Goal: Information Seeking & Learning: Check status

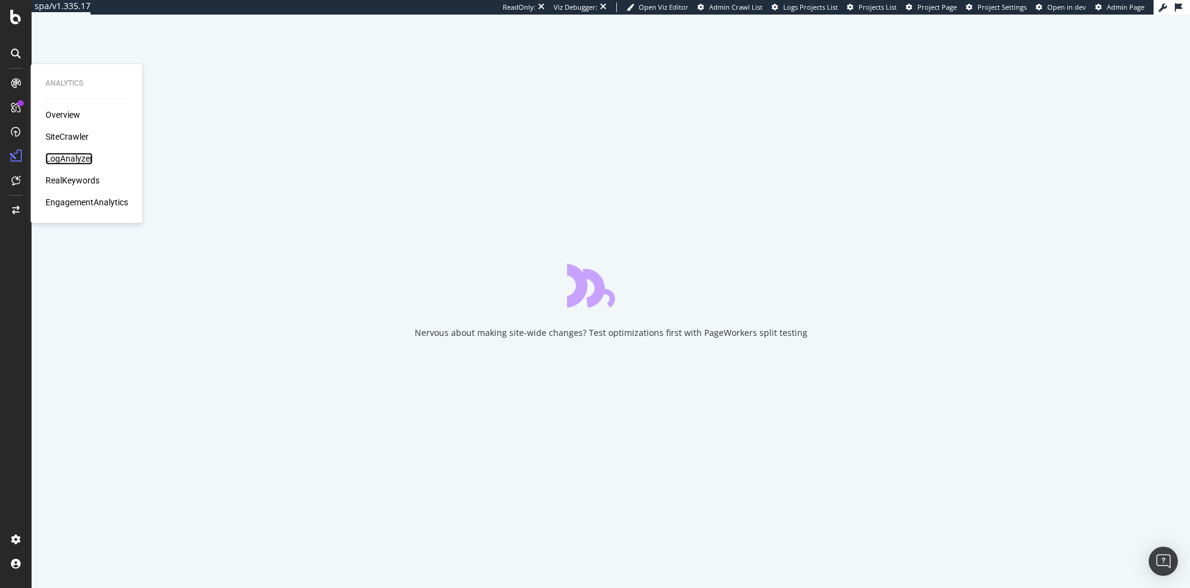
click at [73, 158] on div "LogAnalyzer" at bounding box center [69, 158] width 47 height 12
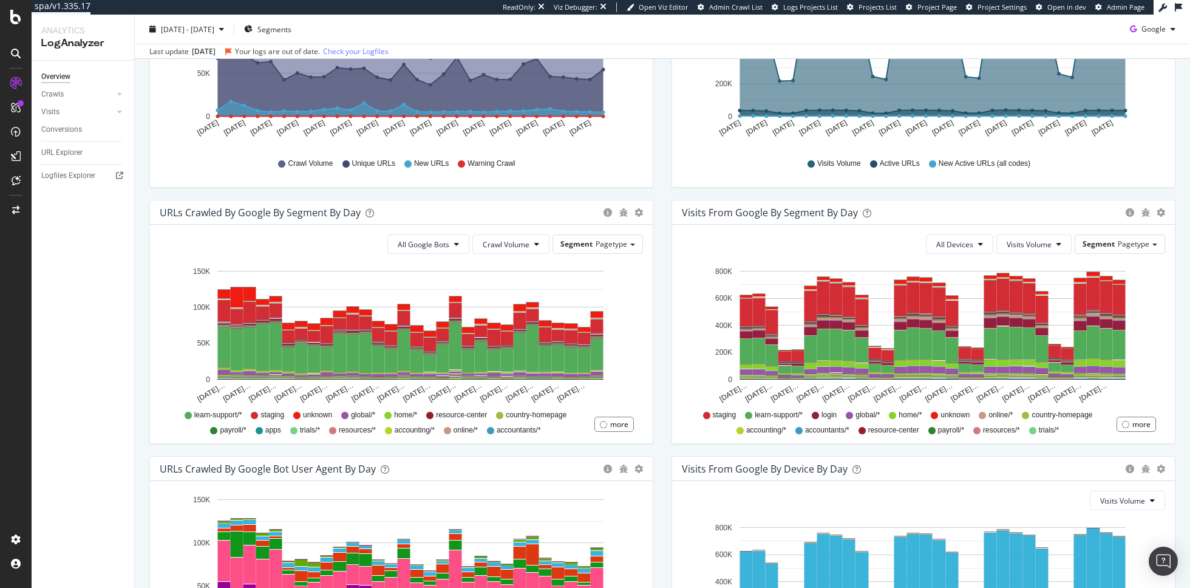
scroll to position [440, 0]
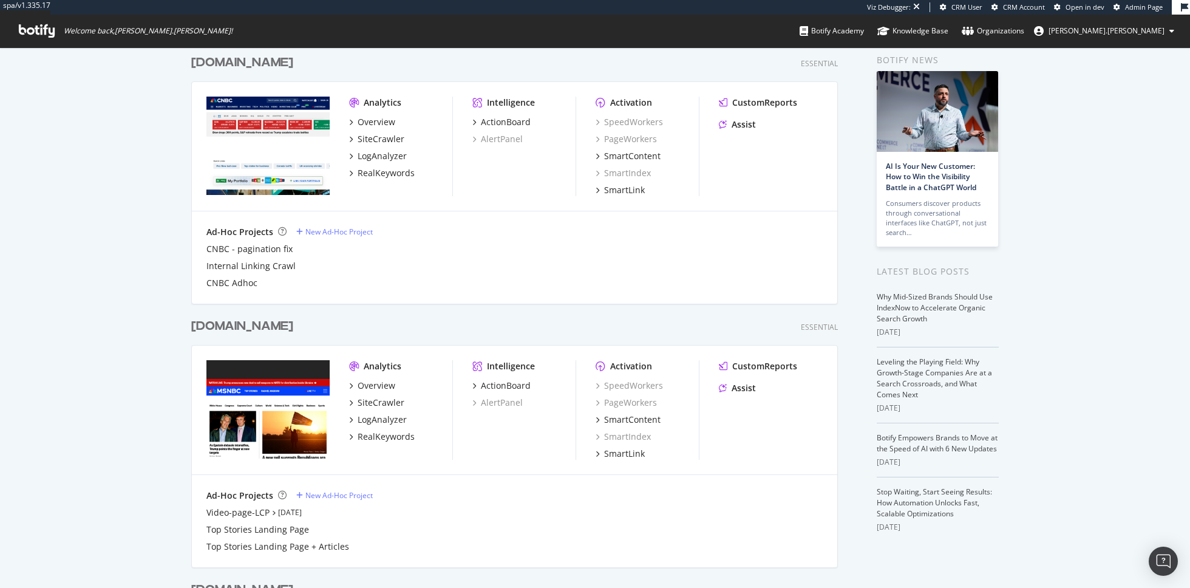
scroll to position [32, 0]
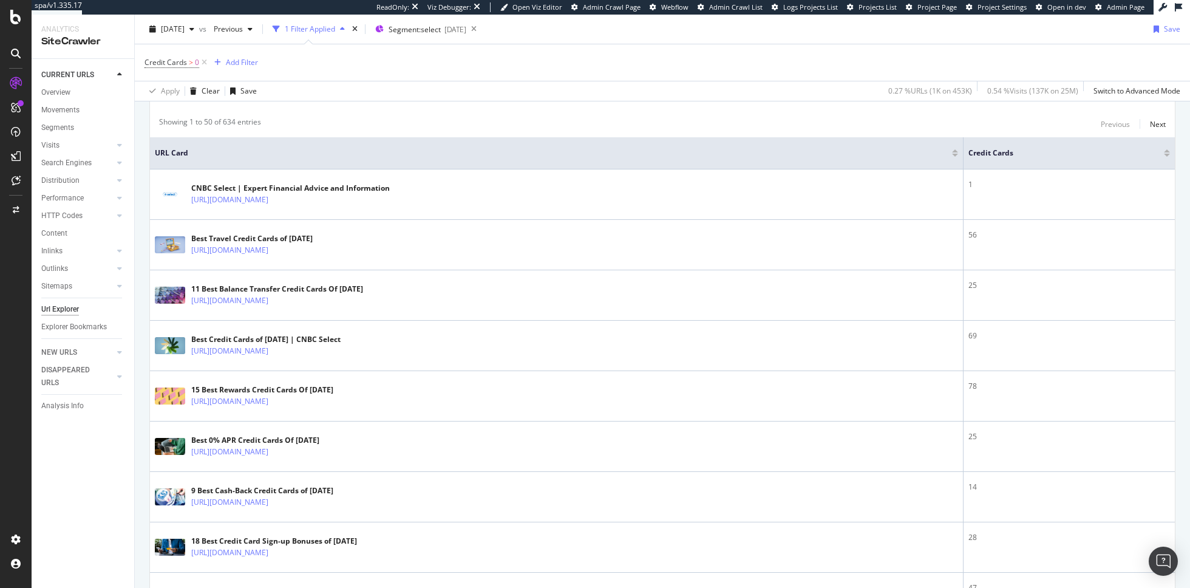
scroll to position [231, 0]
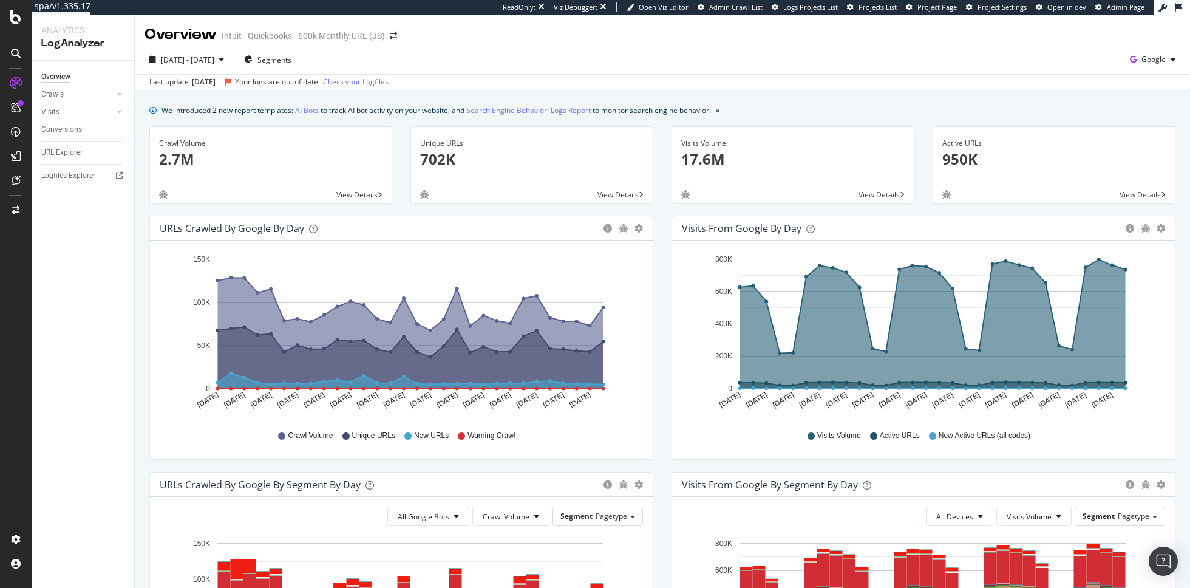
scroll to position [440, 0]
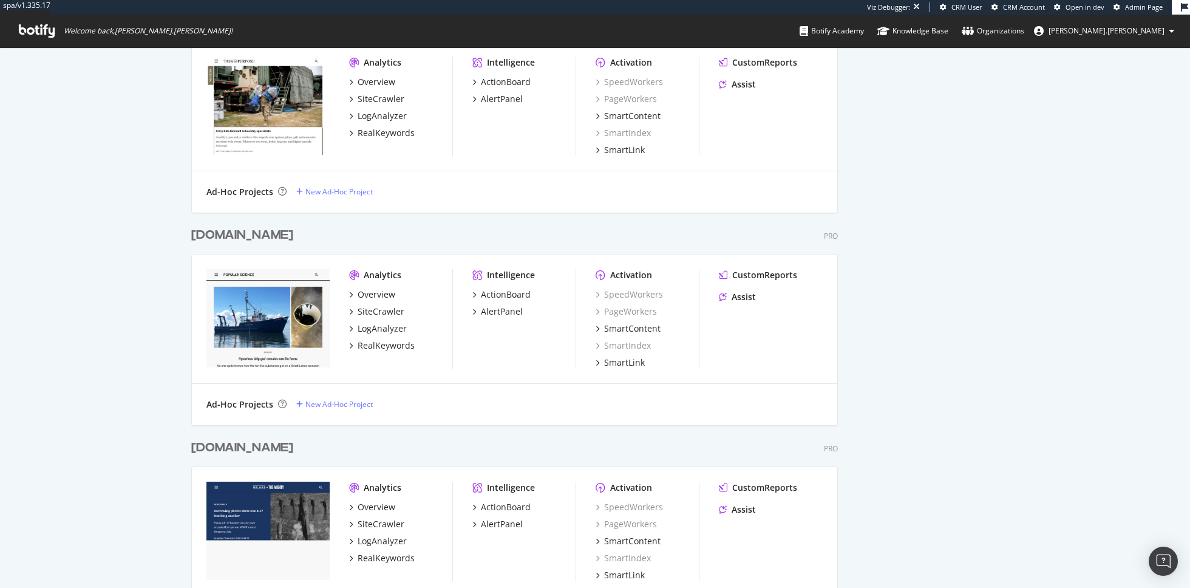
scroll to position [1274, 0]
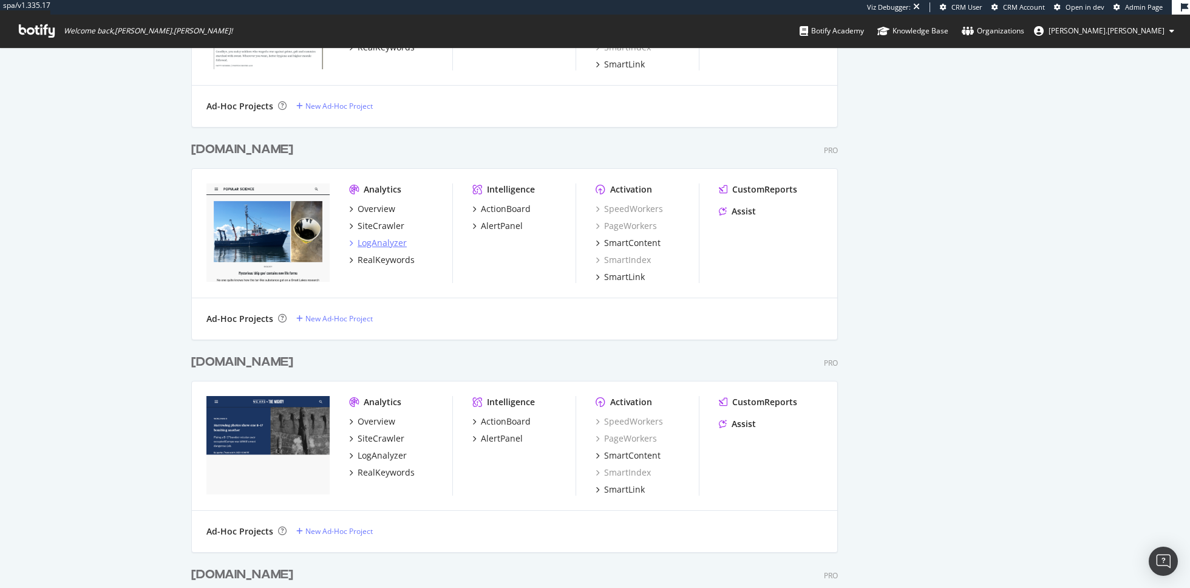
click at [384, 237] on div "LogAnalyzer" at bounding box center [382, 243] width 49 height 12
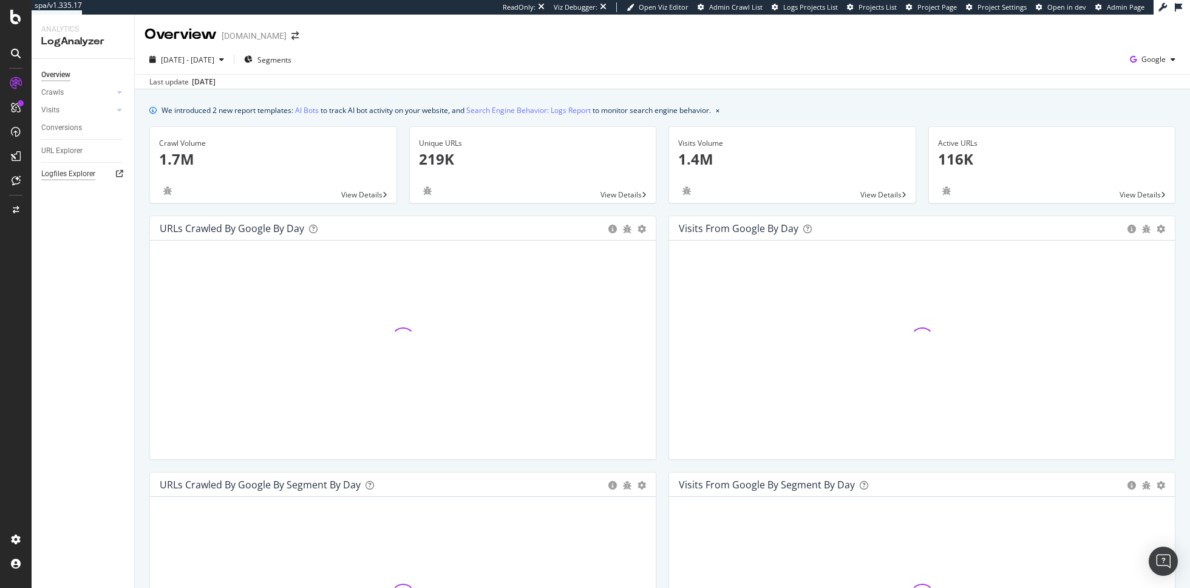
click at [80, 177] on div "Logfiles Explorer" at bounding box center [68, 174] width 54 height 13
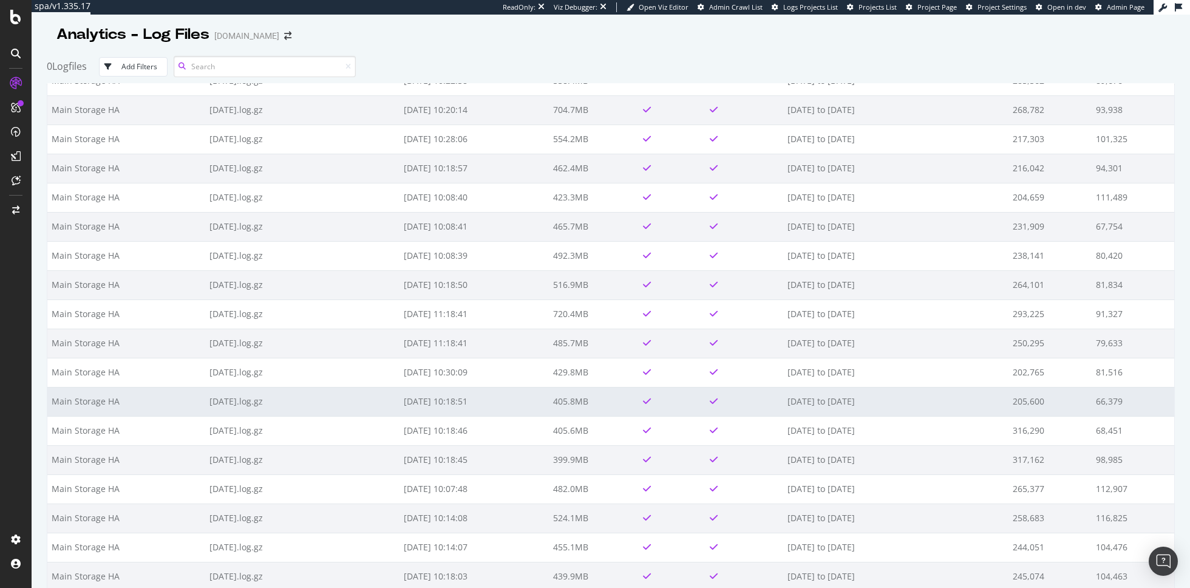
scroll to position [816, 0]
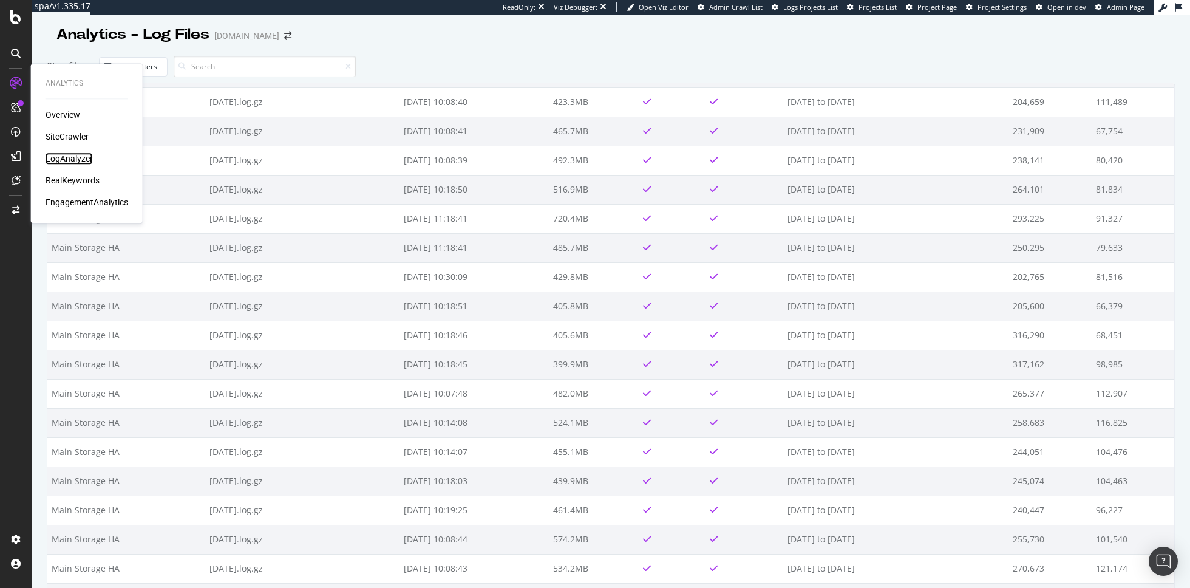
click at [65, 159] on div "LogAnalyzer" at bounding box center [69, 158] width 47 height 12
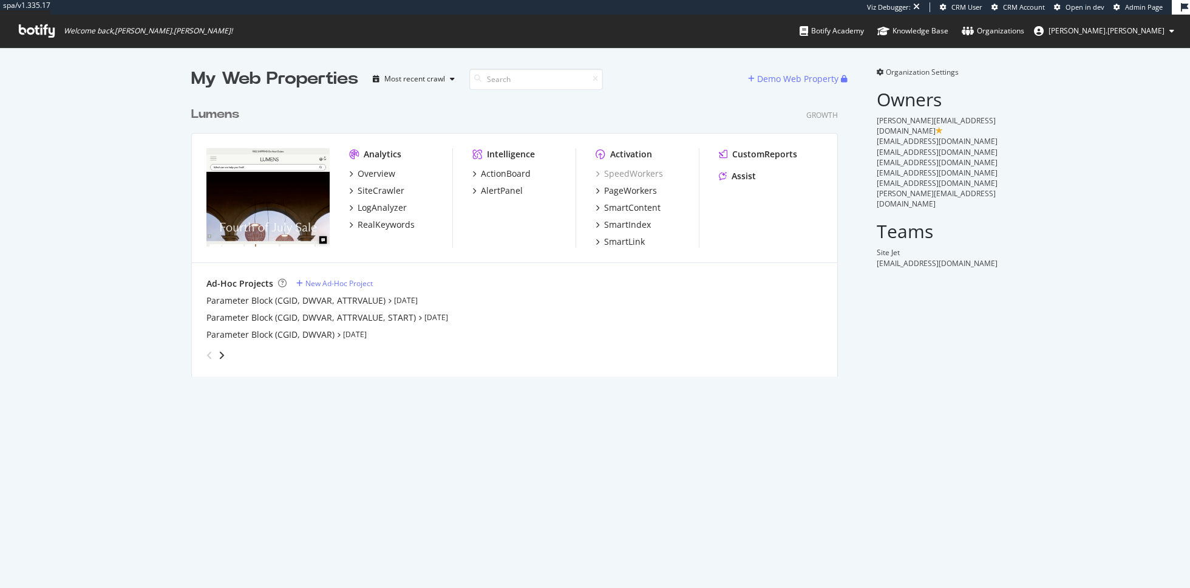
scroll to position [285, 656]
click at [503, 176] on div "ActionBoard" at bounding box center [506, 174] width 50 height 12
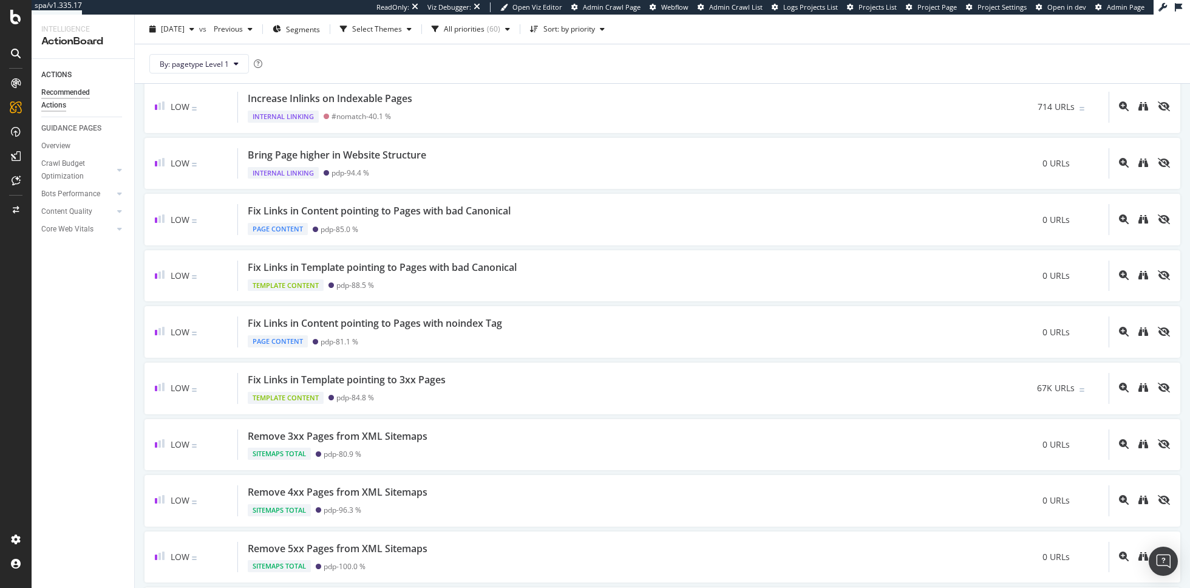
scroll to position [1272, 0]
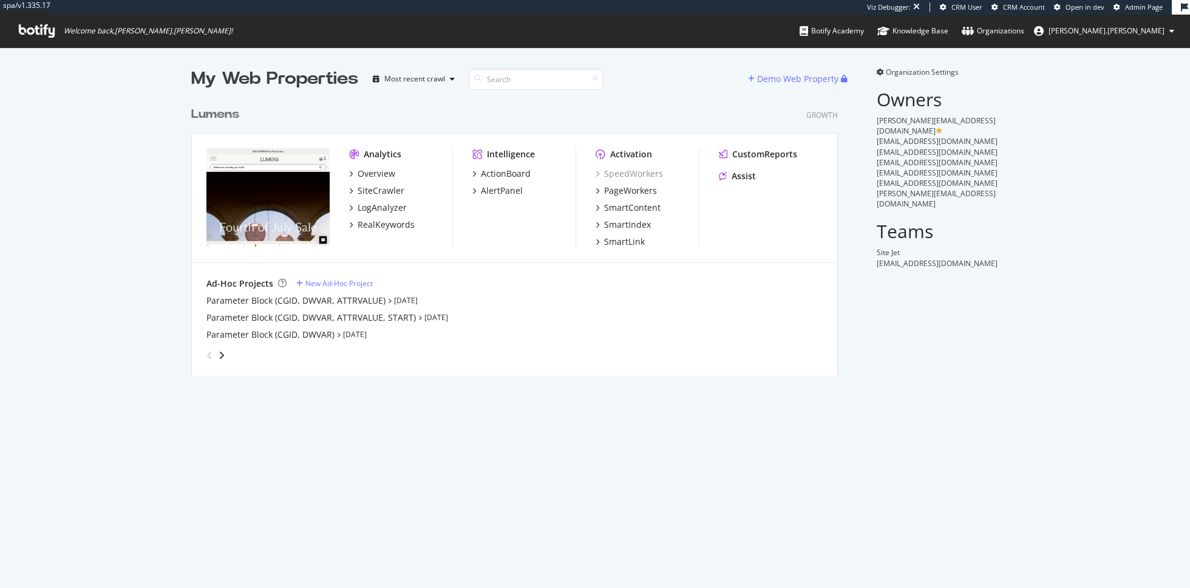
scroll to position [285, 656]
click at [390, 210] on div "LogAnalyzer" at bounding box center [382, 208] width 49 height 12
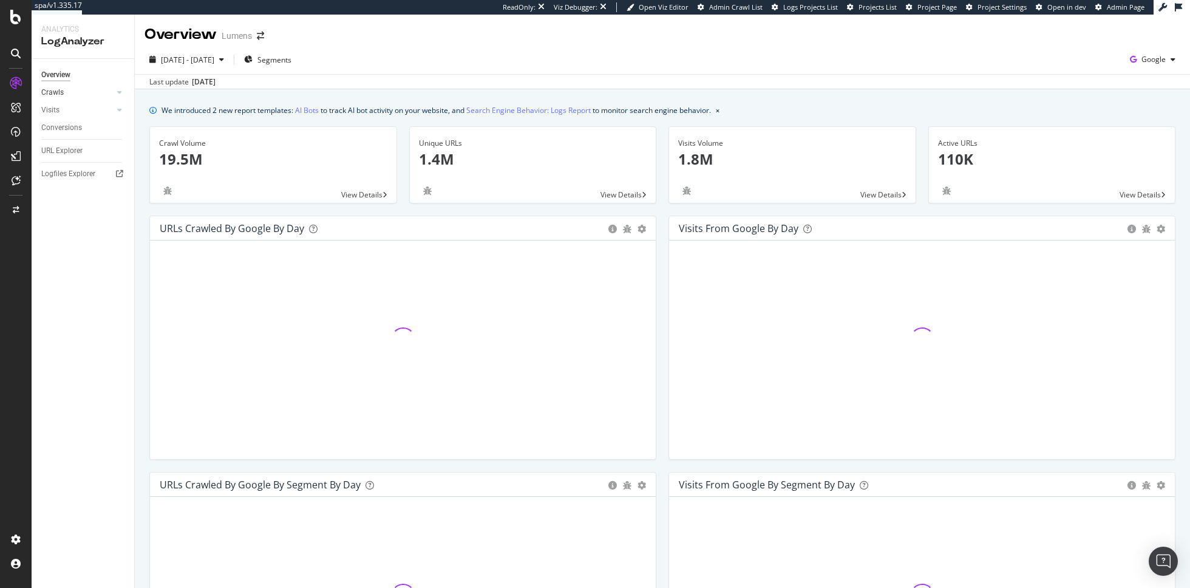
click at [78, 92] on link "Crawls" at bounding box center [77, 92] width 72 height 13
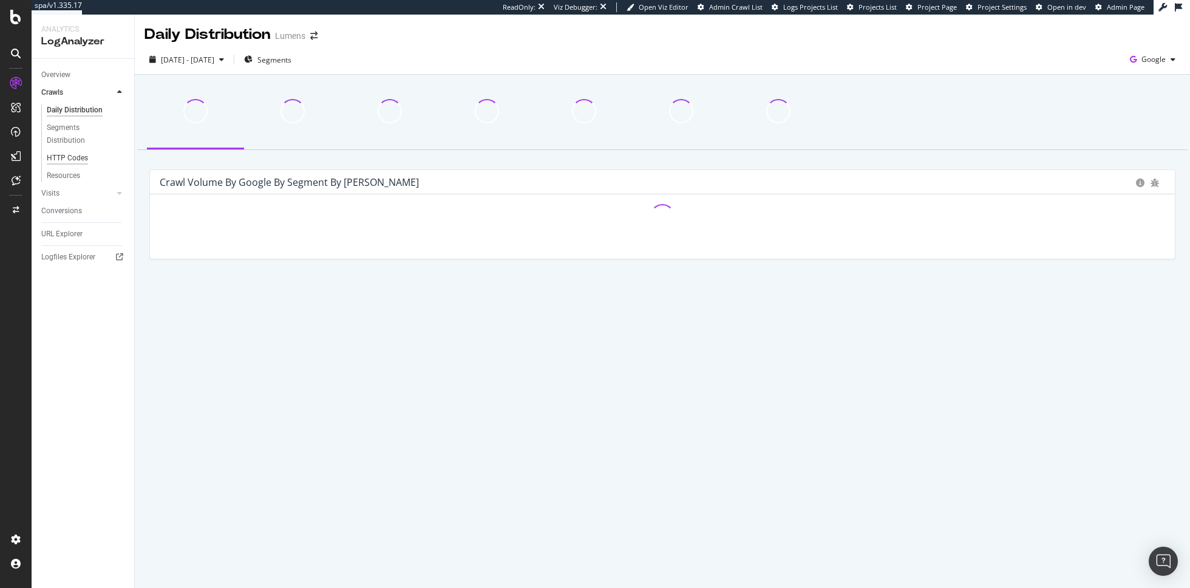
click at [82, 157] on div "HTTP Codes" at bounding box center [67, 158] width 41 height 13
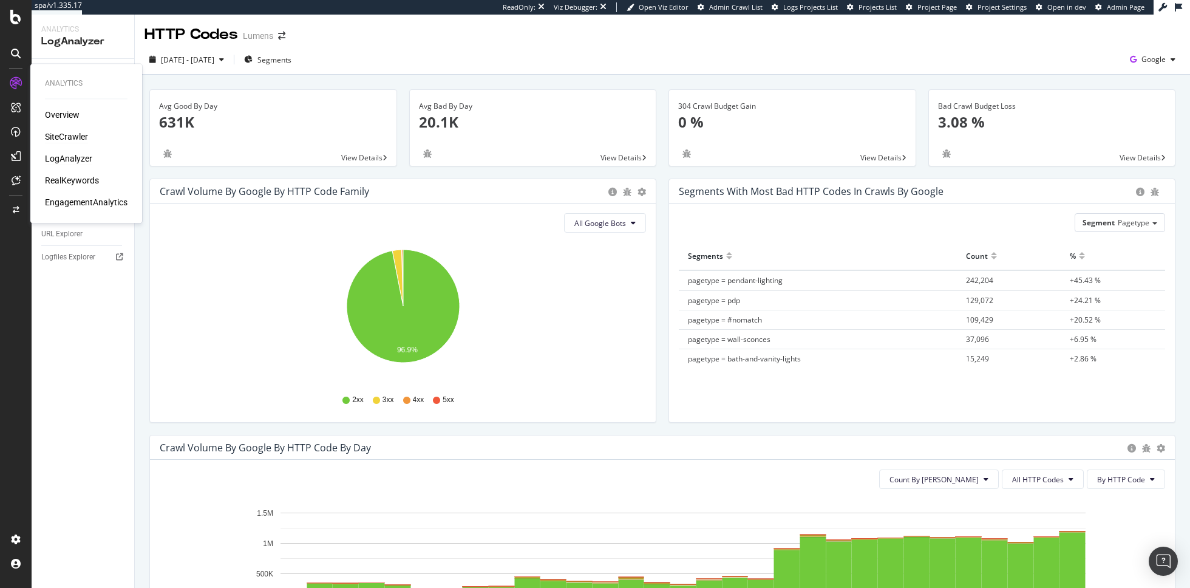
click at [70, 141] on div "SiteCrawler" at bounding box center [66, 137] width 43 height 12
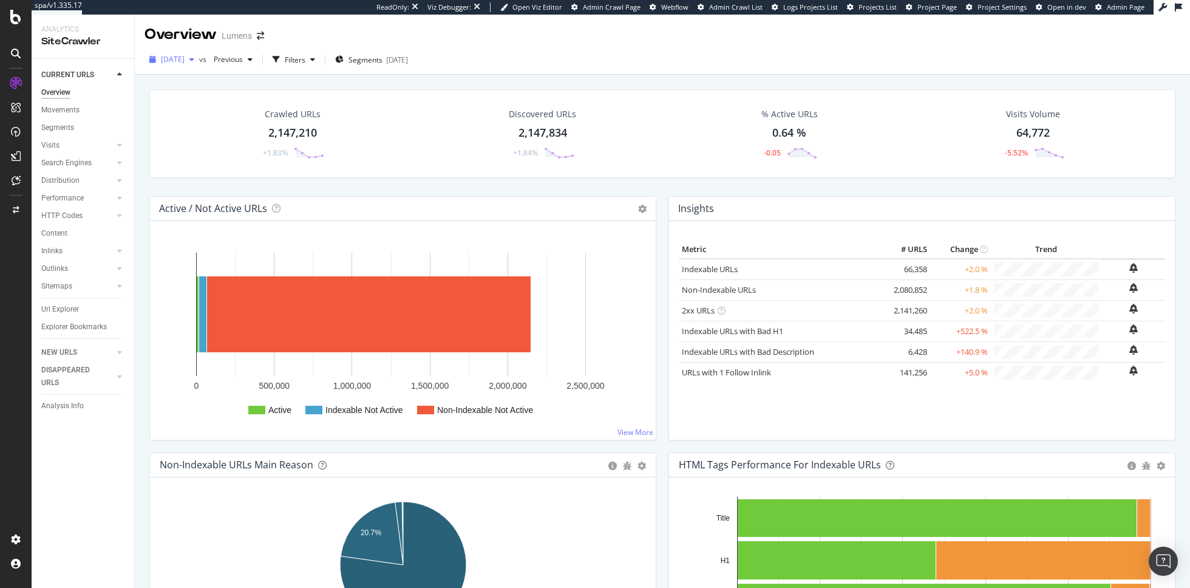
click at [185, 57] on span "2025 Aug. 3rd" at bounding box center [173, 59] width 24 height 10
click at [77, 159] on div "Search Engines" at bounding box center [66, 163] width 50 height 13
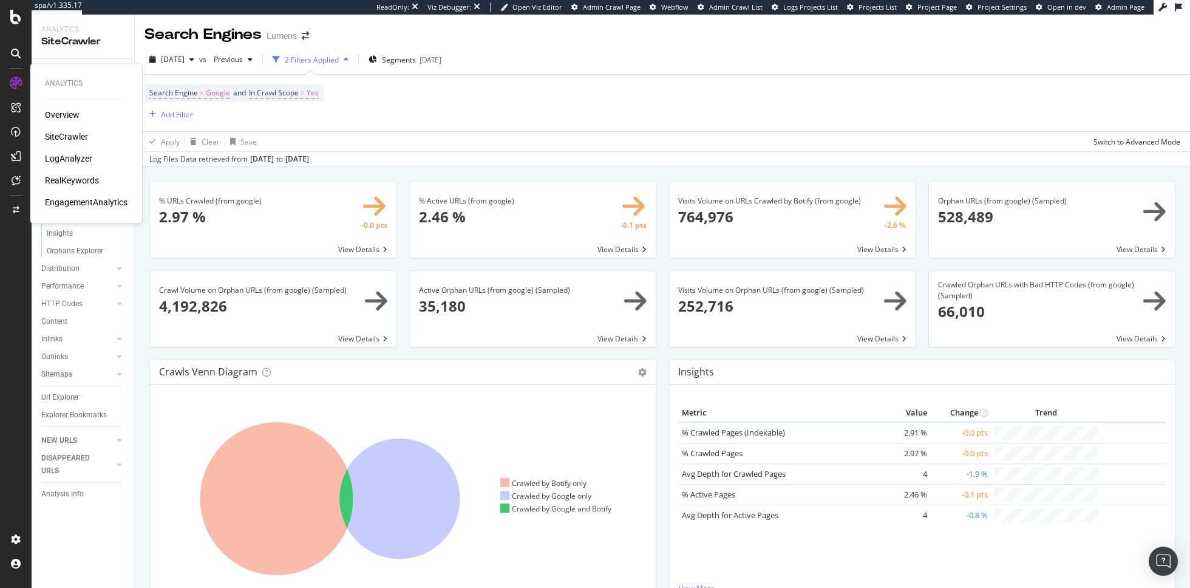
click at [83, 155] on div "LogAnalyzer" at bounding box center [68, 158] width 47 height 12
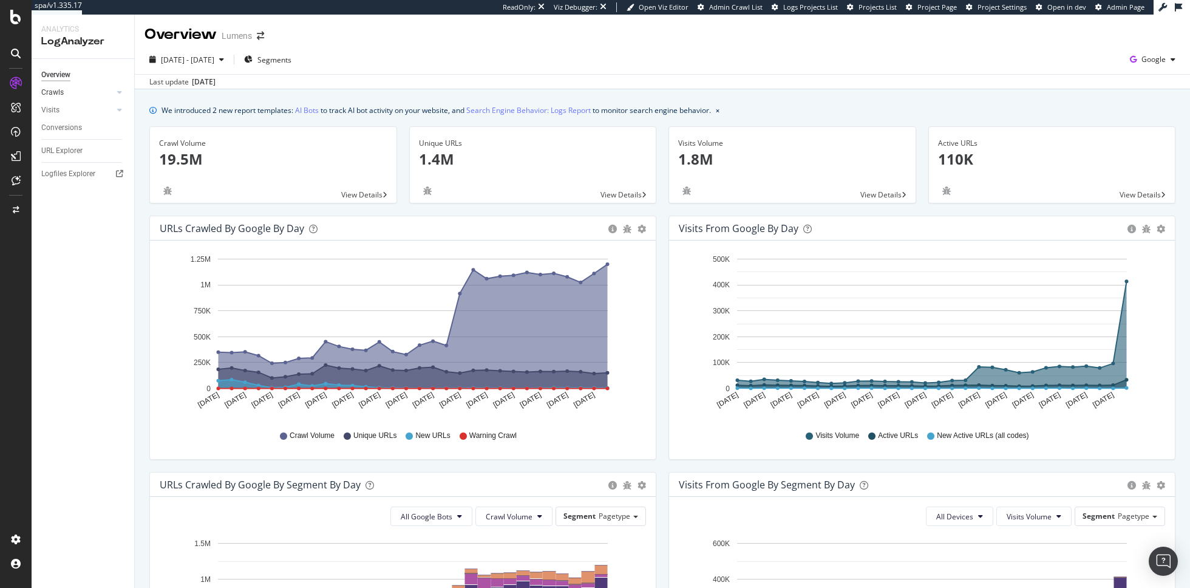
click at [100, 89] on link "Crawls" at bounding box center [77, 92] width 72 height 13
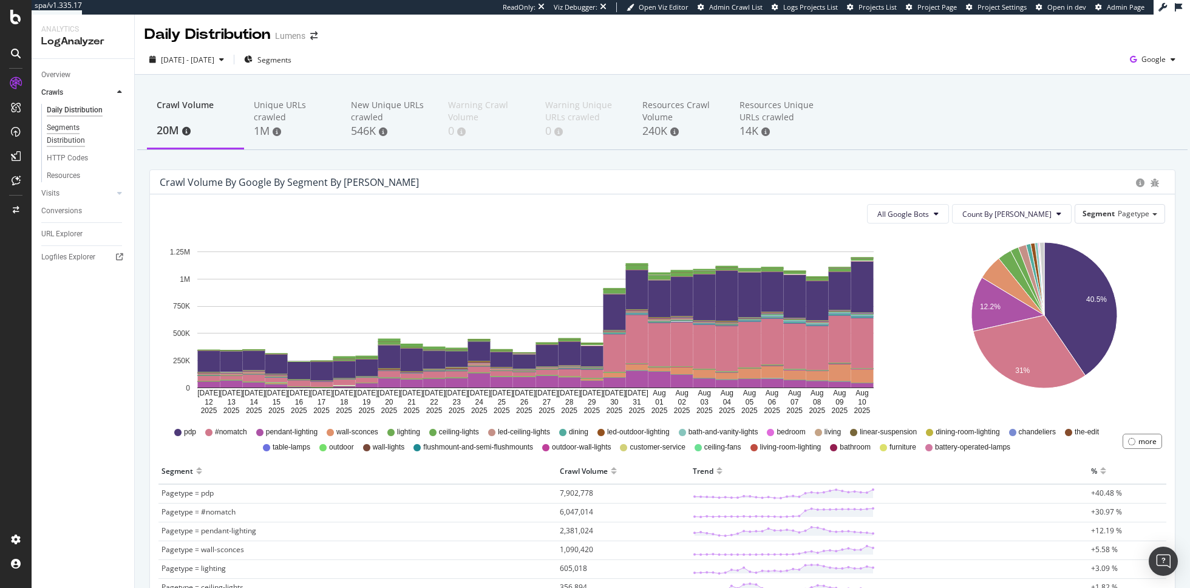
click at [73, 131] on div "Segments Distribution" at bounding box center [80, 133] width 67 height 25
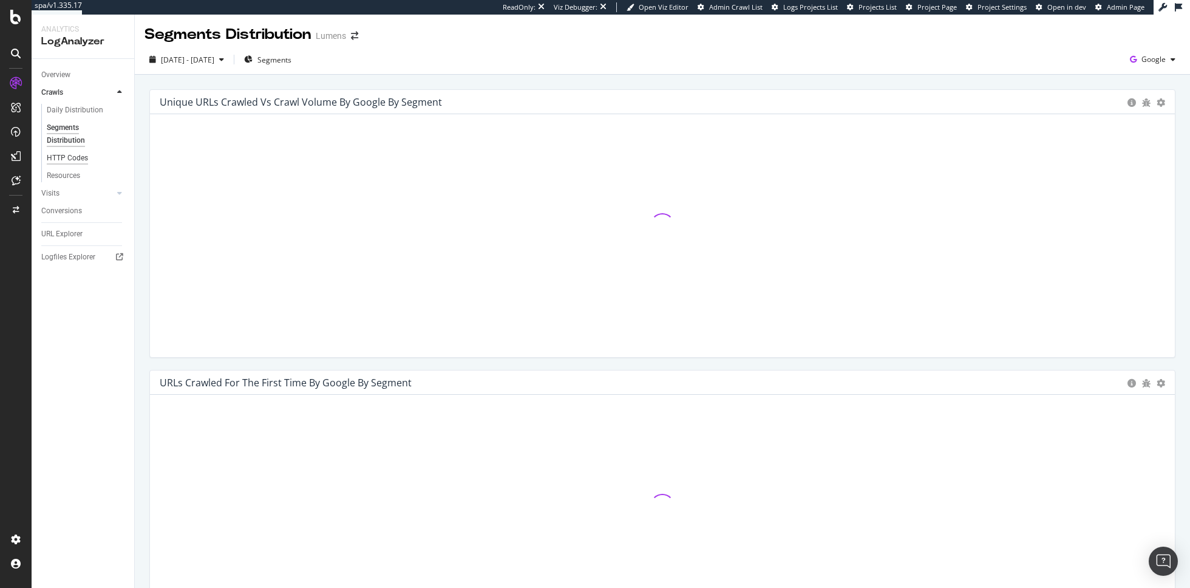
click at [76, 160] on div "HTTP Codes" at bounding box center [67, 158] width 41 height 13
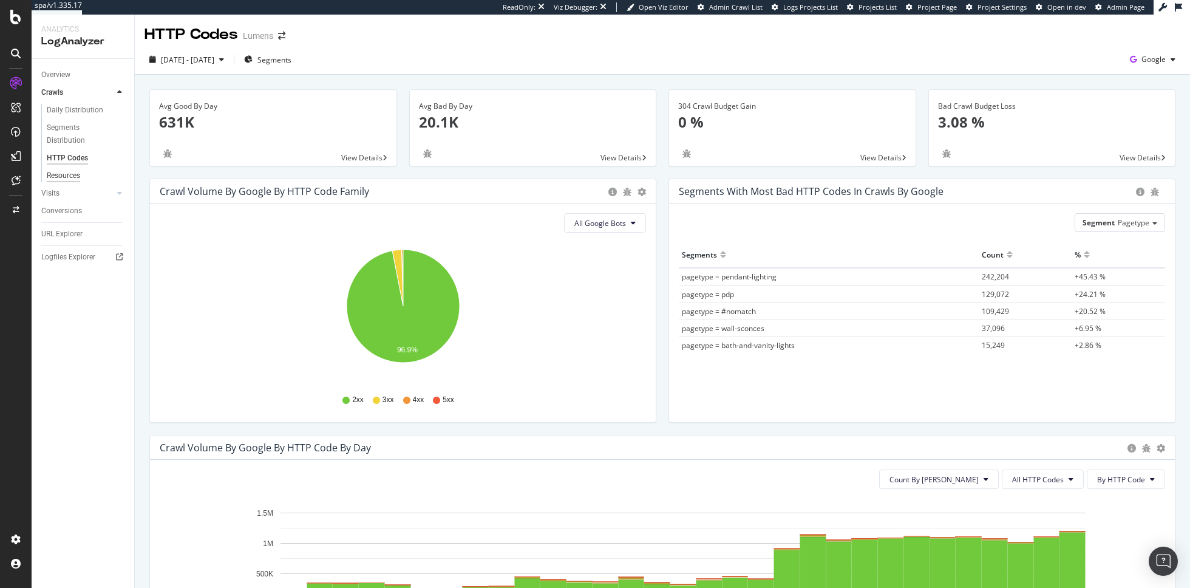
click at [72, 179] on div "Resources" at bounding box center [63, 175] width 33 height 13
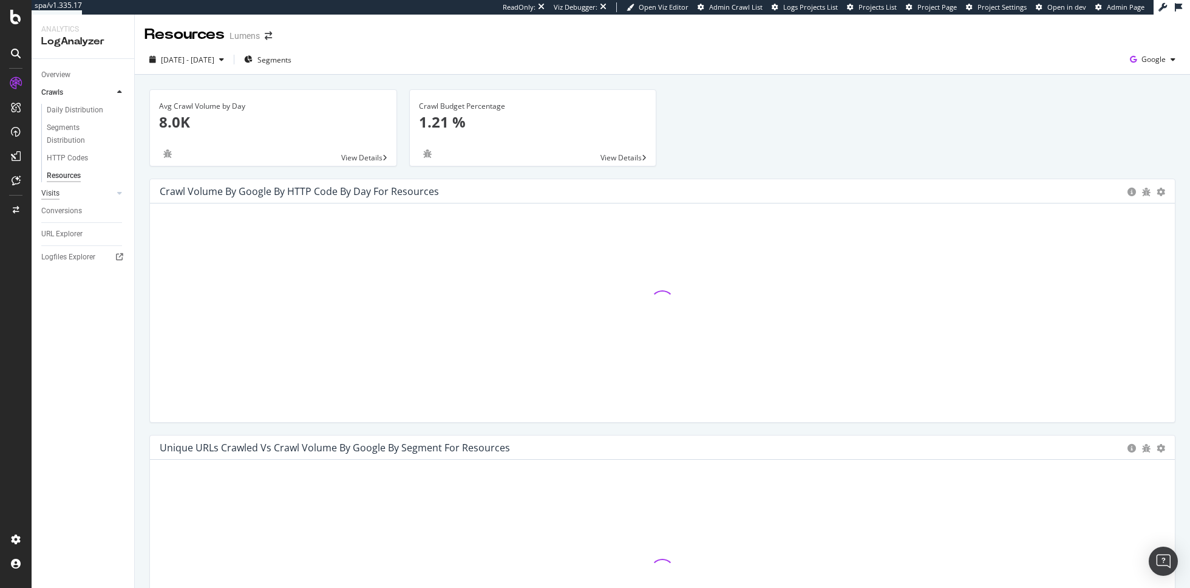
click at [53, 191] on div "Visits" at bounding box center [50, 193] width 18 height 13
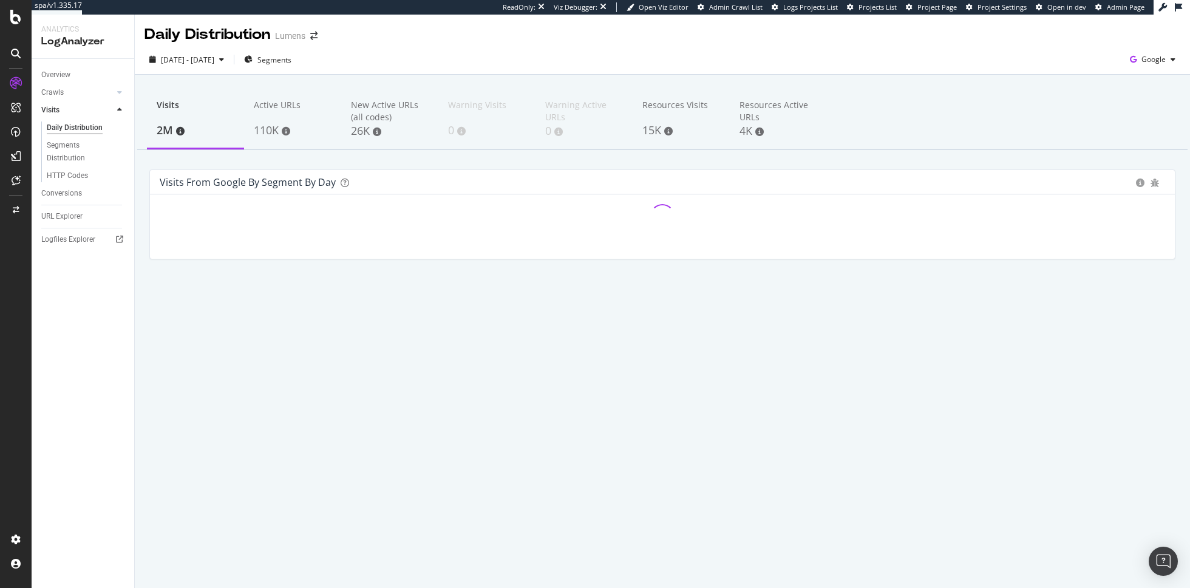
click at [63, 67] on div "Overview" at bounding box center [87, 75] width 93 height 18
click at [63, 71] on div "Overview" at bounding box center [55, 75] width 29 height 13
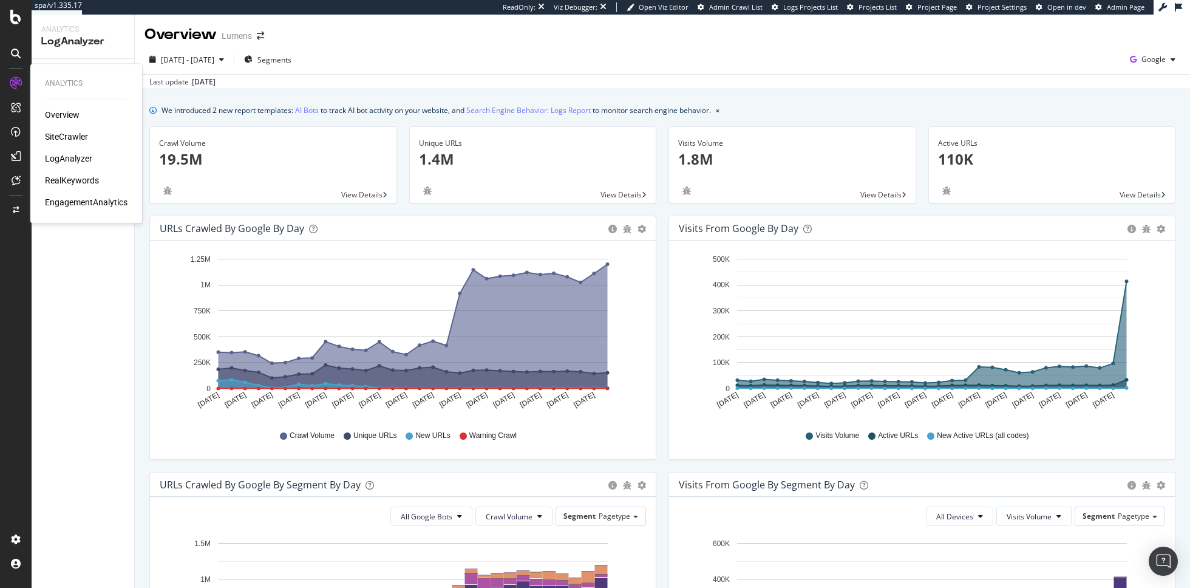
click at [63, 138] on div "SiteCrawler" at bounding box center [66, 137] width 43 height 12
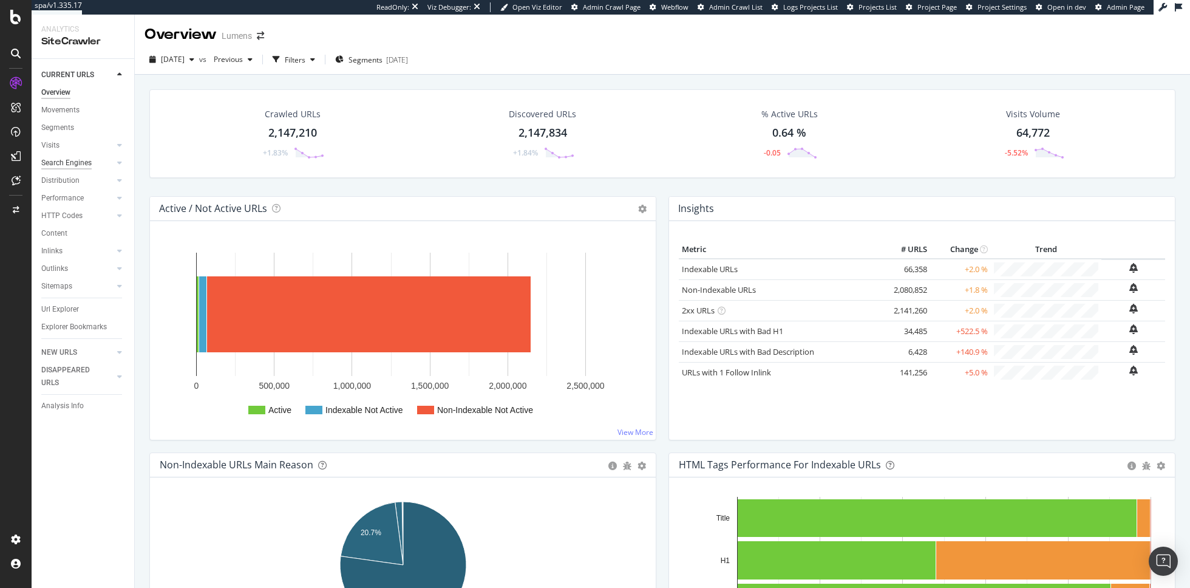
click at [69, 161] on div "Search Engines" at bounding box center [66, 163] width 50 height 13
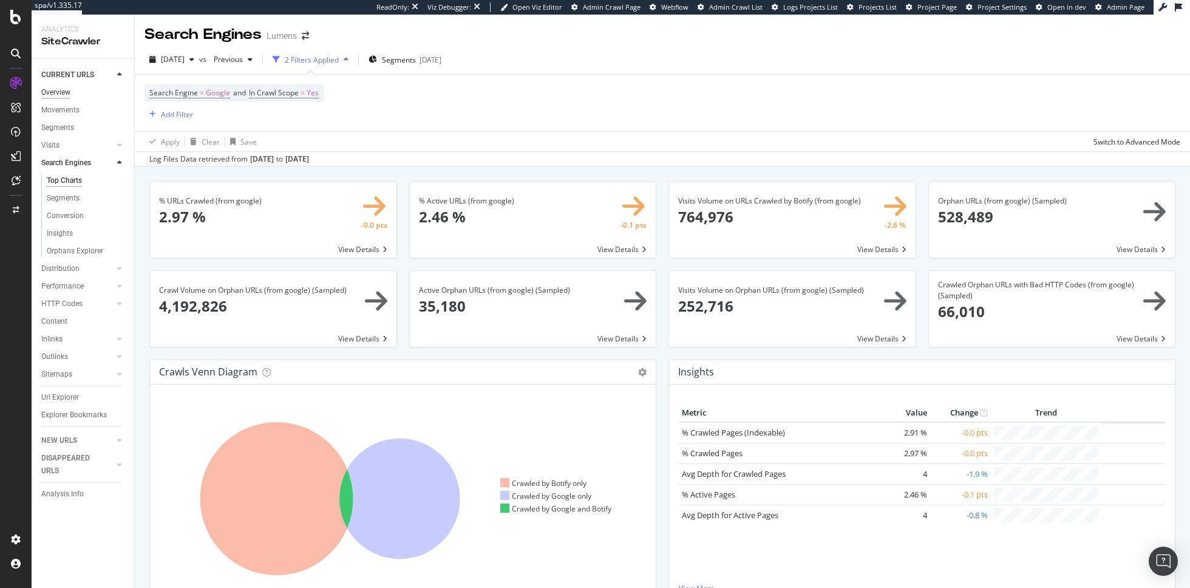
click at [52, 91] on div "Overview" at bounding box center [55, 92] width 29 height 13
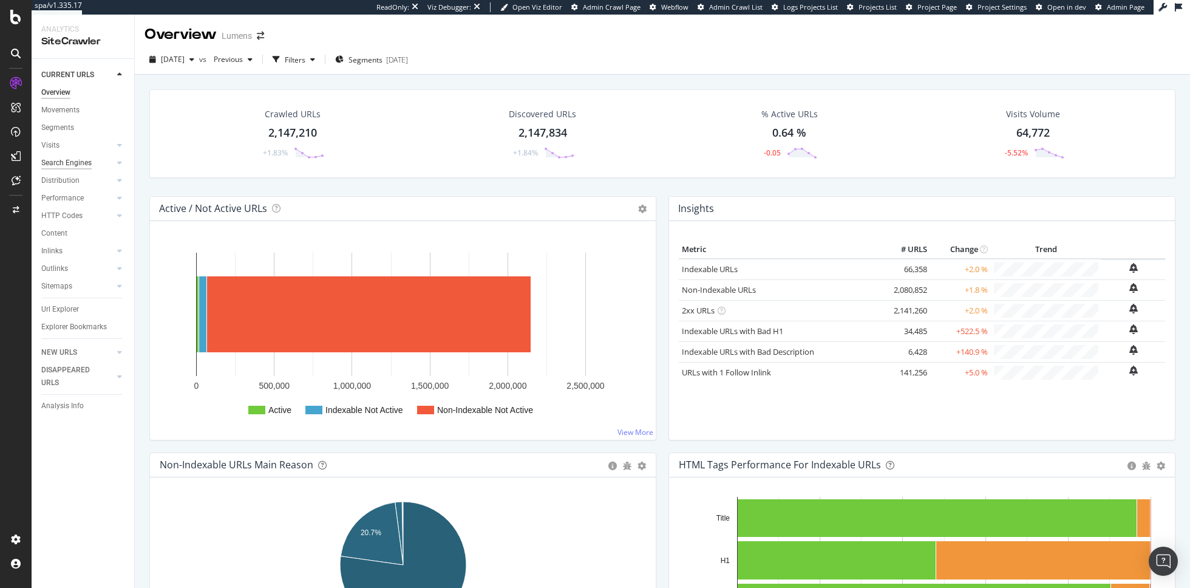
click at [75, 165] on div "Search Engines" at bounding box center [66, 163] width 50 height 13
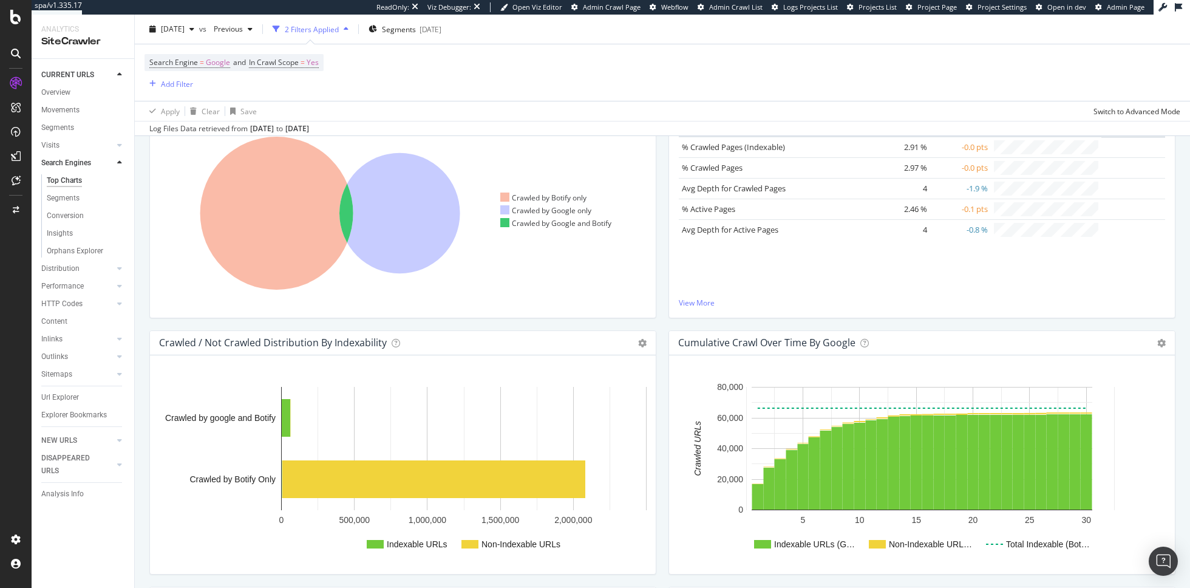
scroll to position [381, 0]
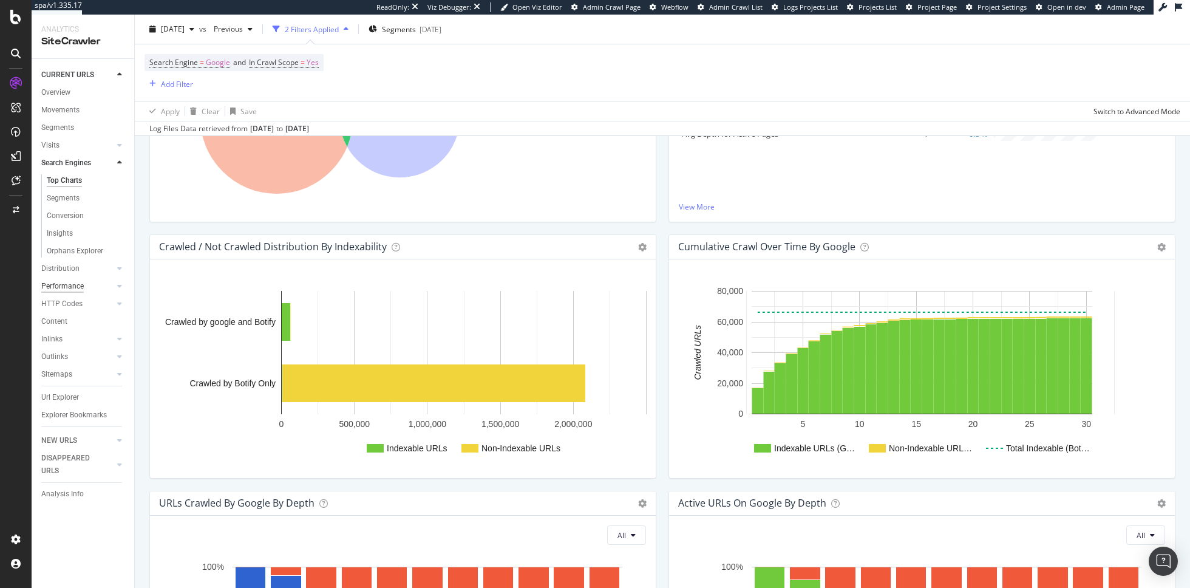
click at [82, 282] on div "Performance" at bounding box center [62, 286] width 42 height 13
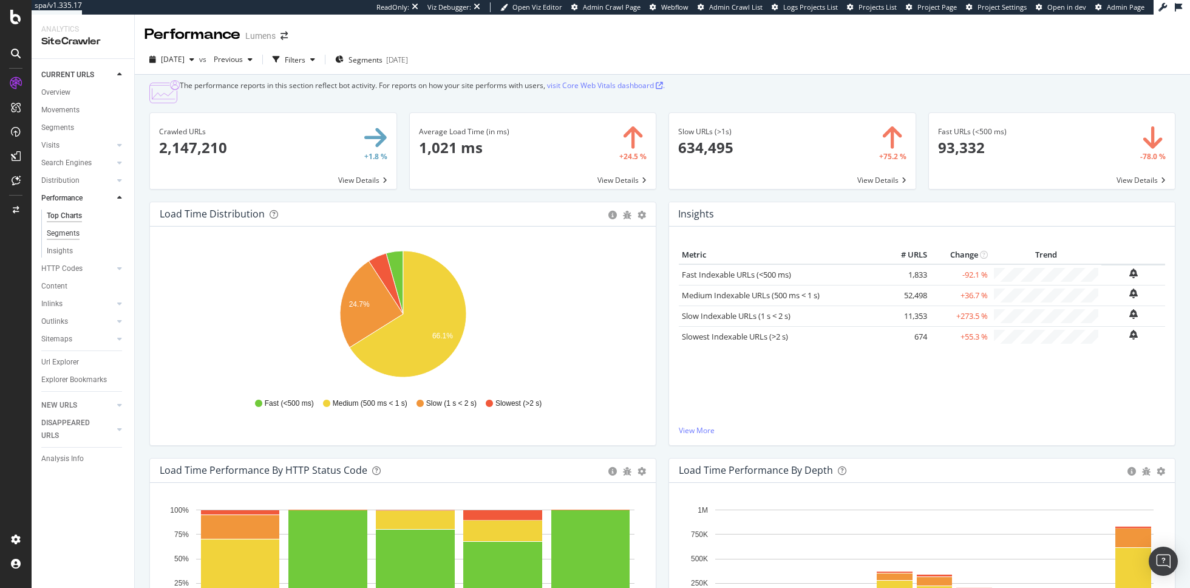
click at [72, 231] on div "Segments" at bounding box center [63, 233] width 33 height 13
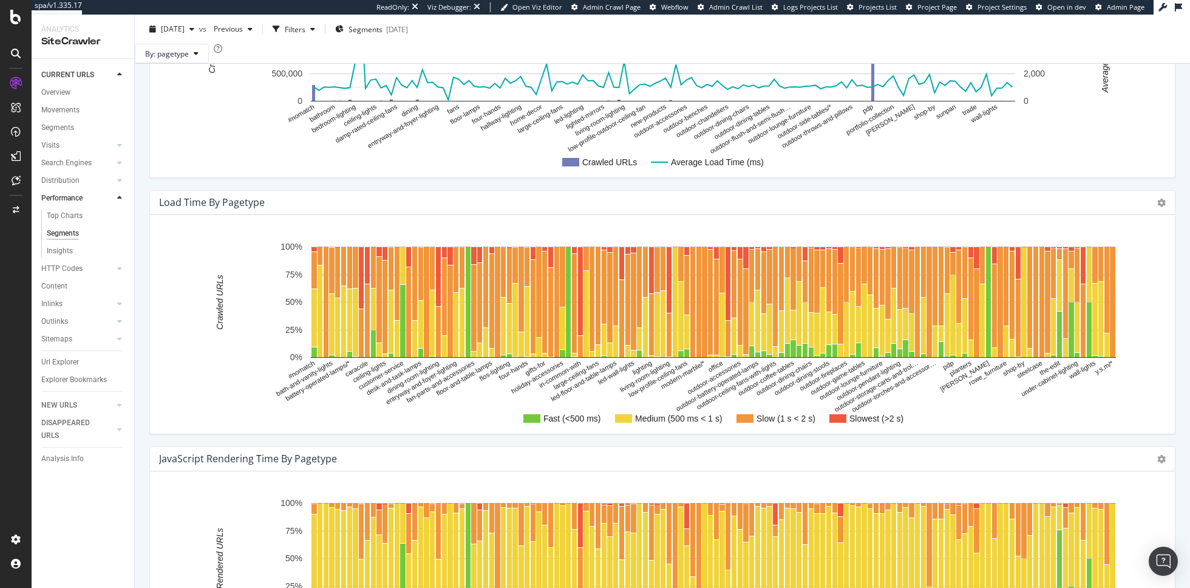
scroll to position [219, 0]
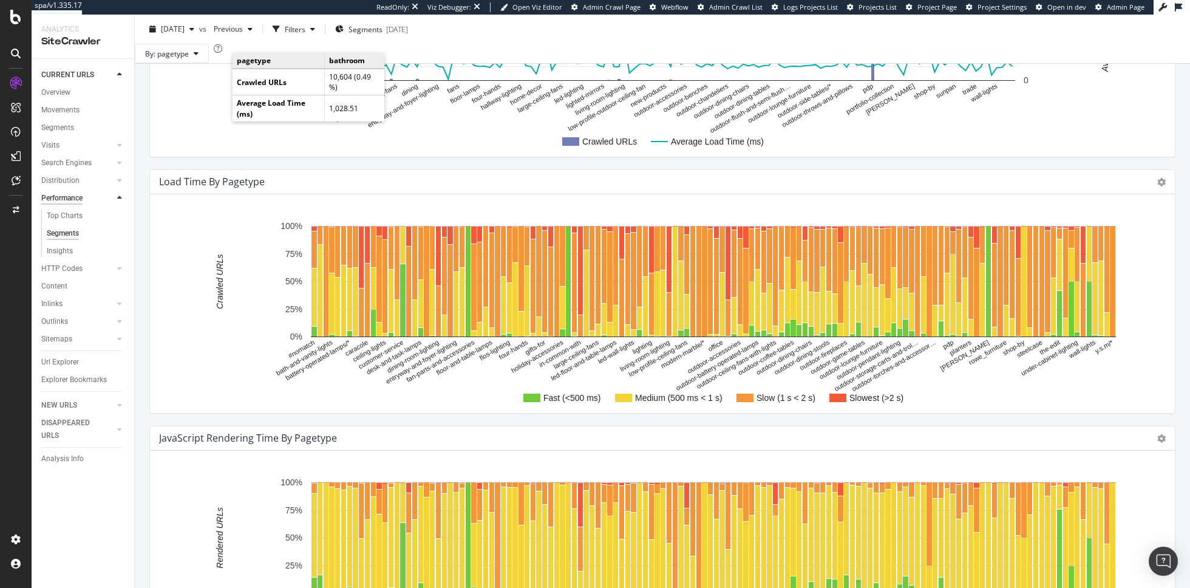
click at [66, 200] on div "Performance" at bounding box center [61, 198] width 41 height 13
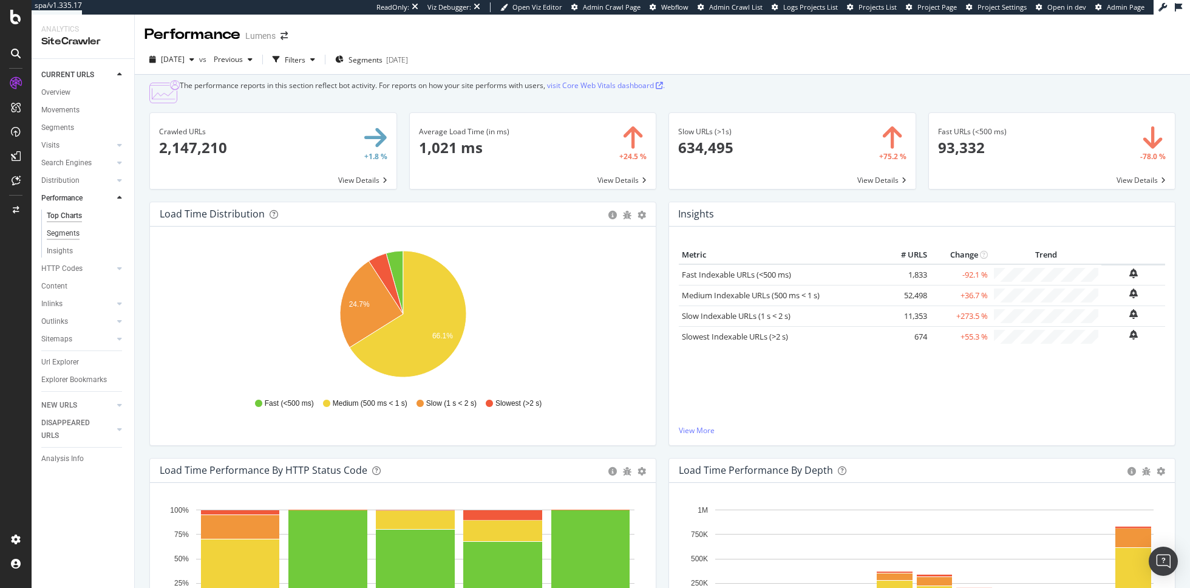
click at [64, 235] on div "Segments" at bounding box center [63, 233] width 33 height 13
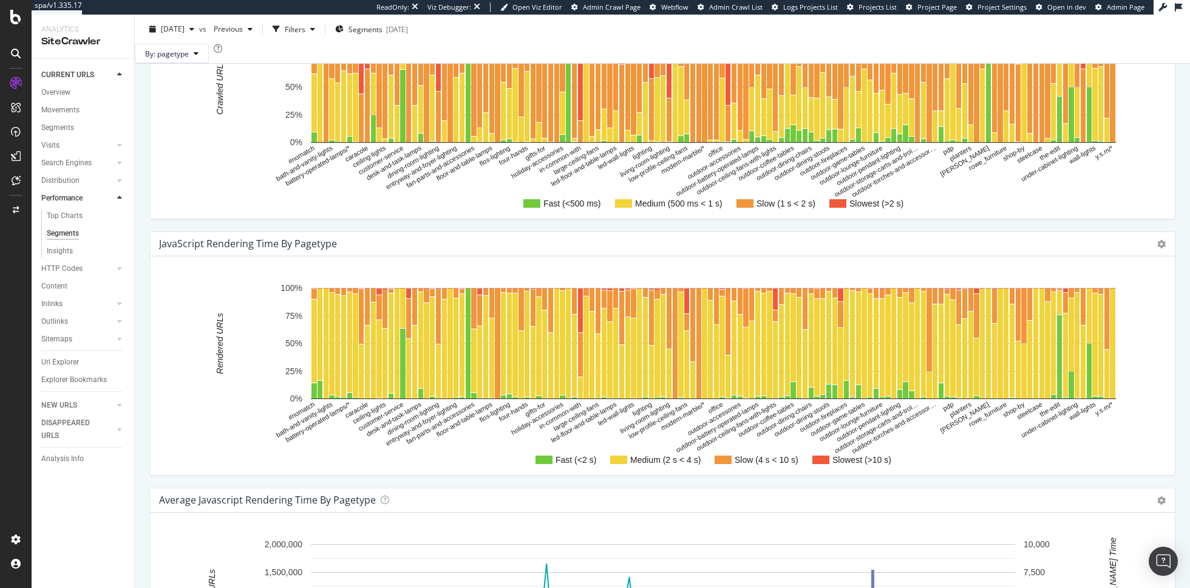
scroll to position [460, 0]
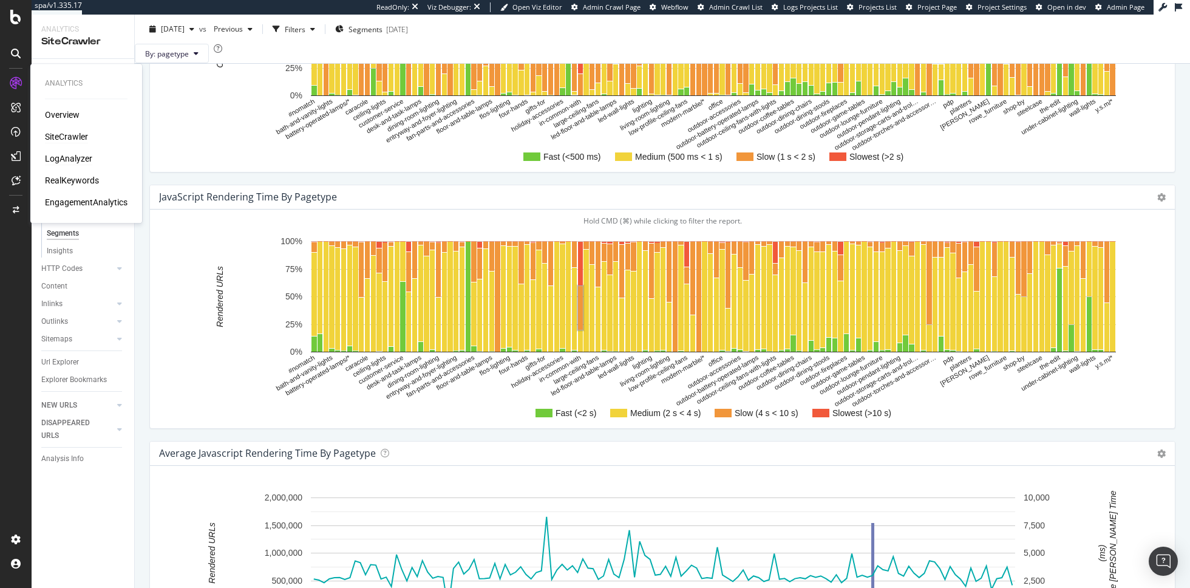
click at [77, 161] on div "LogAnalyzer" at bounding box center [68, 158] width 47 height 12
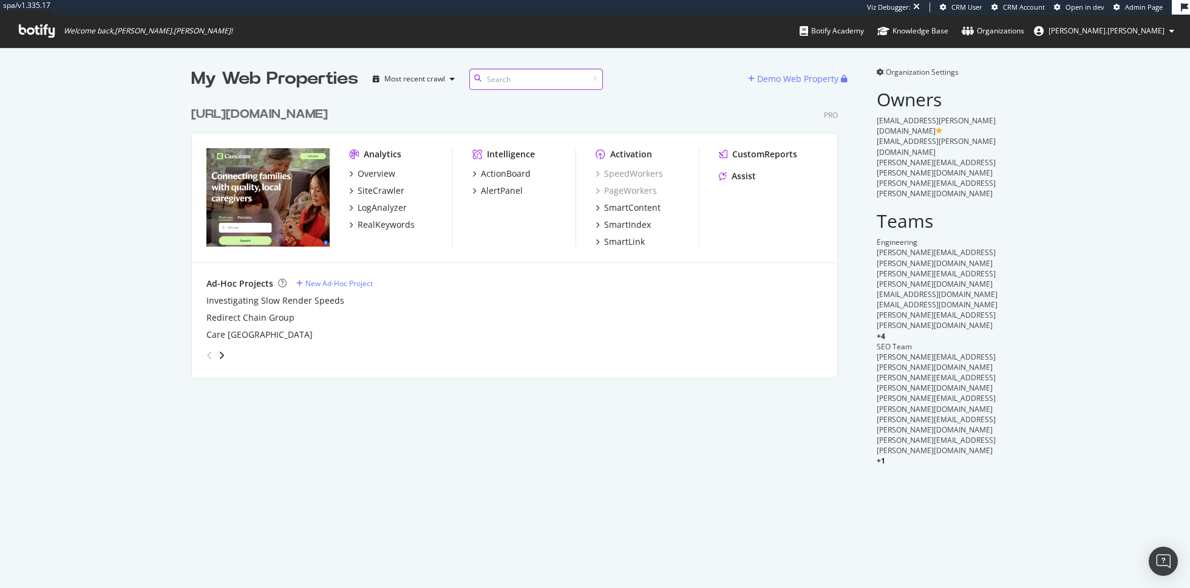
scroll to position [285, 656]
click at [375, 169] on div "Overview" at bounding box center [377, 174] width 38 height 12
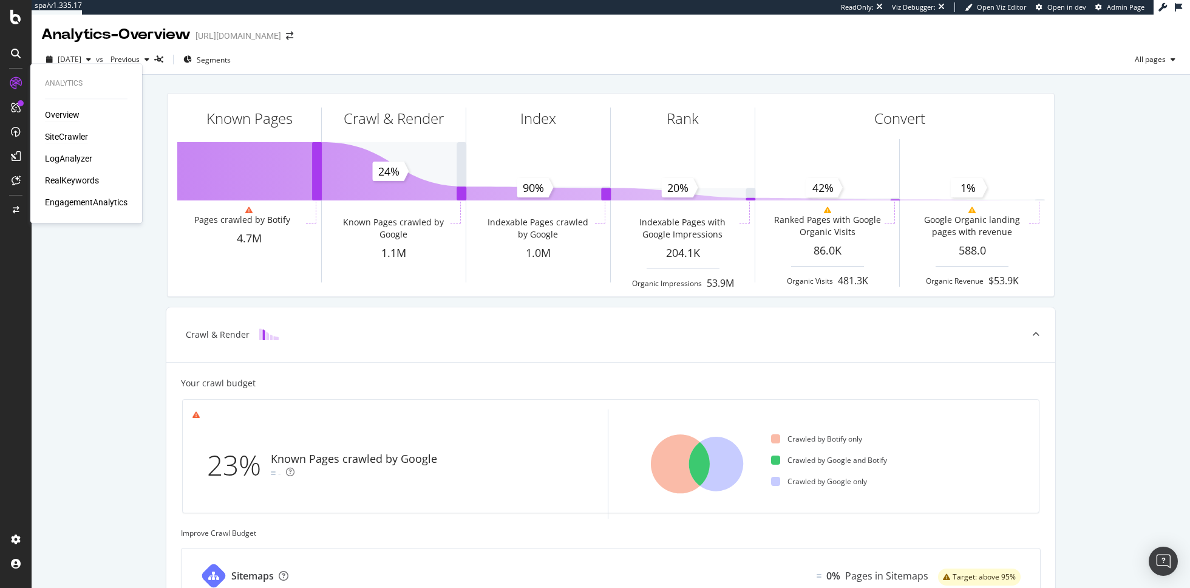
click at [74, 134] on div "SiteCrawler" at bounding box center [66, 137] width 43 height 12
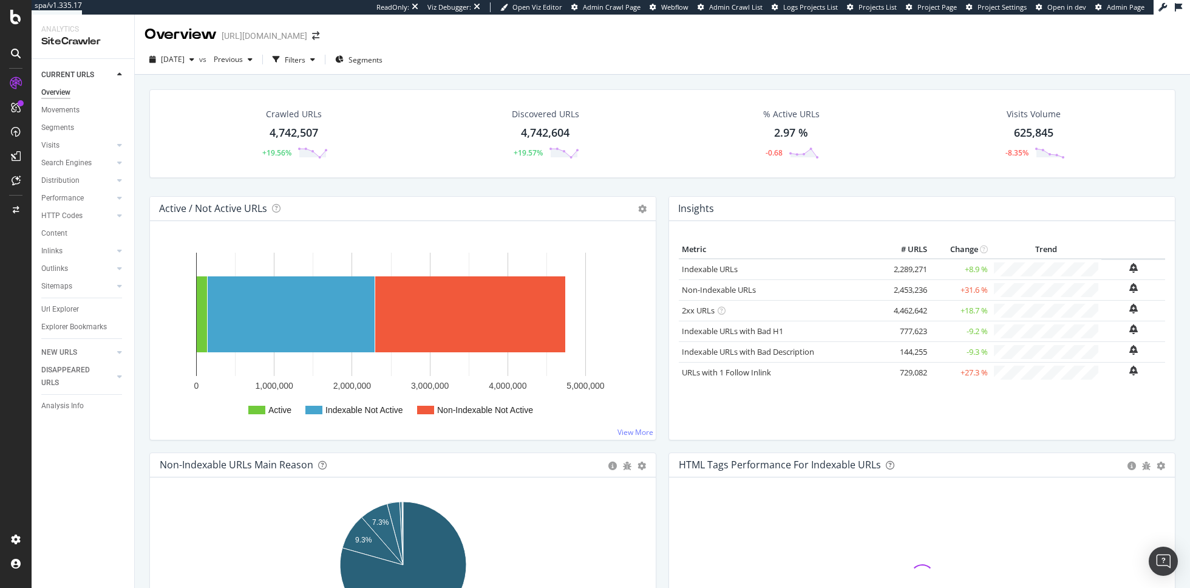
click at [80, 155] on div "Search Engines" at bounding box center [87, 163] width 93 height 18
click at [80, 169] on div "Search Engines" at bounding box center [66, 163] width 50 height 13
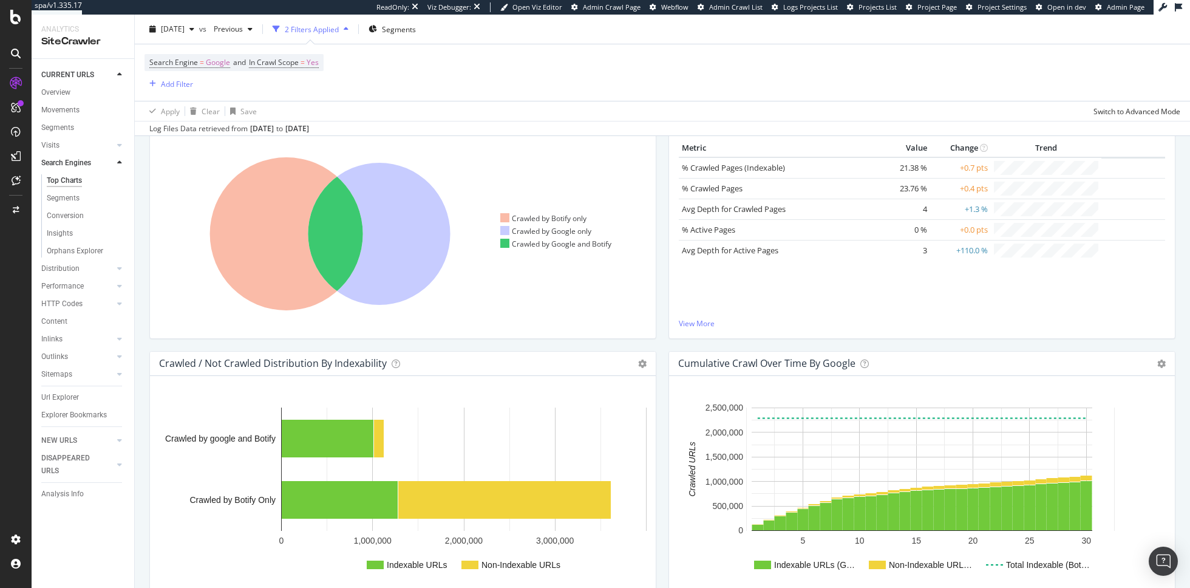
scroll to position [472, 0]
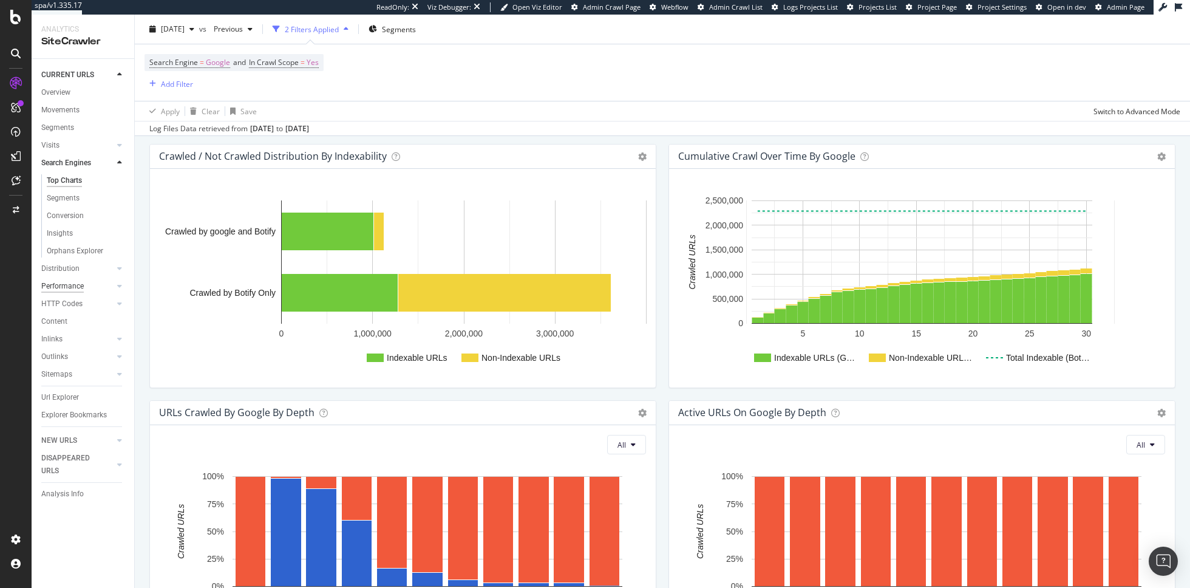
click at [61, 287] on div "Performance" at bounding box center [62, 286] width 42 height 13
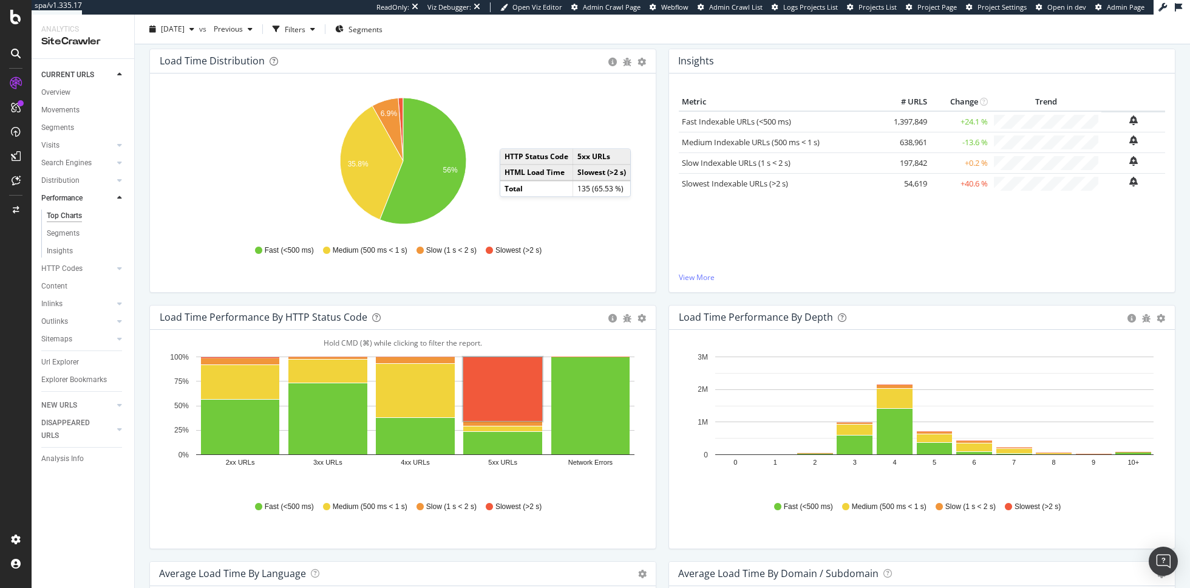
scroll to position [29, 0]
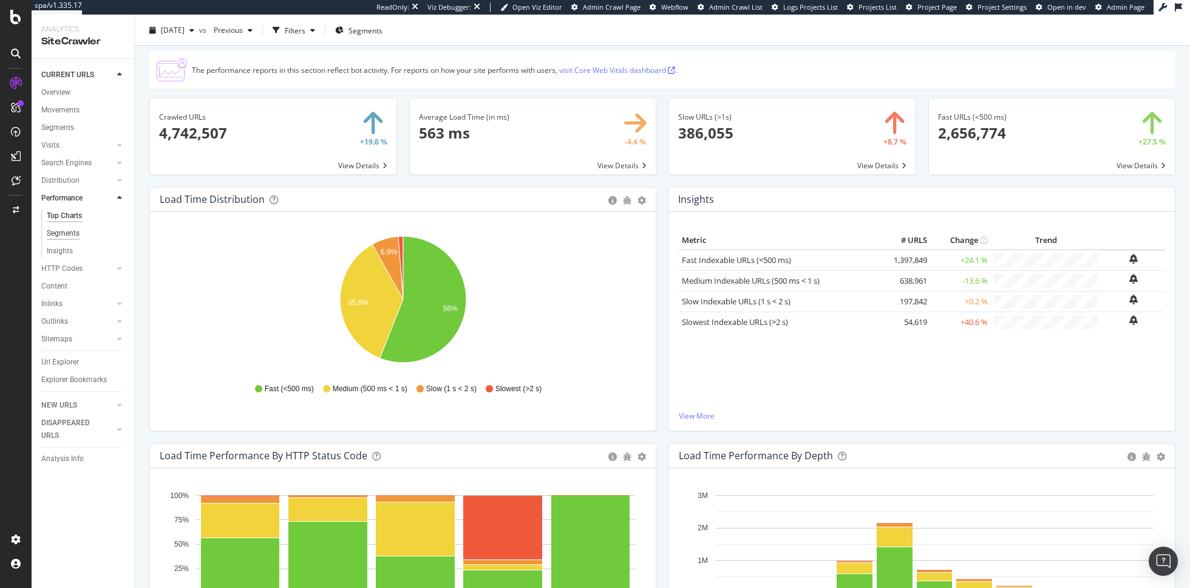
click at [63, 234] on div "Segments" at bounding box center [63, 233] width 33 height 13
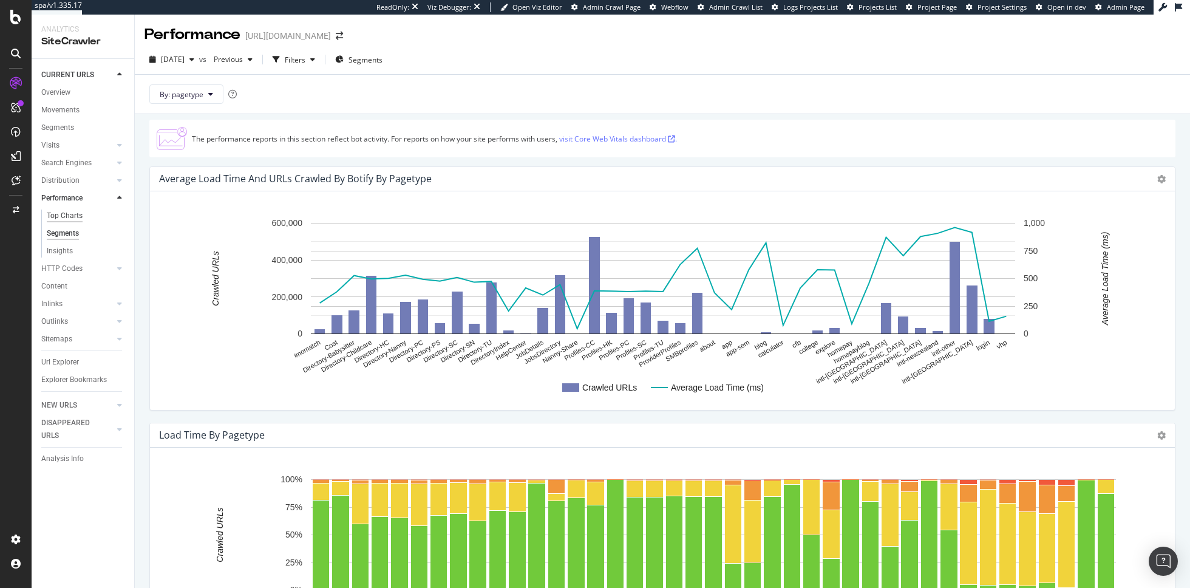
click at [78, 214] on div "Top Charts" at bounding box center [65, 215] width 36 height 13
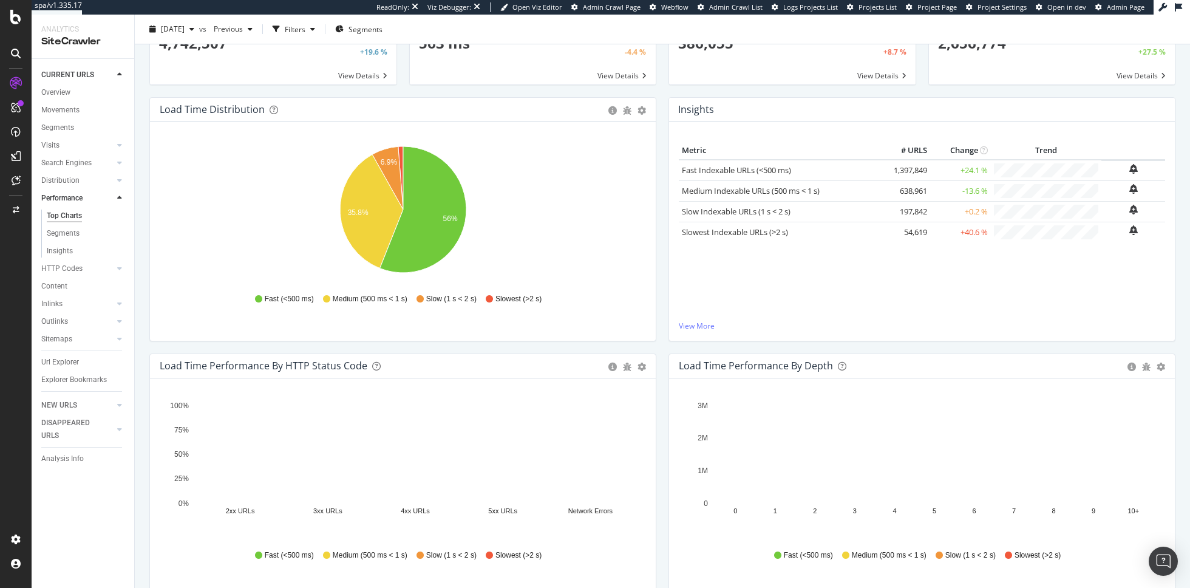
scroll to position [115, 0]
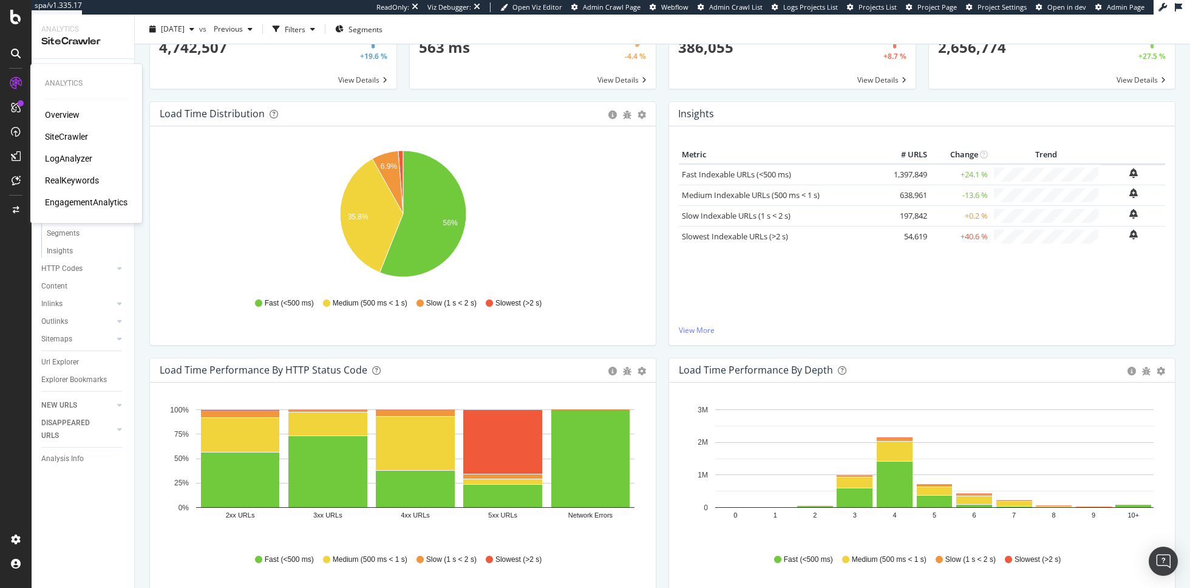
click at [73, 163] on div "LogAnalyzer" at bounding box center [68, 158] width 47 height 12
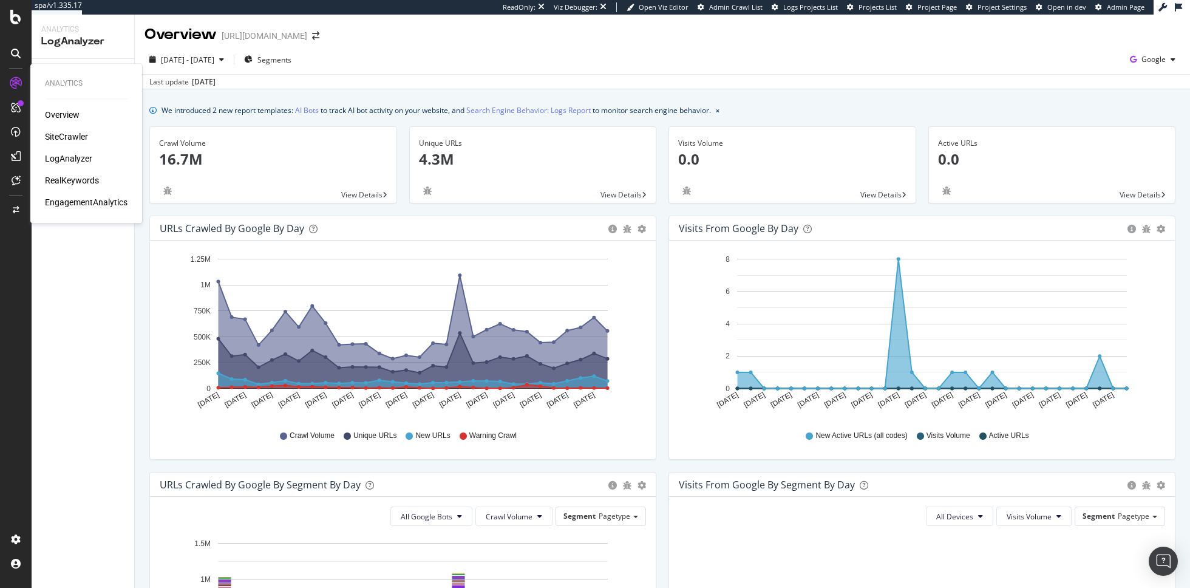
click at [65, 138] on div "SiteCrawler" at bounding box center [66, 137] width 43 height 12
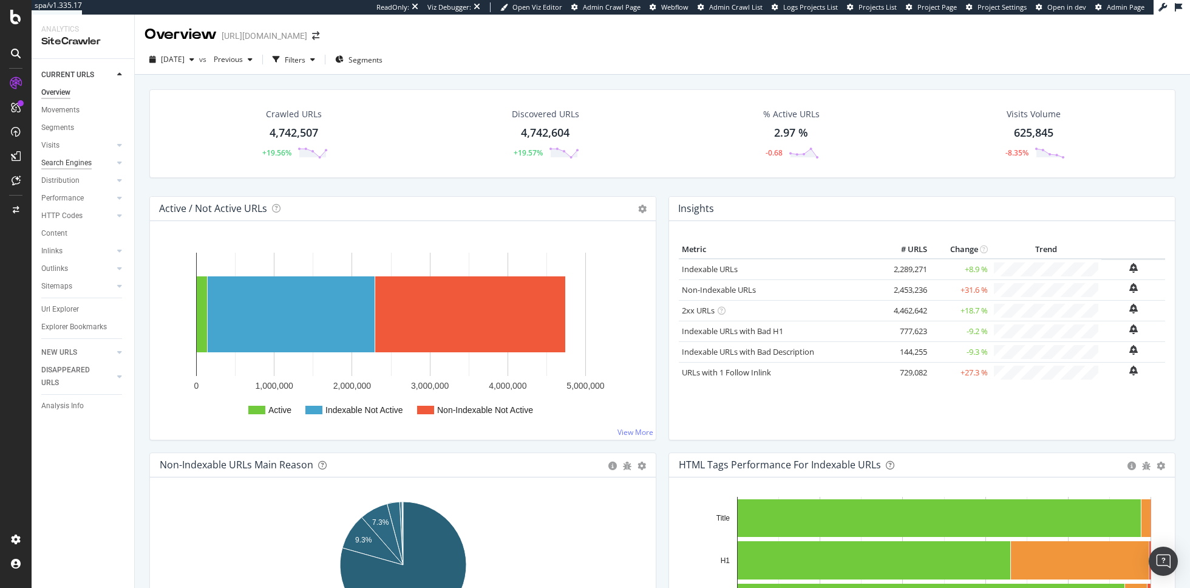
click at [63, 163] on div "Search Engines" at bounding box center [66, 163] width 50 height 13
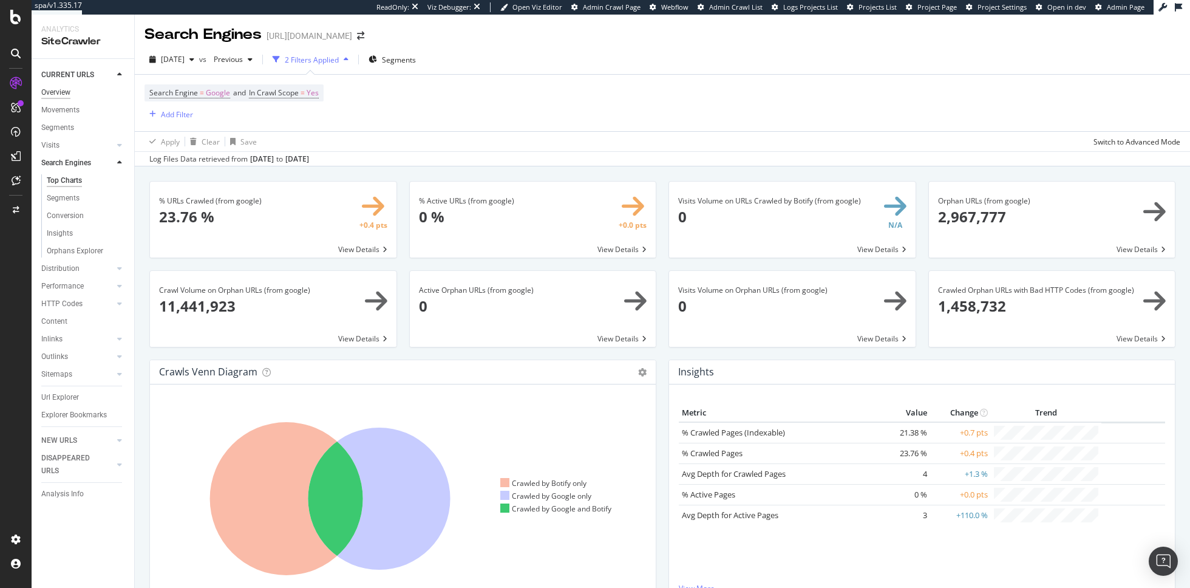
click at [66, 93] on div "Overview" at bounding box center [55, 92] width 29 height 13
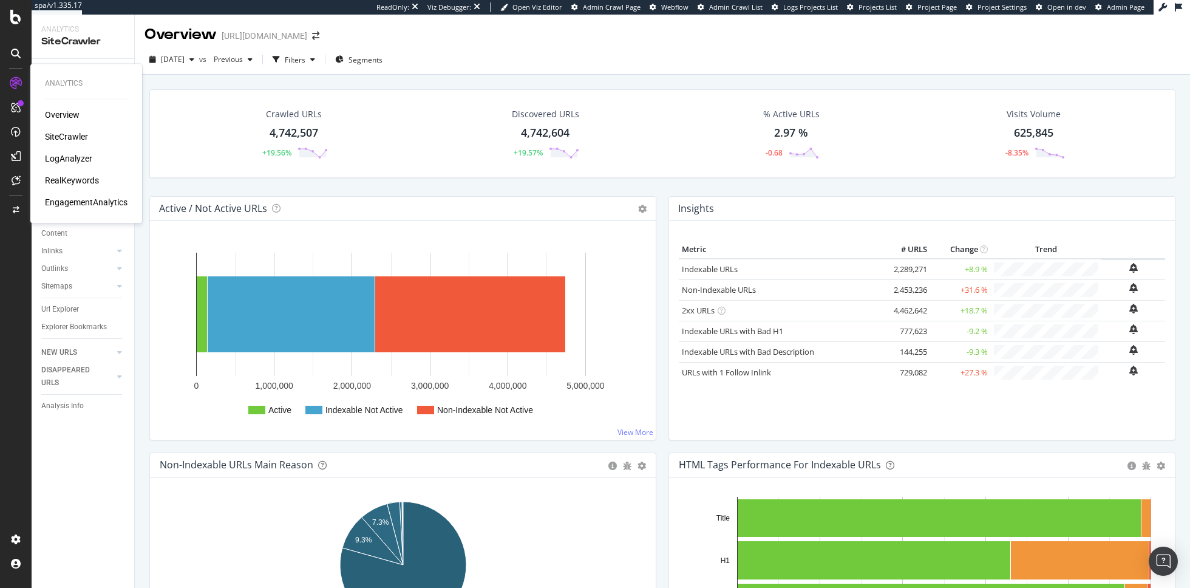
click at [74, 159] on div "LogAnalyzer" at bounding box center [68, 158] width 47 height 12
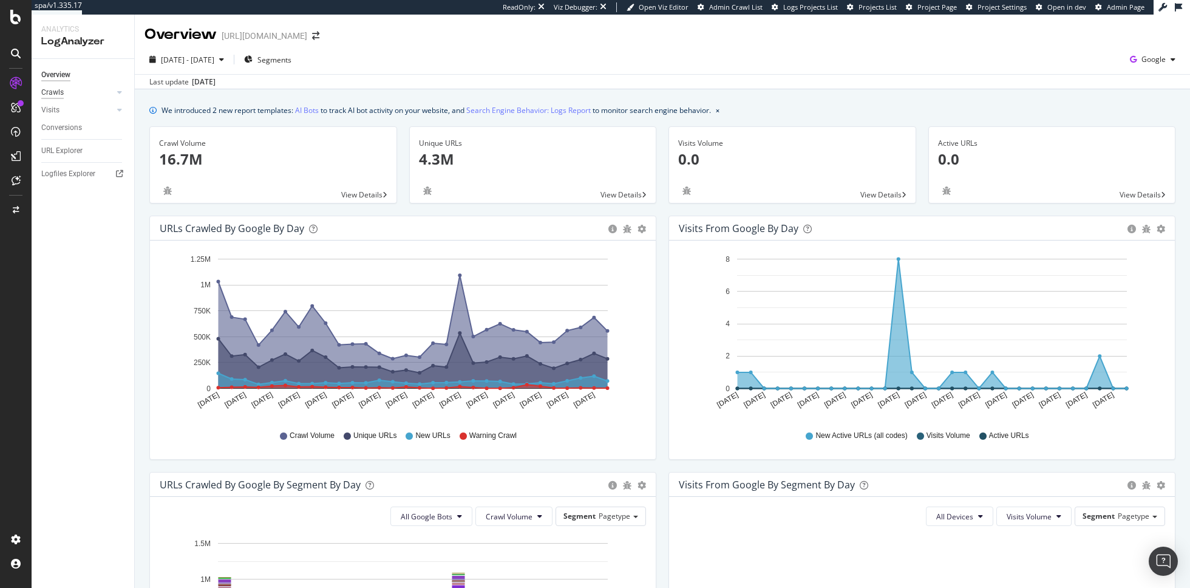
click at [53, 92] on div "Crawls" at bounding box center [52, 92] width 22 height 13
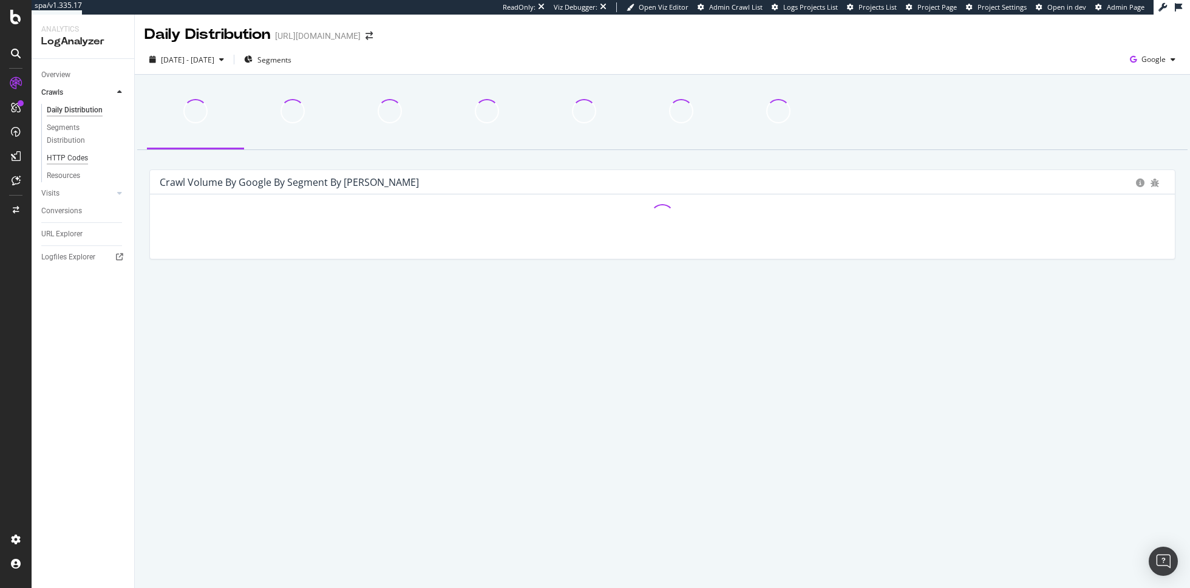
click at [64, 154] on div "HTTP Codes" at bounding box center [67, 158] width 41 height 13
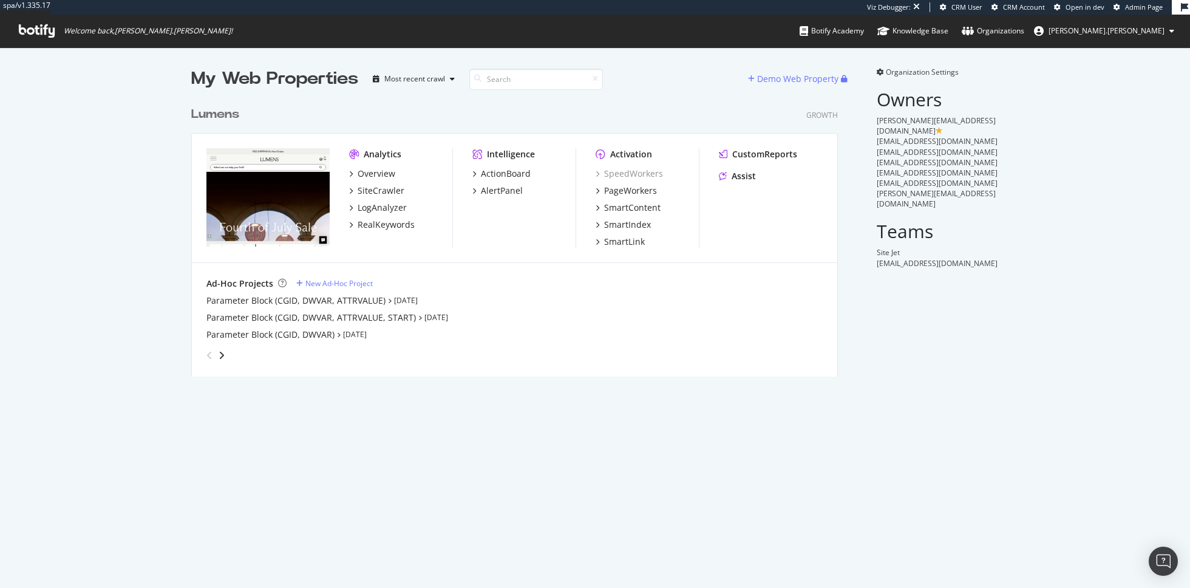
scroll to position [285, 656]
click at [402, 212] on div "LogAnalyzer" at bounding box center [382, 208] width 49 height 12
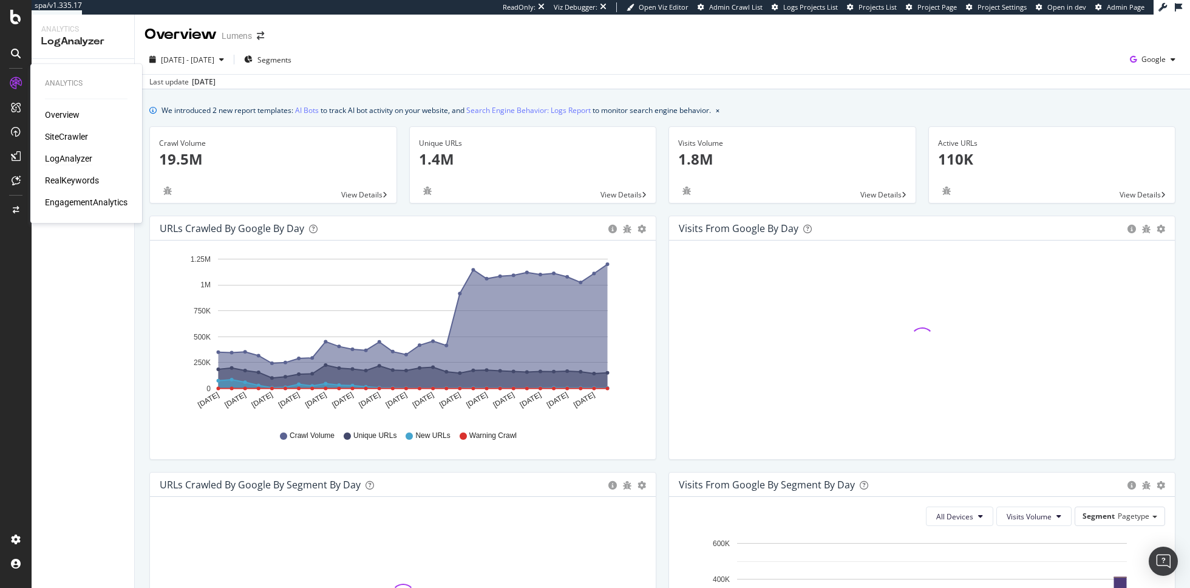
click at [68, 160] on div "LogAnalyzer" at bounding box center [68, 158] width 47 height 12
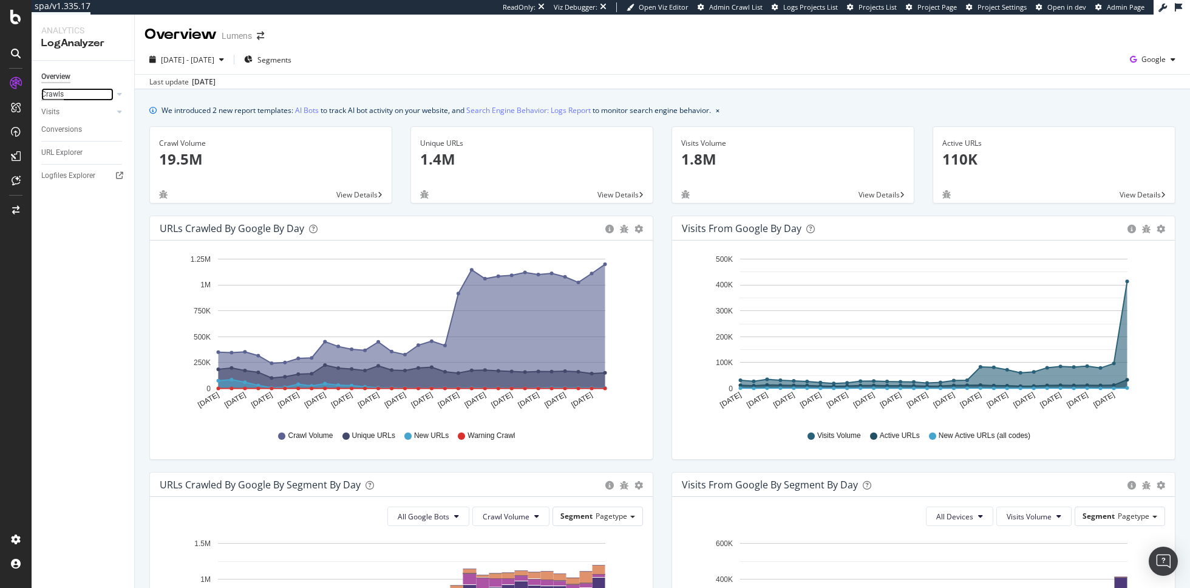
click at [57, 95] on div "Crawls" at bounding box center [52, 94] width 22 height 13
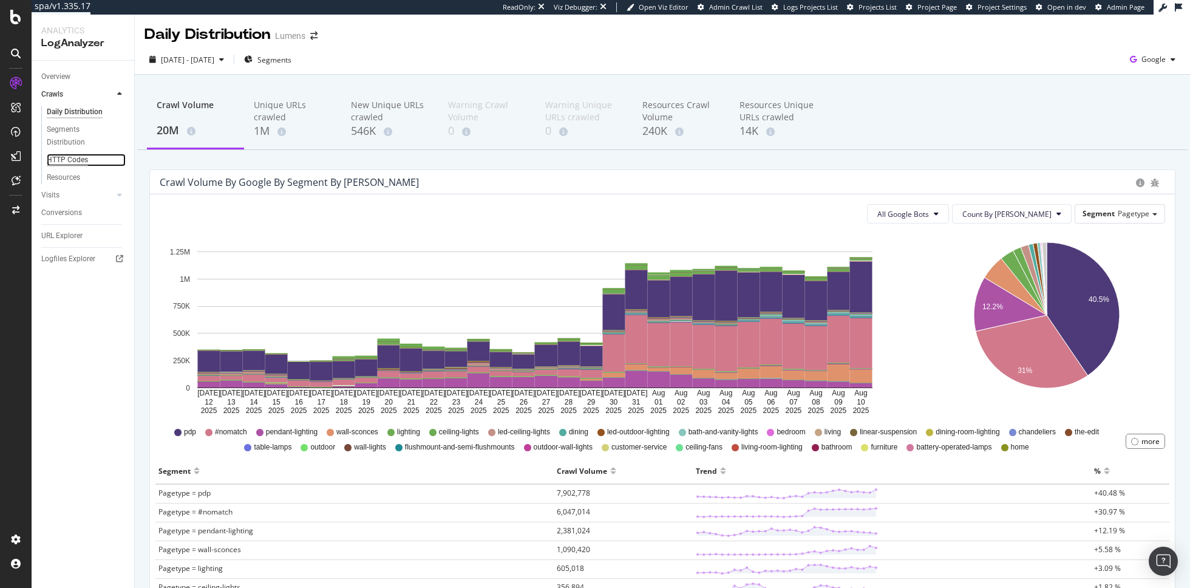
click at [69, 154] on div "HTTP Codes" at bounding box center [67, 160] width 41 height 13
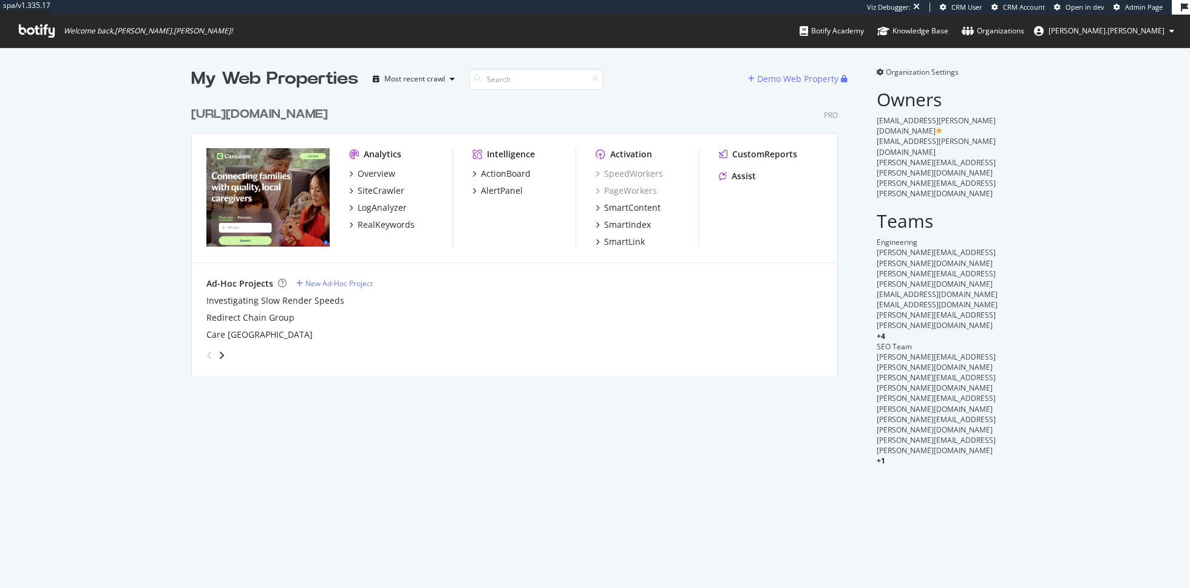
scroll to position [285, 656]
click at [391, 206] on div "LogAnalyzer" at bounding box center [382, 208] width 49 height 12
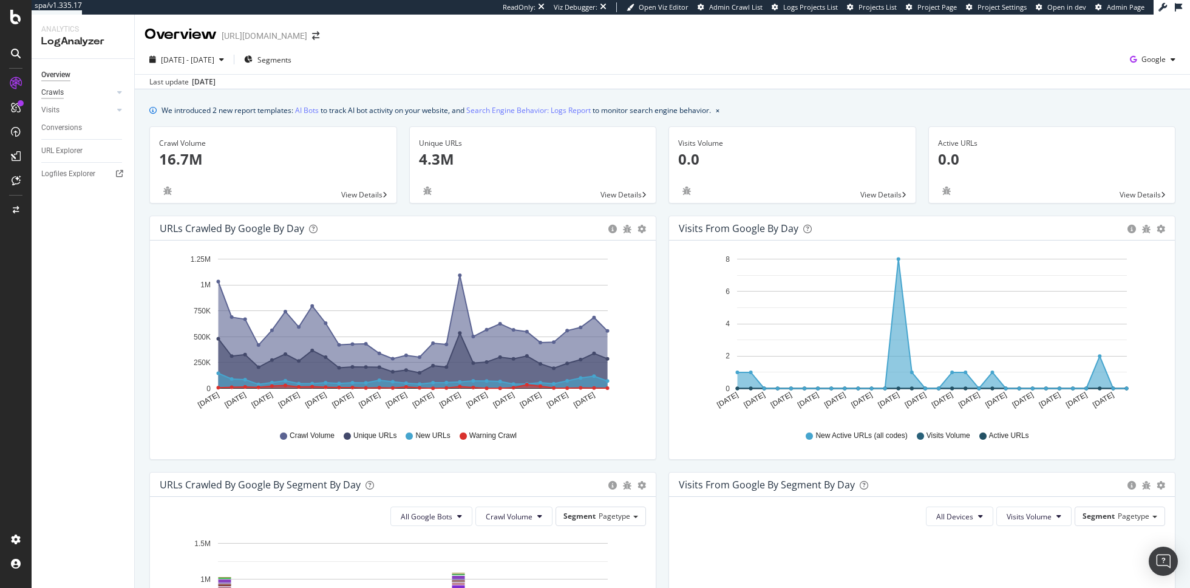
click at [50, 89] on div "Crawls" at bounding box center [52, 92] width 22 height 13
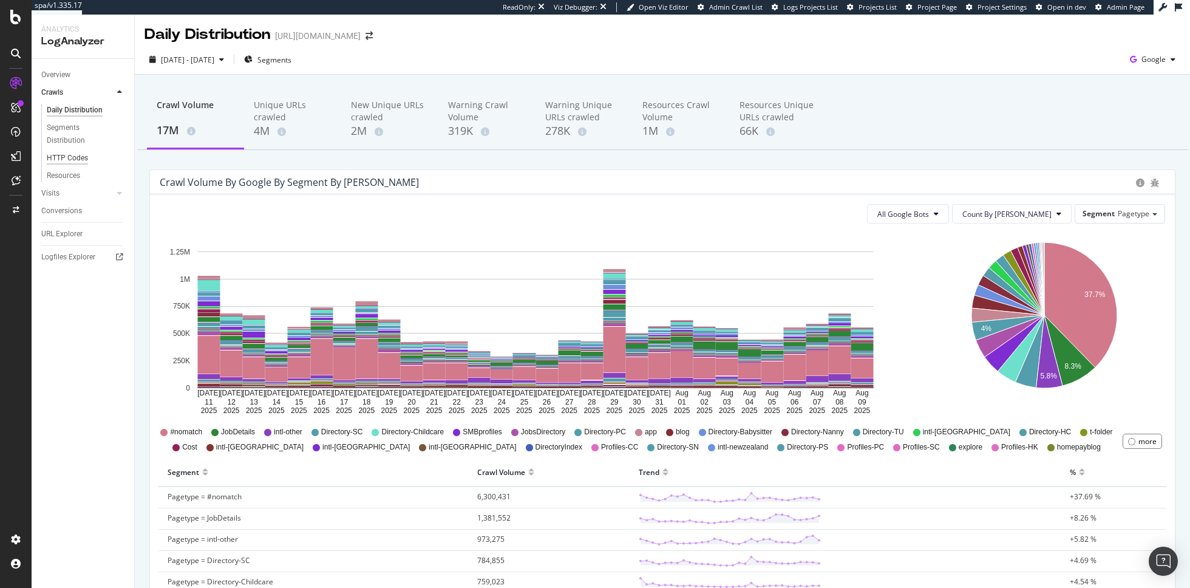
click at [63, 158] on div "HTTP Codes" at bounding box center [67, 158] width 41 height 13
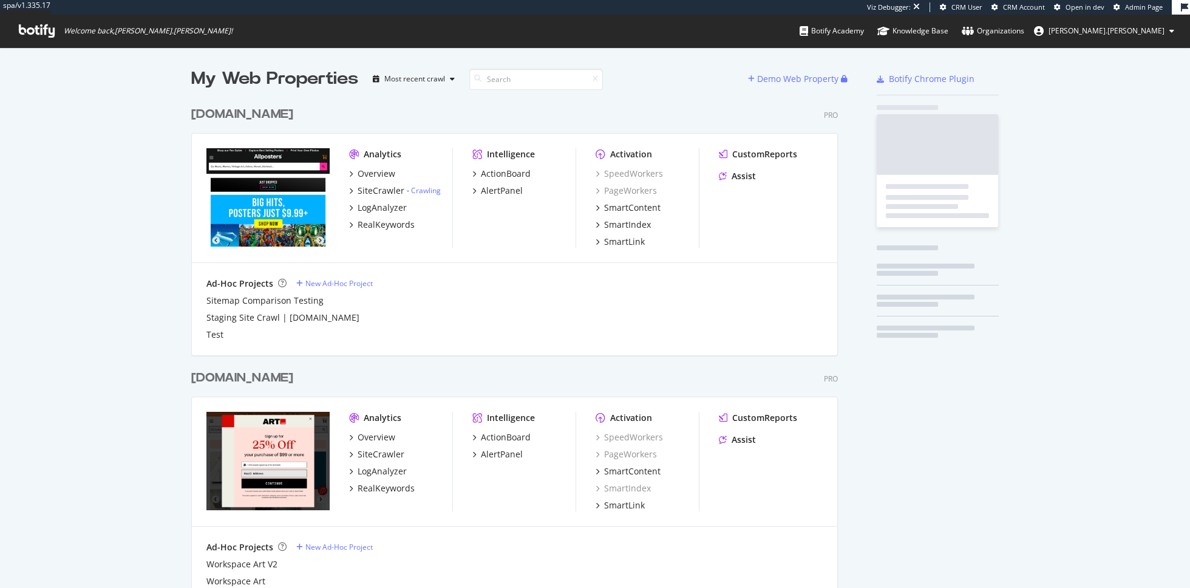
scroll to position [549, 656]
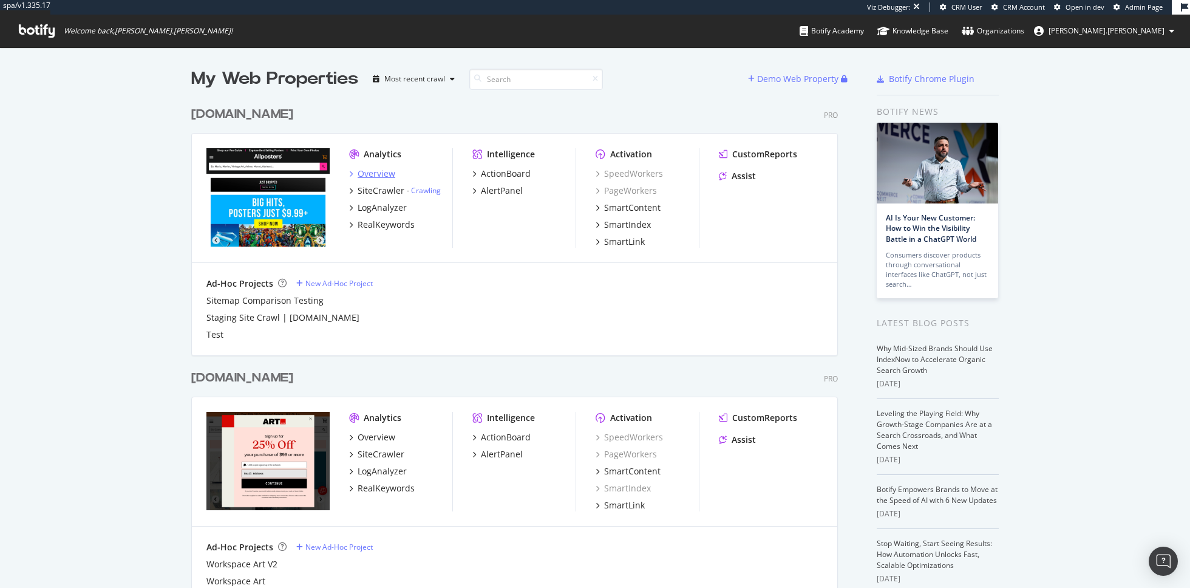
click at [375, 172] on div "Overview" at bounding box center [377, 174] width 38 height 12
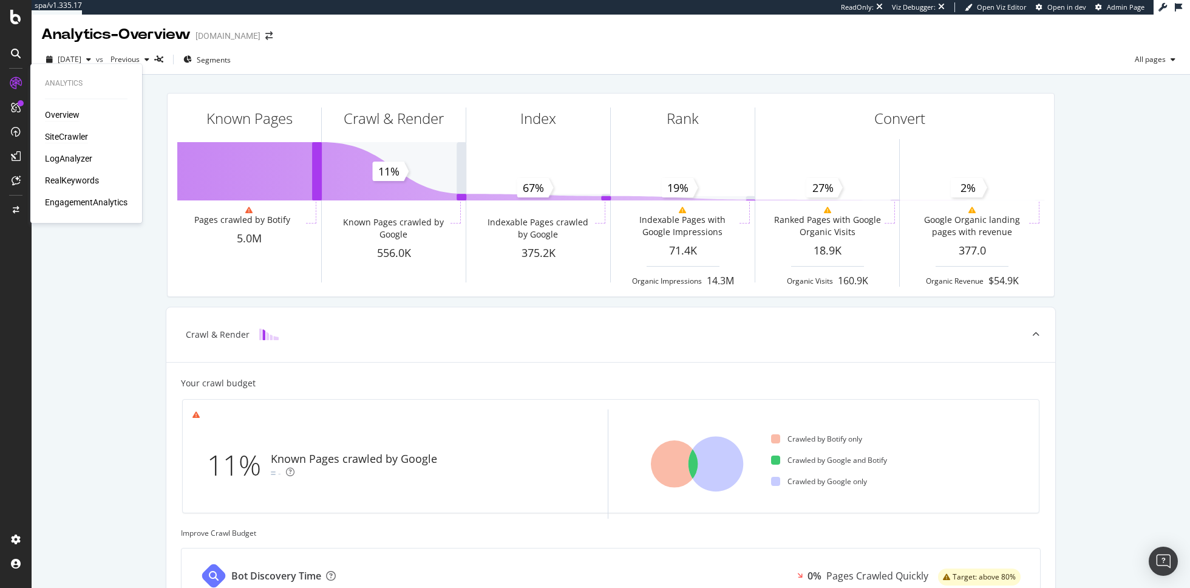
click at [66, 134] on div "SiteCrawler" at bounding box center [66, 137] width 43 height 12
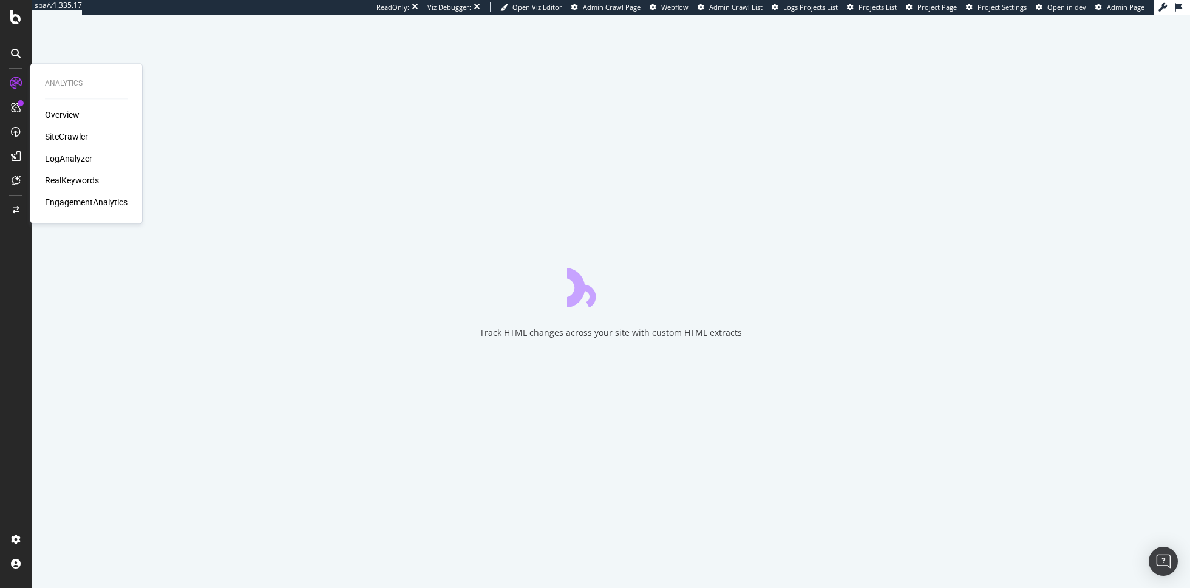
click at [60, 139] on div "SiteCrawler" at bounding box center [66, 137] width 43 height 12
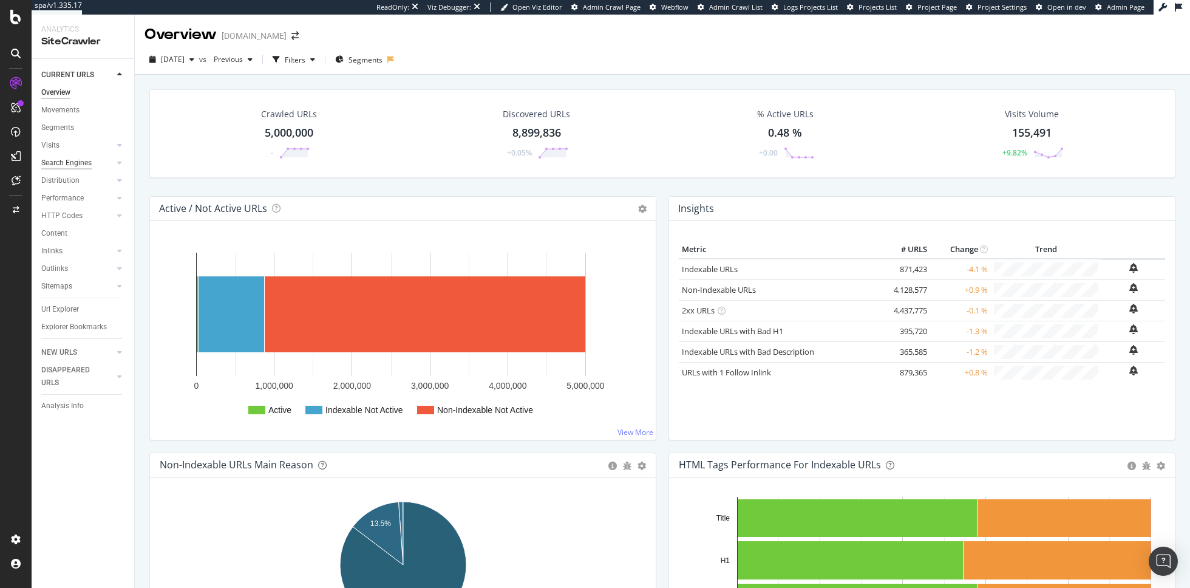
click at [71, 161] on div "Search Engines" at bounding box center [66, 163] width 50 height 13
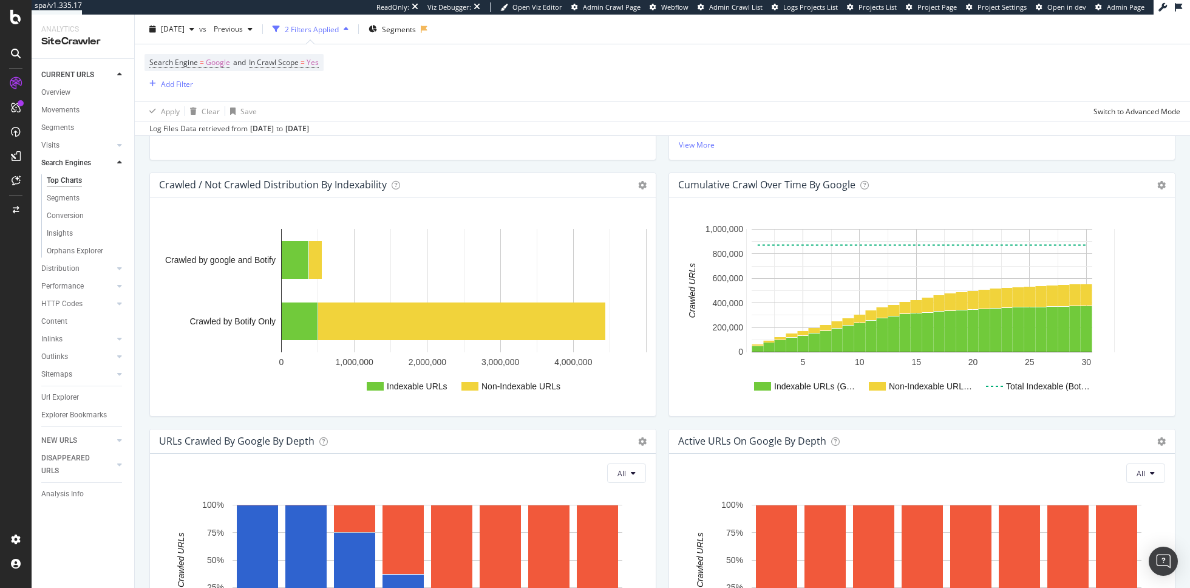
scroll to position [401, 0]
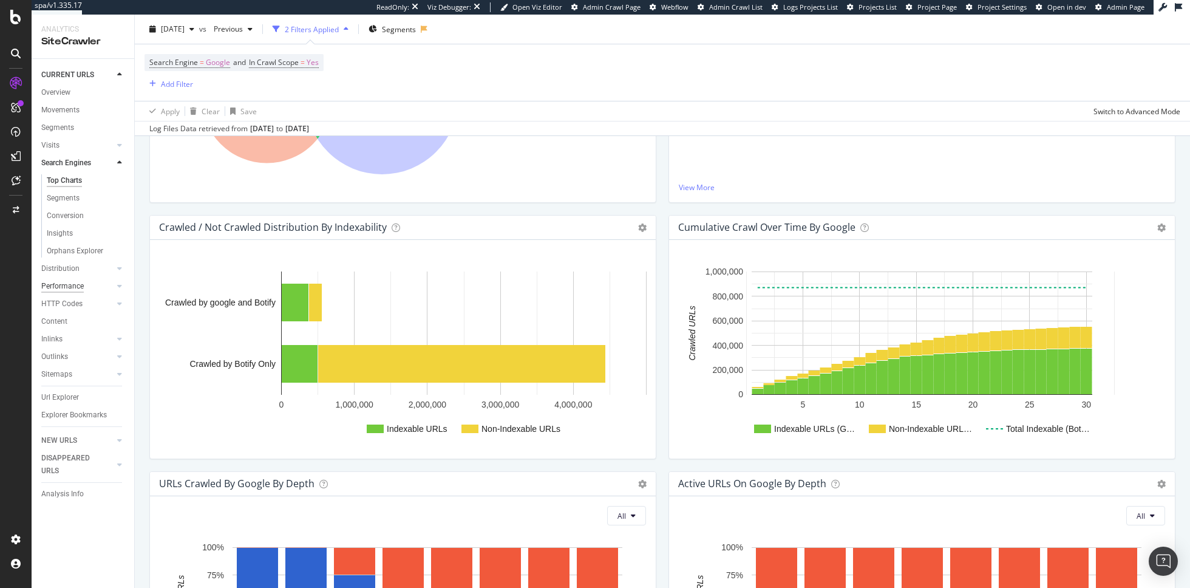
click at [75, 282] on div "Performance" at bounding box center [62, 286] width 42 height 13
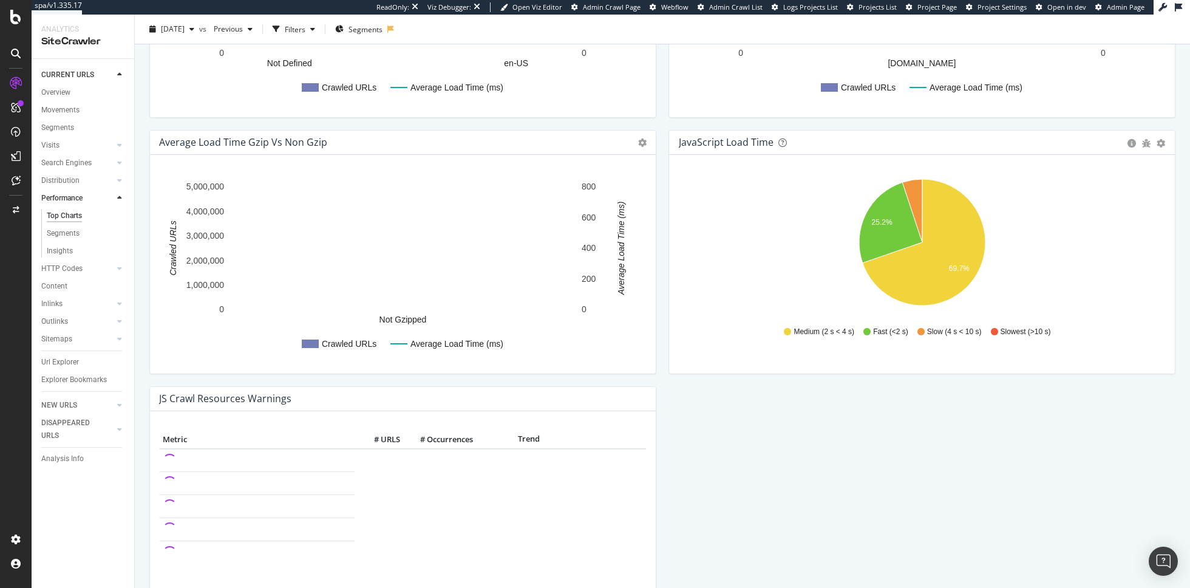
scroll to position [899, 0]
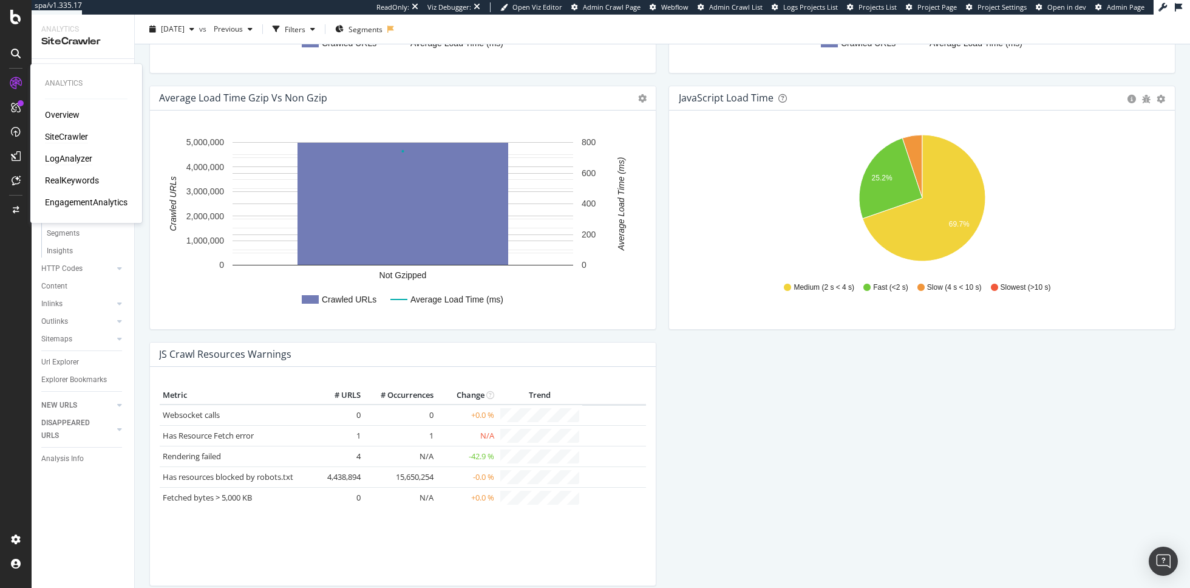
click at [70, 162] on div "LogAnalyzer" at bounding box center [68, 158] width 47 height 12
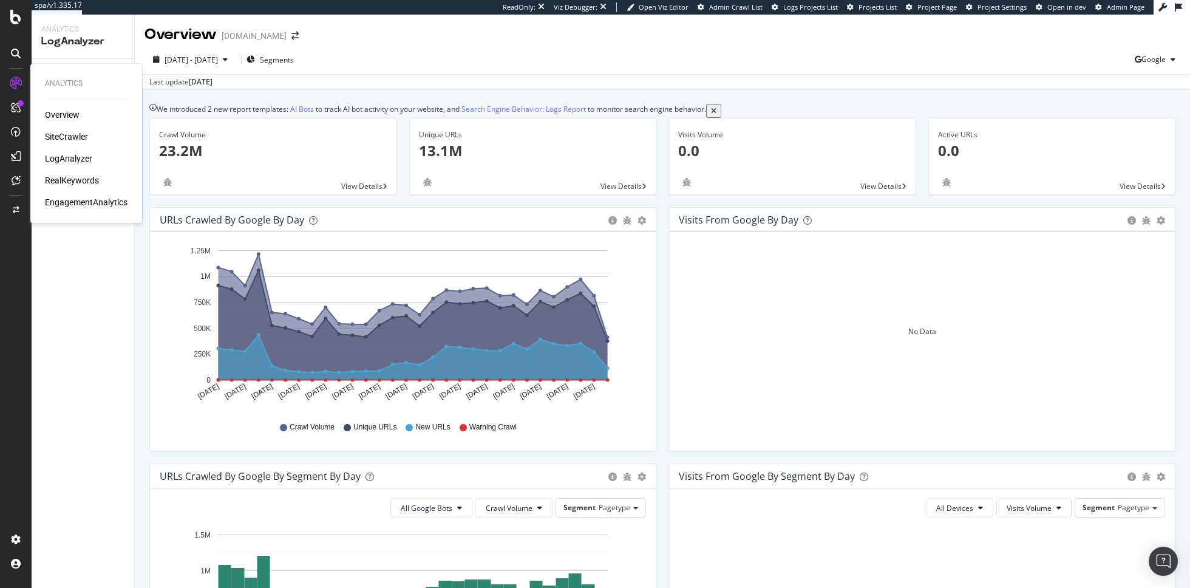
click at [69, 134] on div "SiteCrawler" at bounding box center [66, 137] width 43 height 12
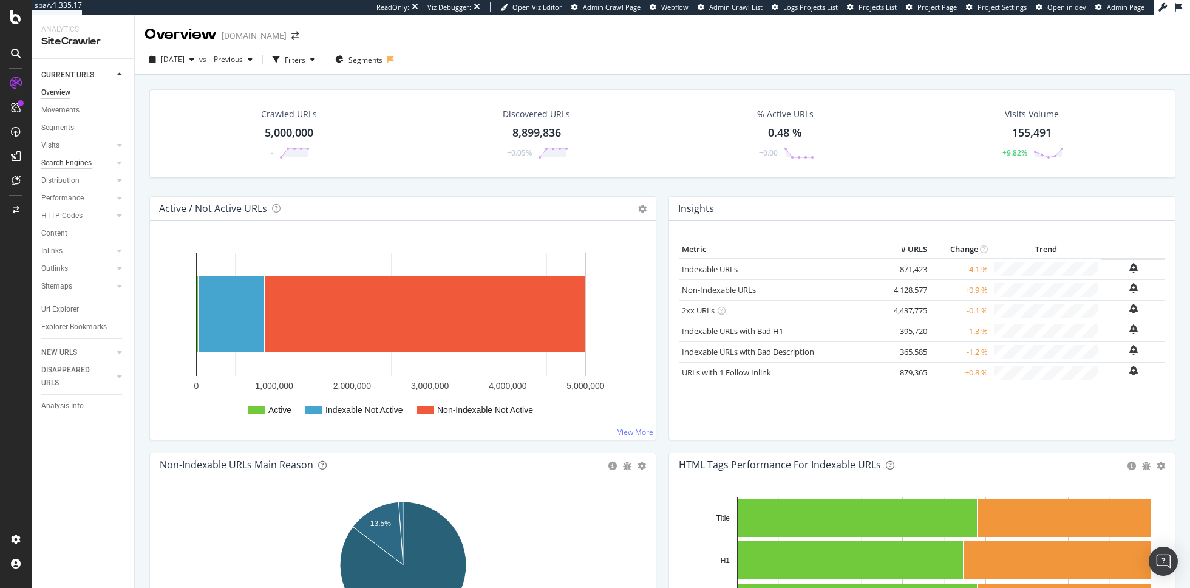
click at [82, 165] on div "Search Engines" at bounding box center [66, 163] width 50 height 13
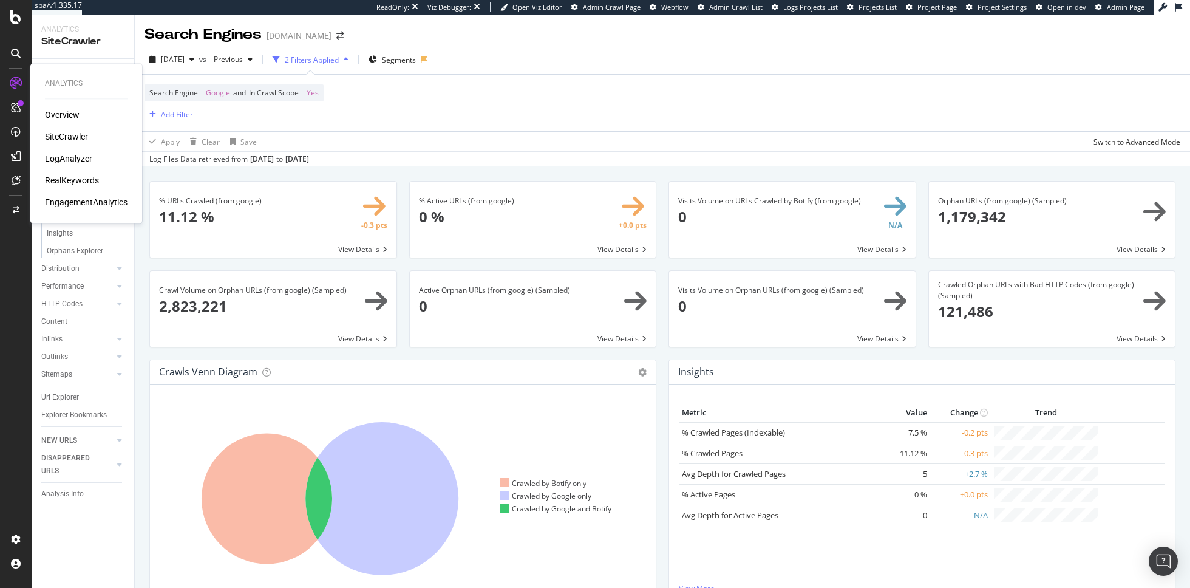
click at [73, 160] on div "LogAnalyzer" at bounding box center [68, 158] width 47 height 12
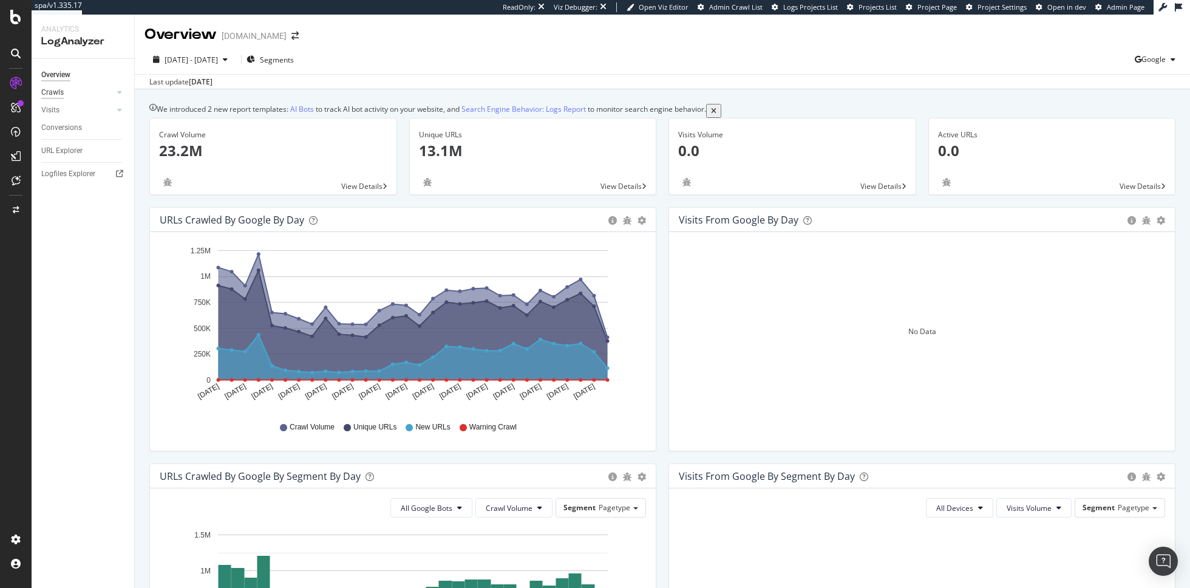
click at [61, 94] on div "Crawls" at bounding box center [52, 92] width 22 height 13
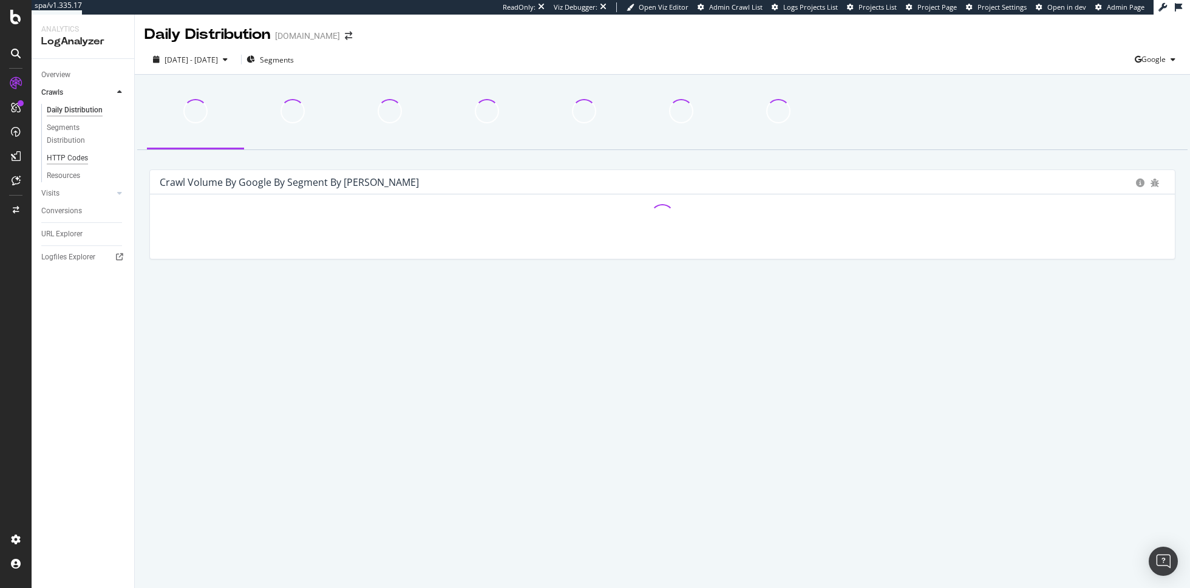
click at [74, 157] on div "HTTP Codes" at bounding box center [67, 158] width 41 height 13
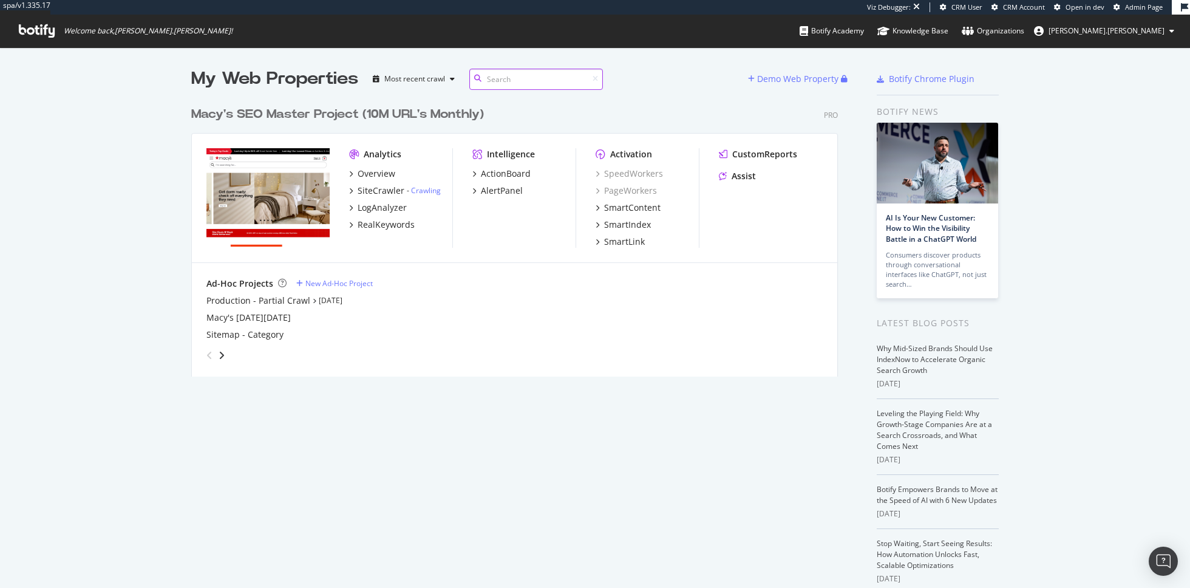
scroll to position [285, 656]
click at [385, 194] on div "SiteCrawler" at bounding box center [381, 191] width 47 height 12
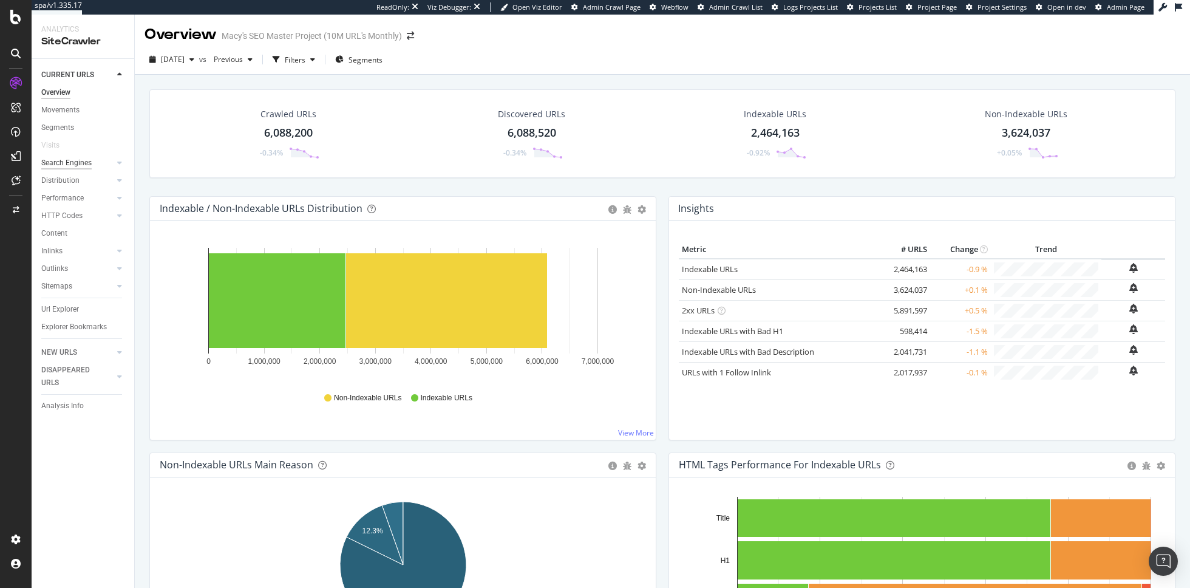
click at [71, 159] on div "Search Engines" at bounding box center [66, 163] width 50 height 13
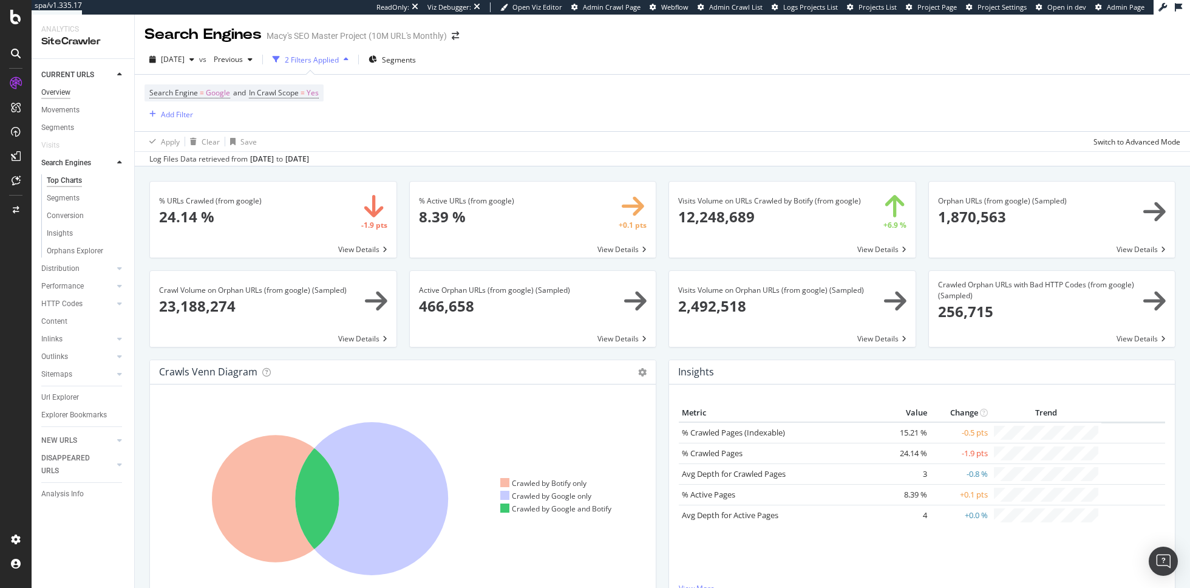
click at [64, 93] on div "Overview" at bounding box center [55, 92] width 29 height 13
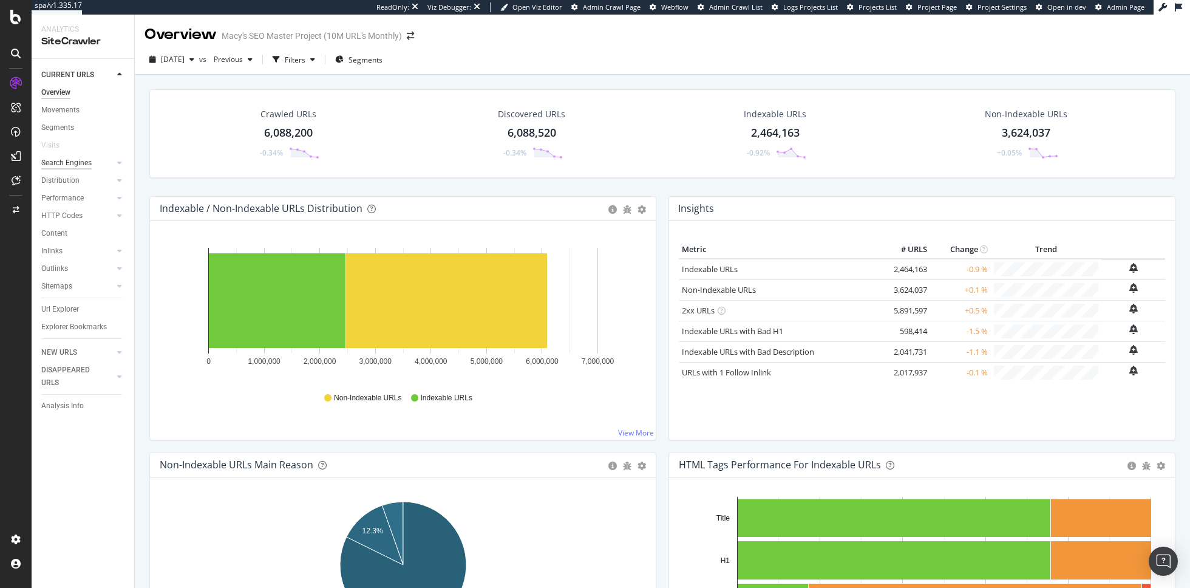
click at [70, 165] on div "Search Engines" at bounding box center [66, 163] width 50 height 13
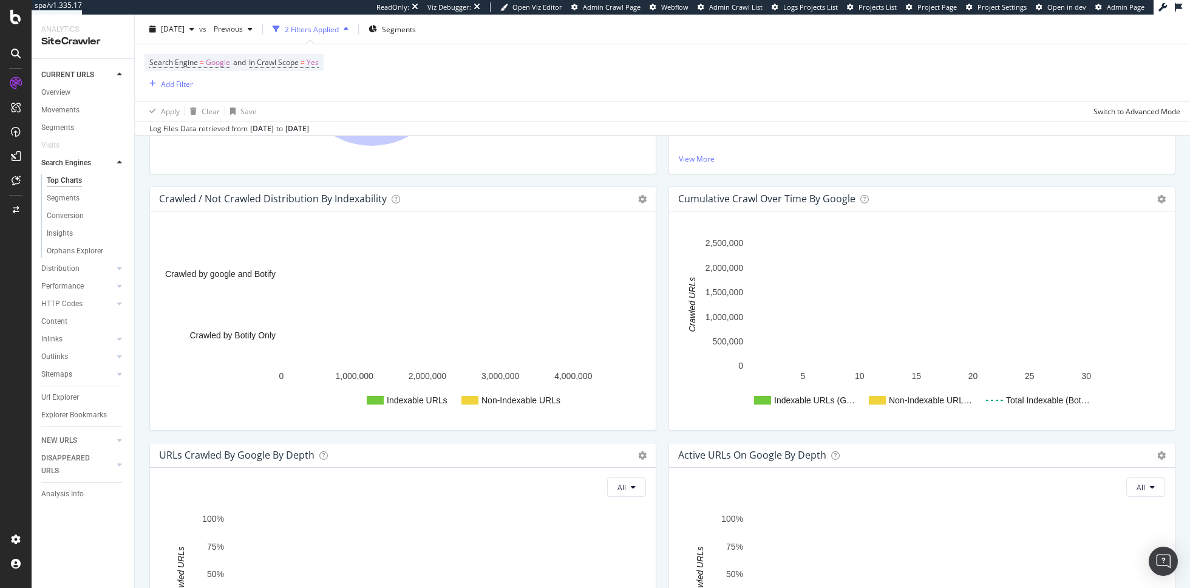
scroll to position [450, 0]
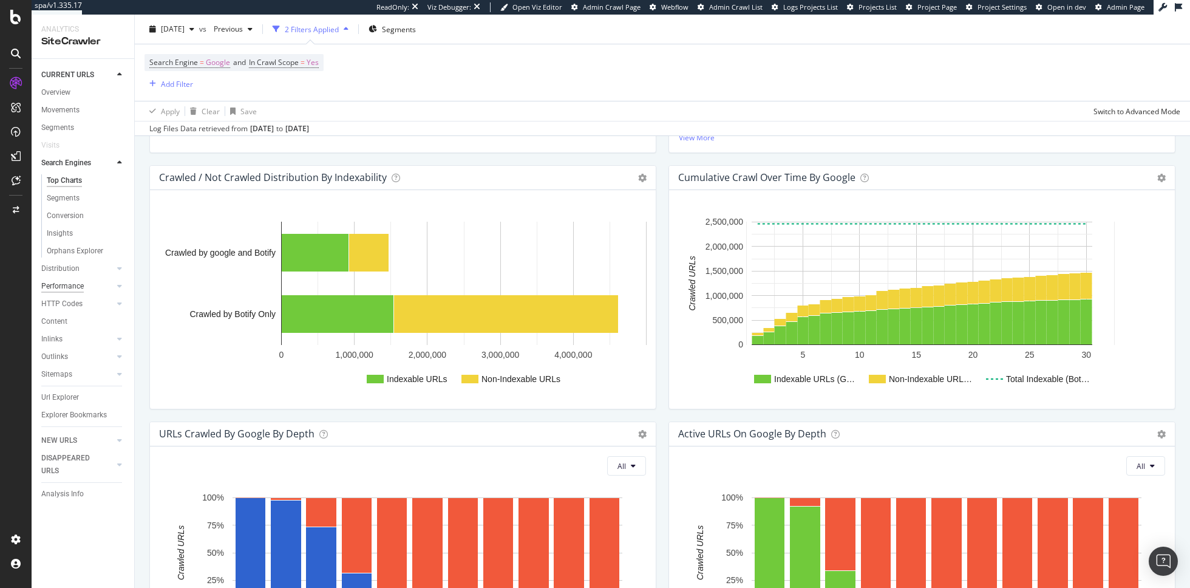
click at [82, 280] on div "Performance" at bounding box center [62, 286] width 42 height 13
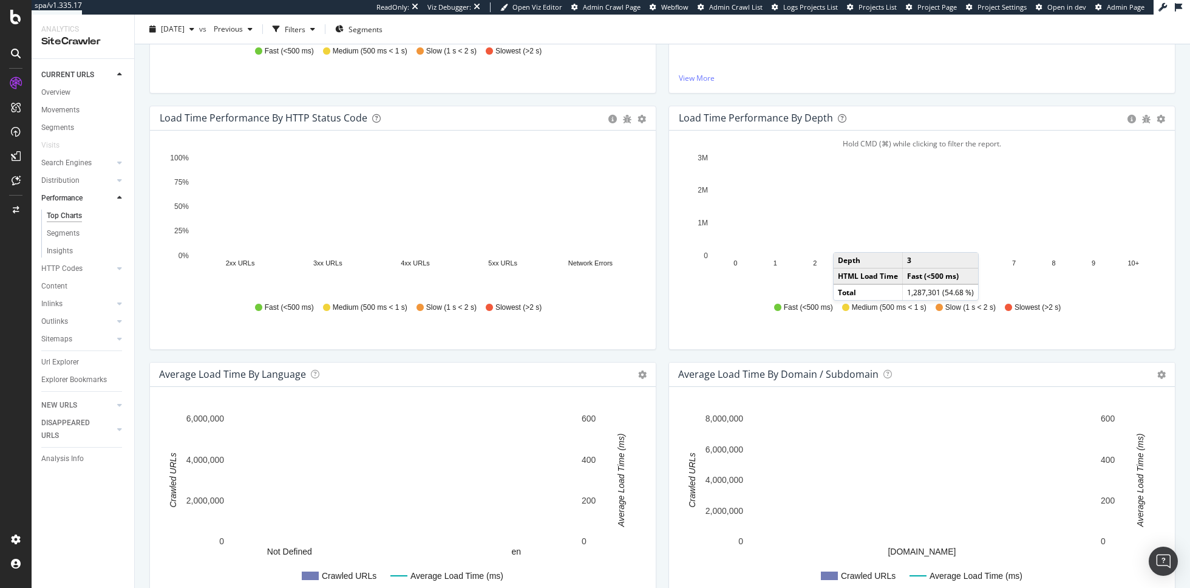
scroll to position [504, 0]
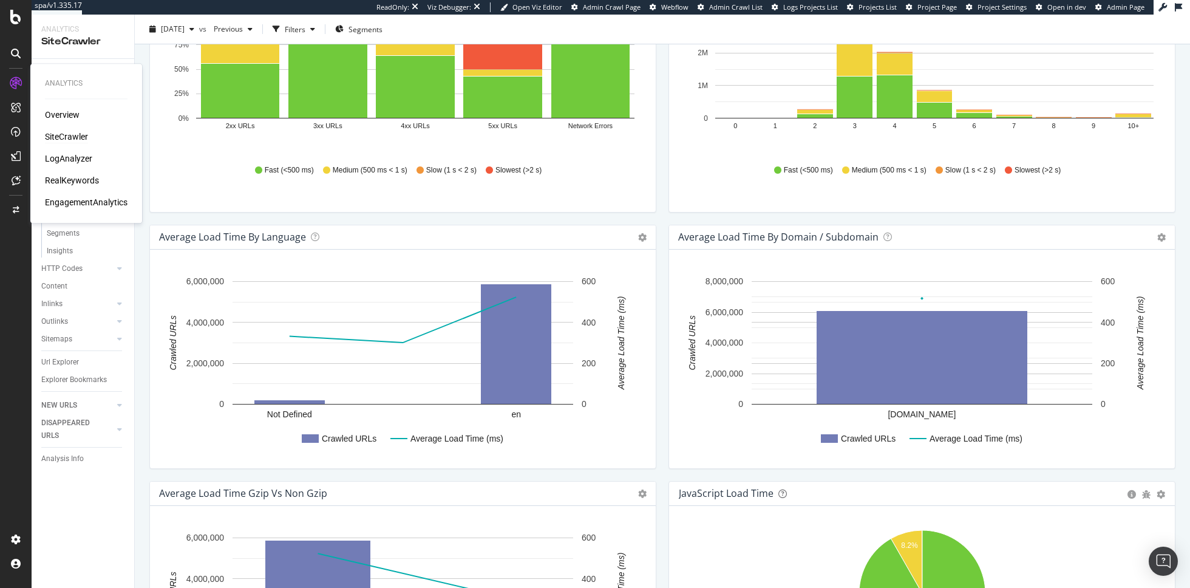
click at [92, 154] on div "LogAnalyzer" at bounding box center [86, 158] width 83 height 12
click at [83, 155] on div "LogAnalyzer" at bounding box center [68, 158] width 47 height 12
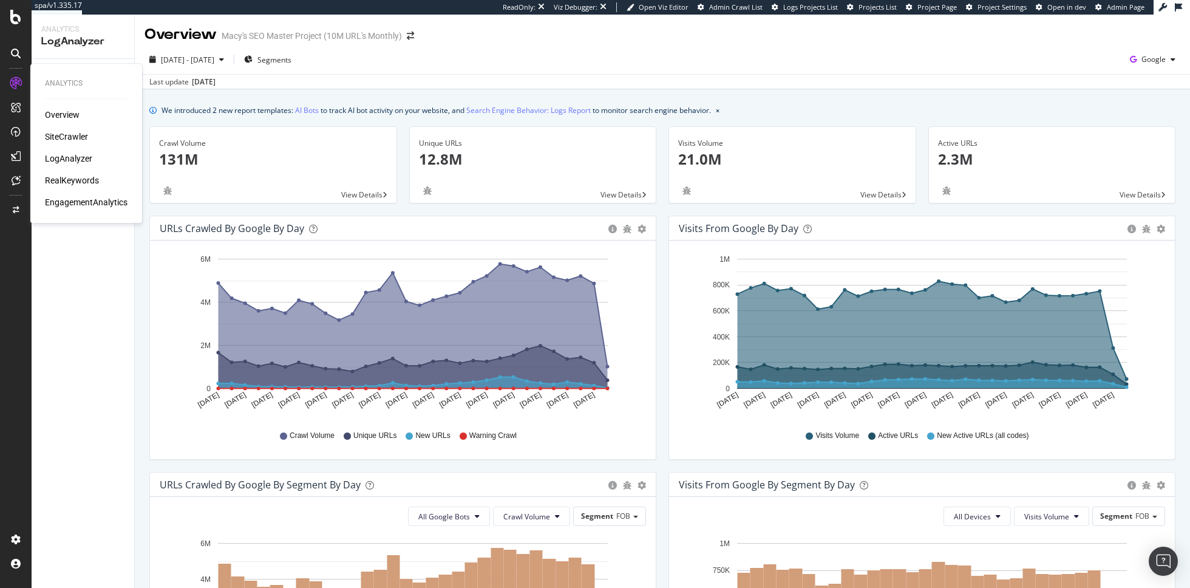
drag, startPoint x: 71, startPoint y: 135, endPoint x: 130, endPoint y: 12, distance: 136.6
click at [71, 135] on div "SiteCrawler" at bounding box center [66, 137] width 43 height 12
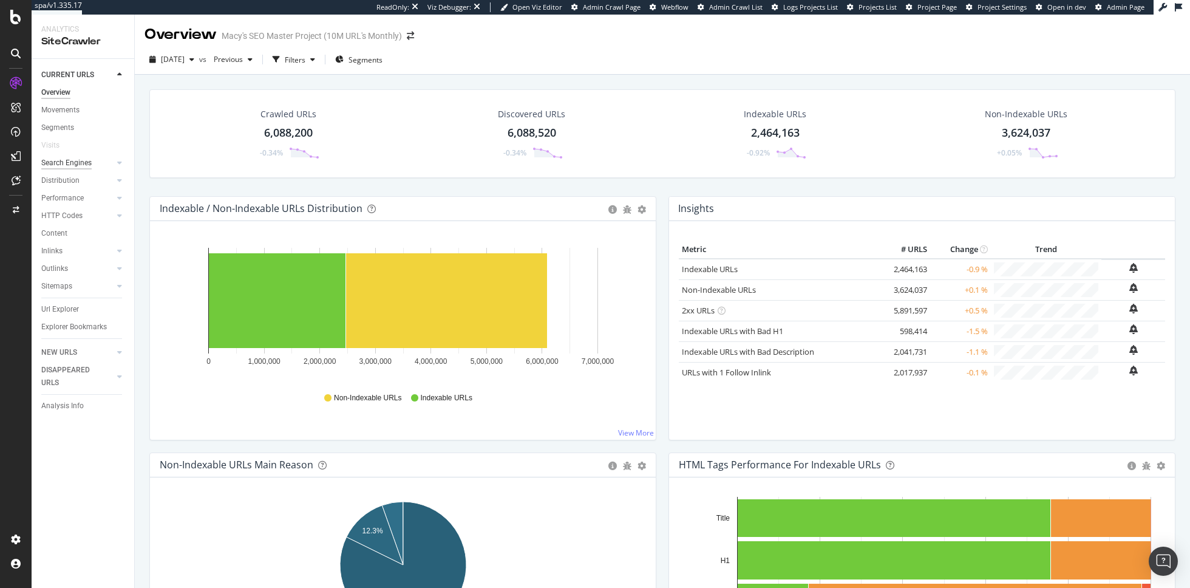
click at [75, 160] on div "Search Engines" at bounding box center [66, 163] width 50 height 13
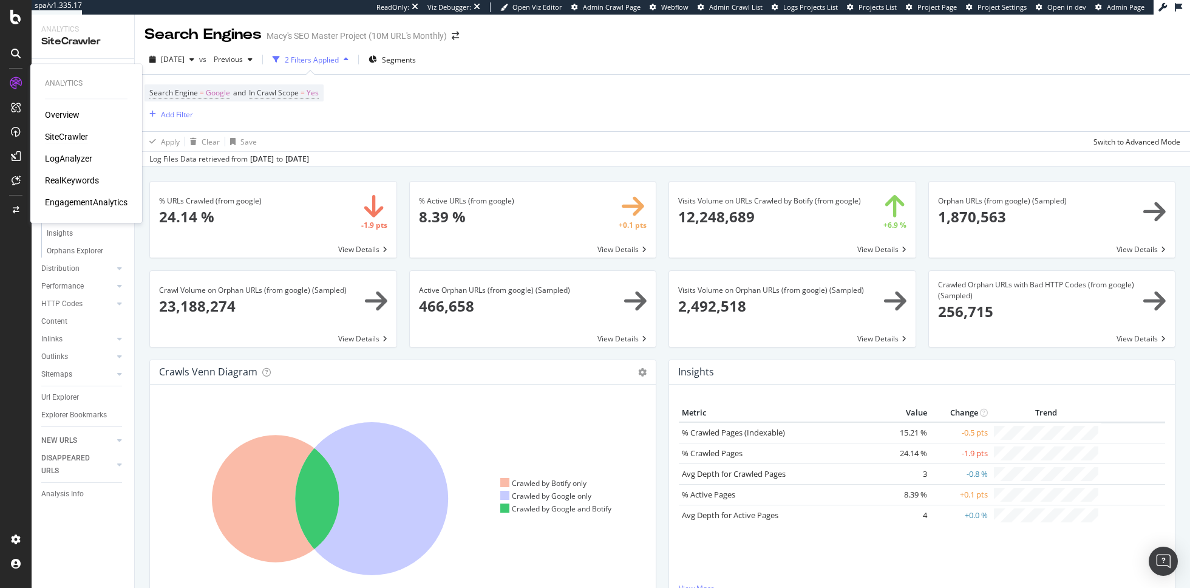
click at [72, 148] on div "Overview SiteCrawler LogAnalyzer RealKeywords EngagementAnalytics" at bounding box center [86, 159] width 83 height 100
click at [72, 157] on div "LogAnalyzer" at bounding box center [68, 158] width 47 height 12
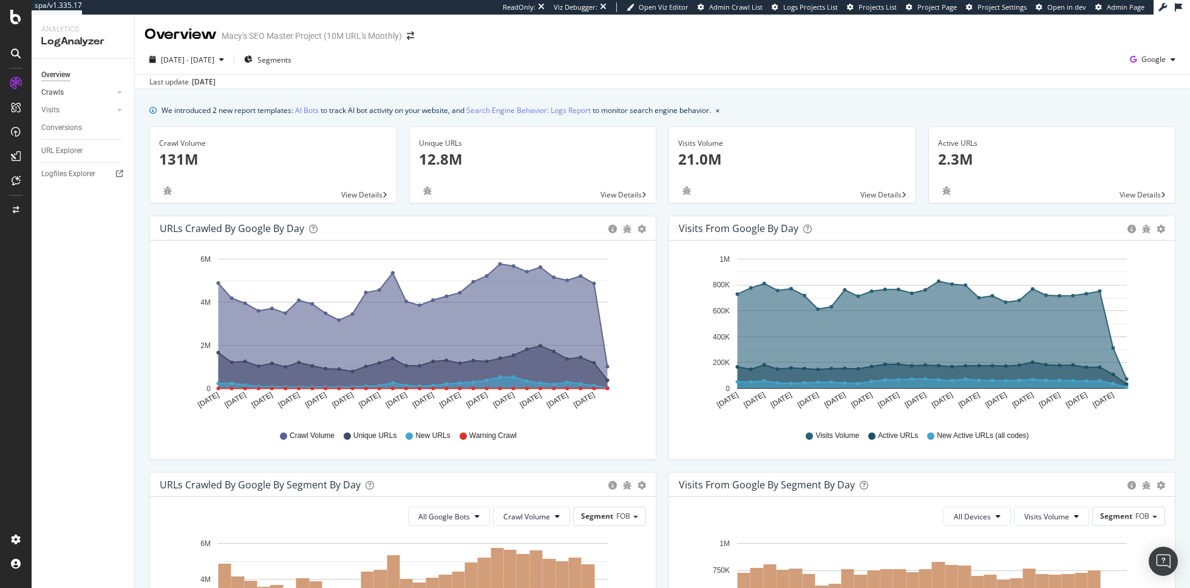
click at [69, 93] on link "Crawls" at bounding box center [77, 92] width 72 height 13
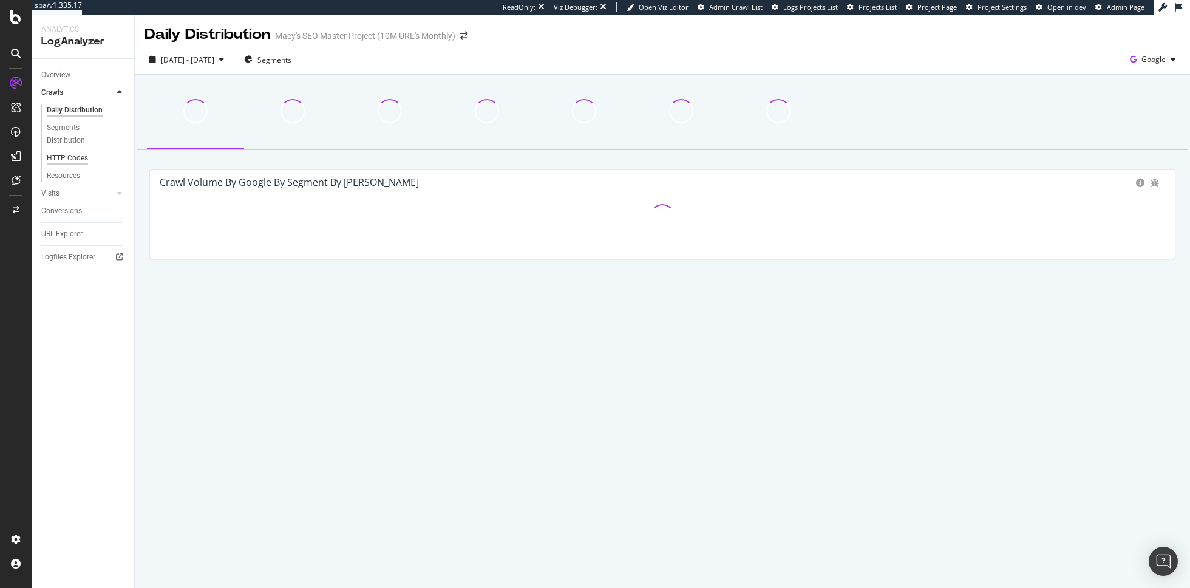
click at [66, 157] on div "HTTP Codes" at bounding box center [67, 158] width 41 height 13
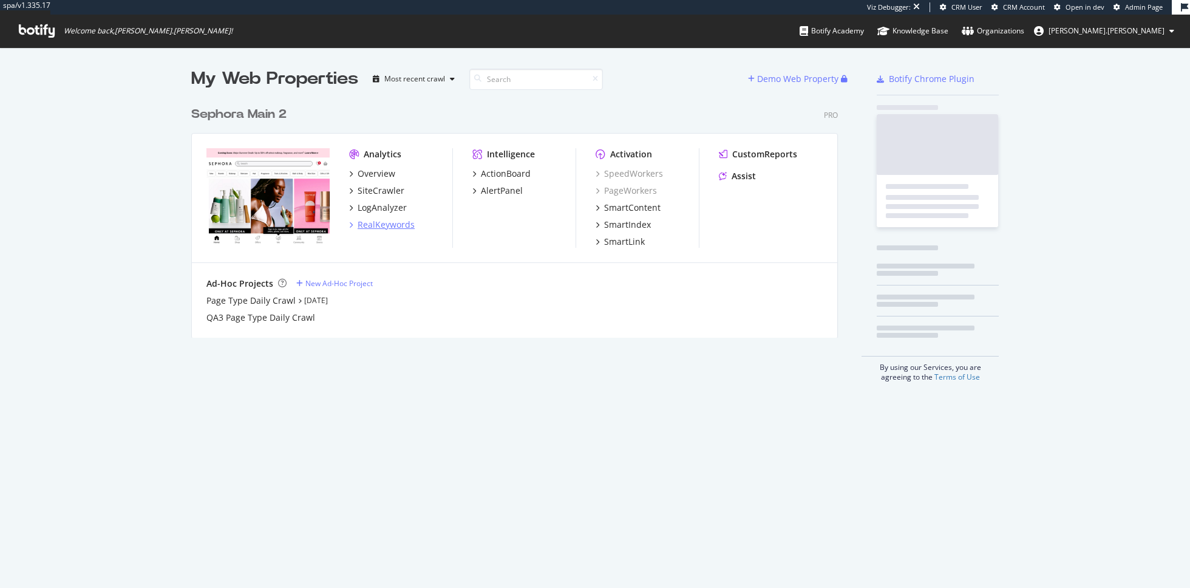
scroll to position [246, 656]
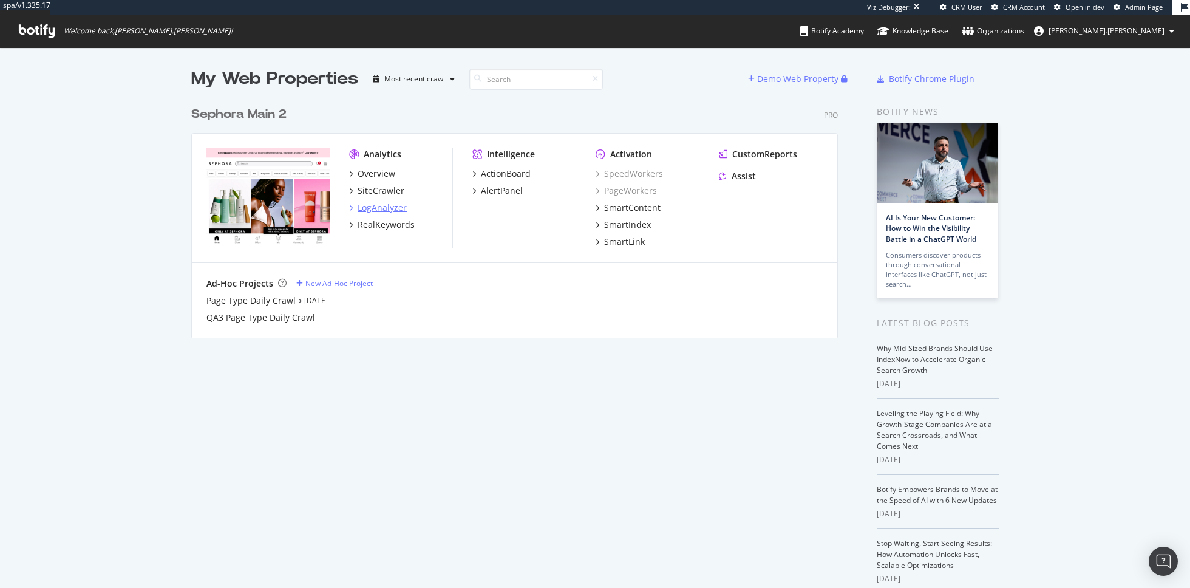
click at [381, 205] on div "LogAnalyzer" at bounding box center [382, 208] width 49 height 12
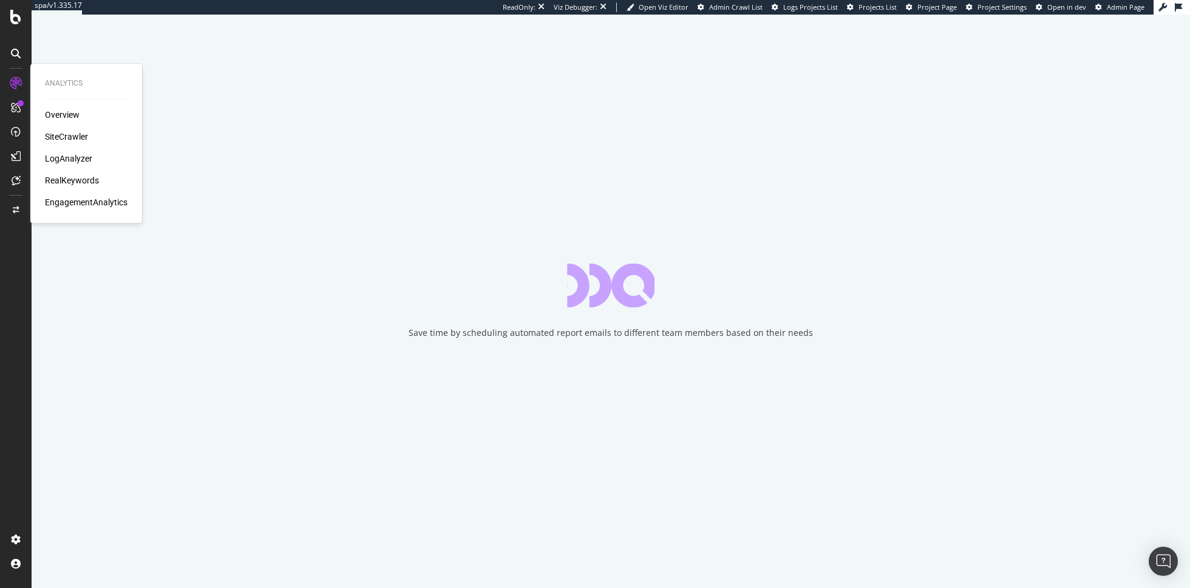
click at [60, 136] on div "SiteCrawler" at bounding box center [66, 137] width 43 height 12
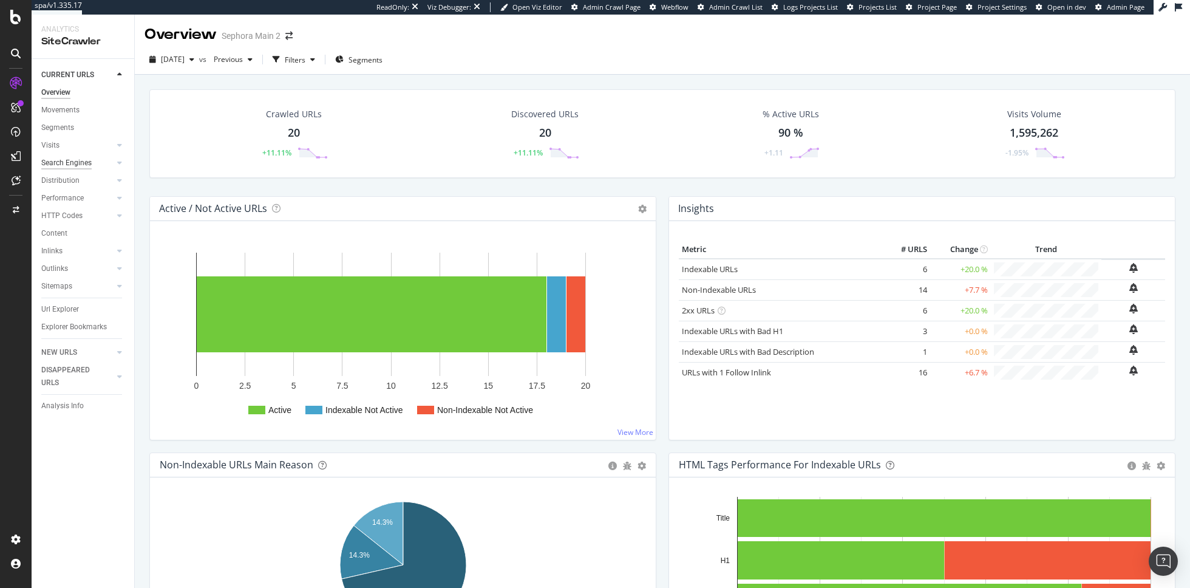
click at [83, 165] on div "Search Engines" at bounding box center [66, 163] width 50 height 13
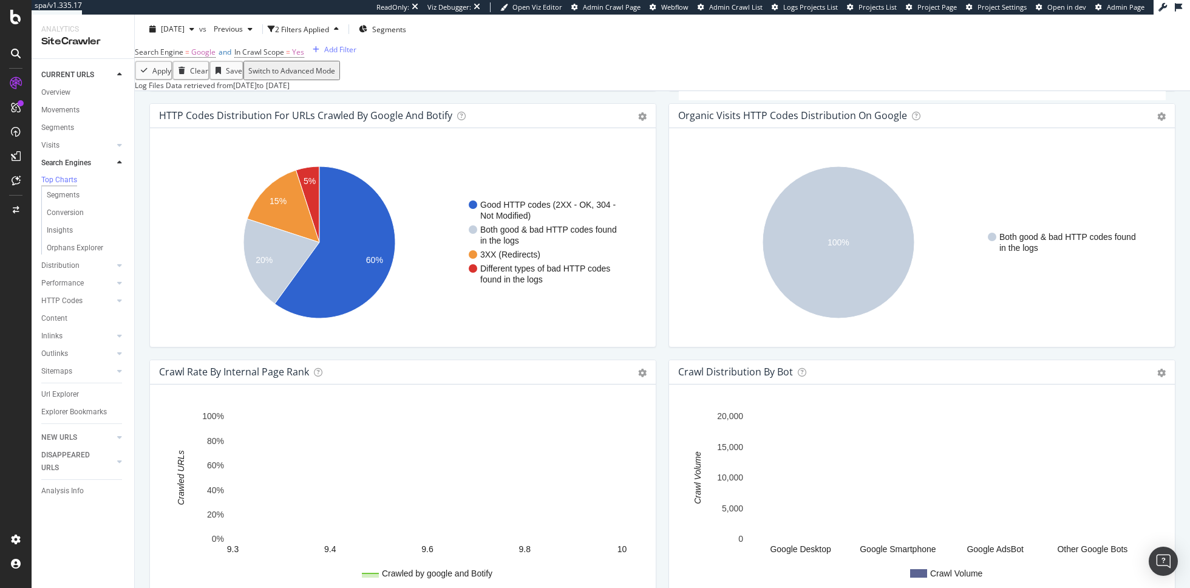
scroll to position [1014, 0]
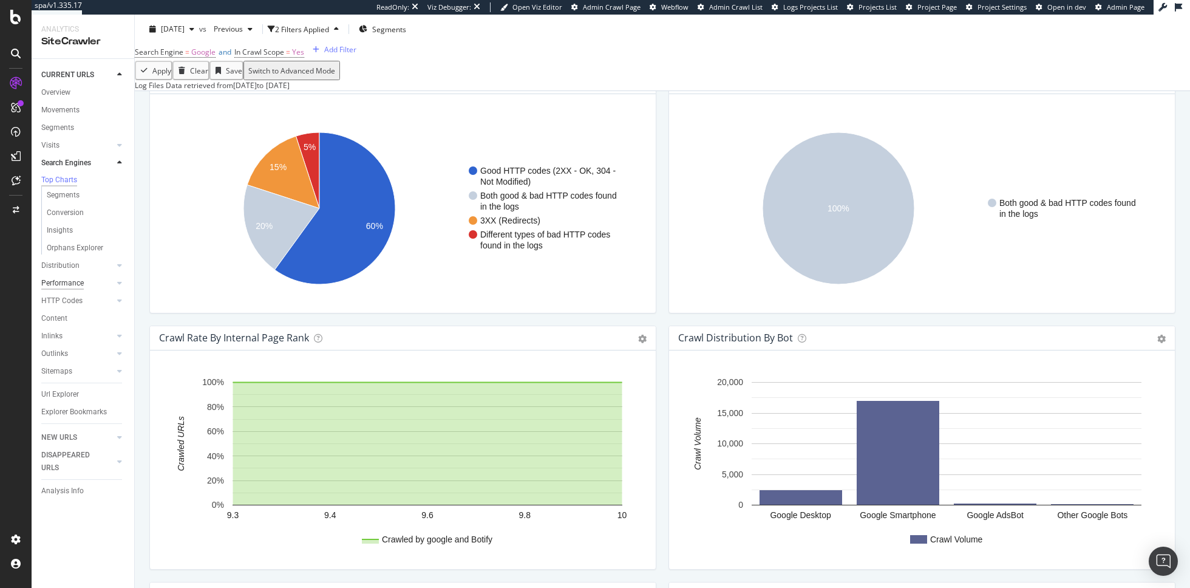
click at [78, 286] on div "Performance" at bounding box center [62, 283] width 42 height 13
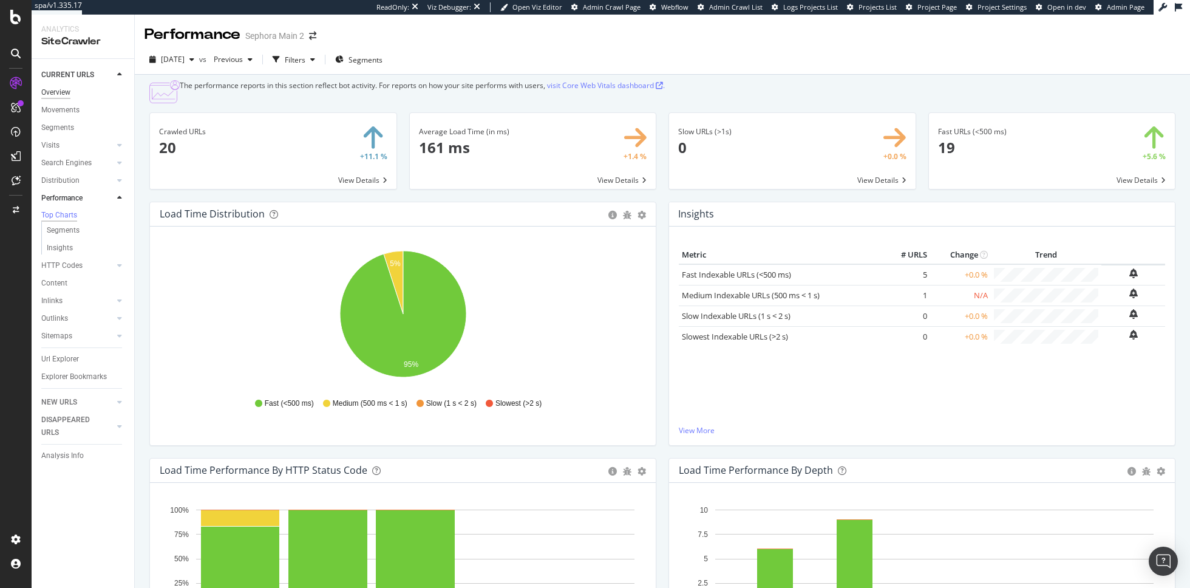
click at [63, 92] on div "Overview" at bounding box center [55, 92] width 29 height 13
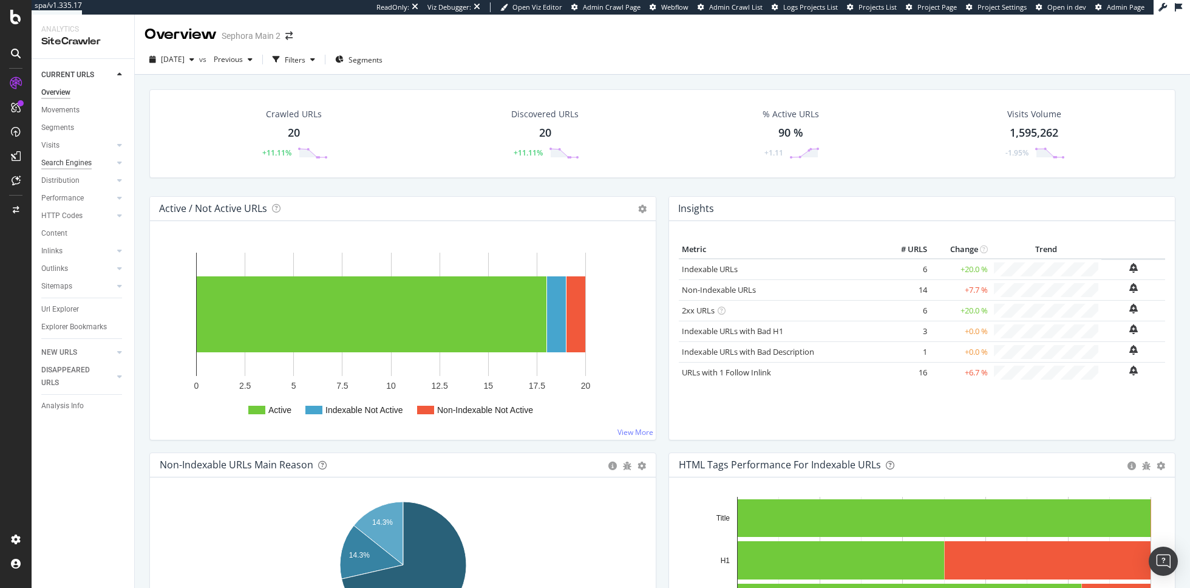
click at [63, 161] on div "Search Engines" at bounding box center [66, 163] width 50 height 13
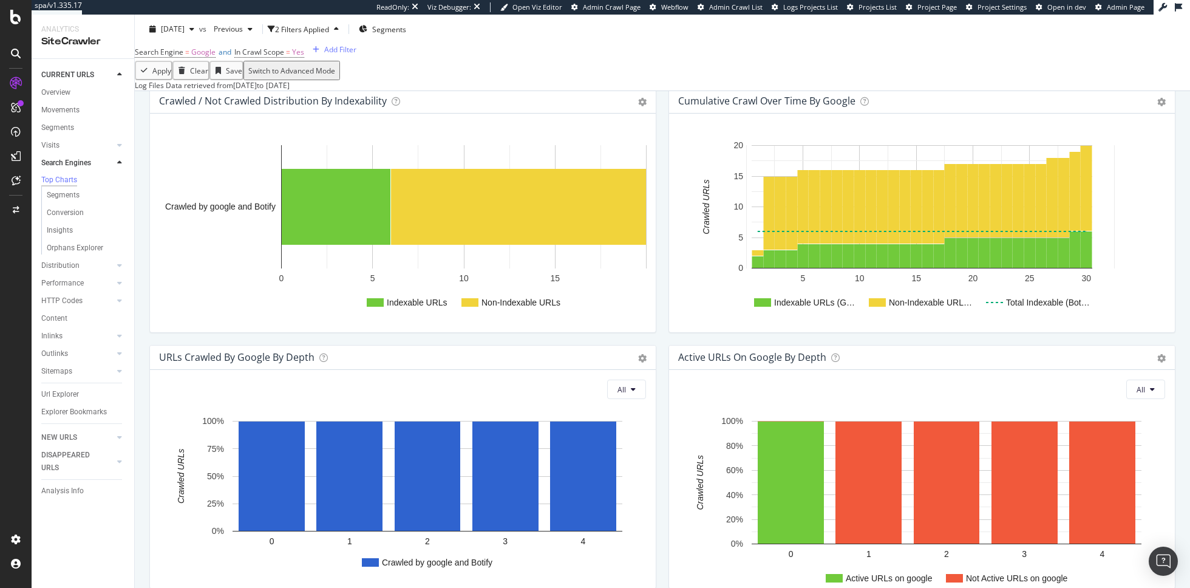
scroll to position [424, 0]
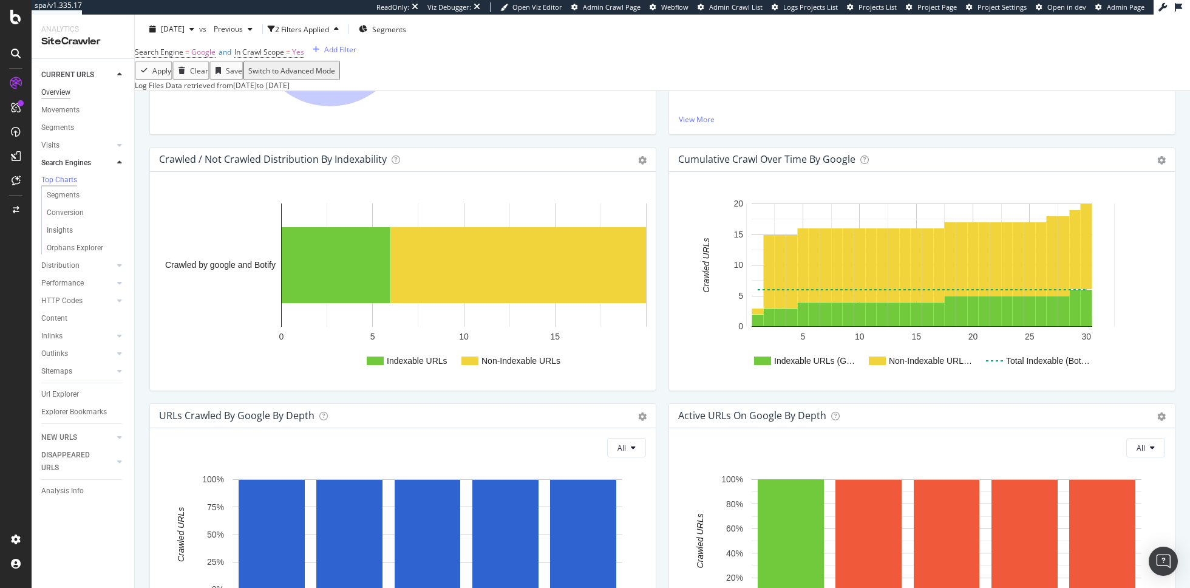
click at [65, 94] on div "Overview" at bounding box center [55, 92] width 29 height 13
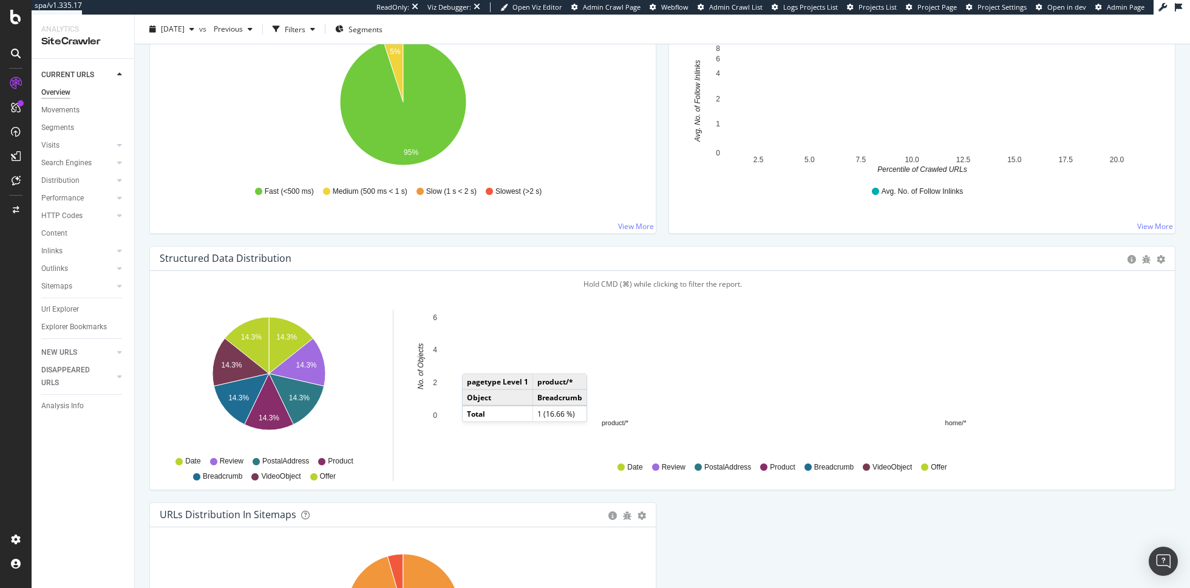
scroll to position [1050, 0]
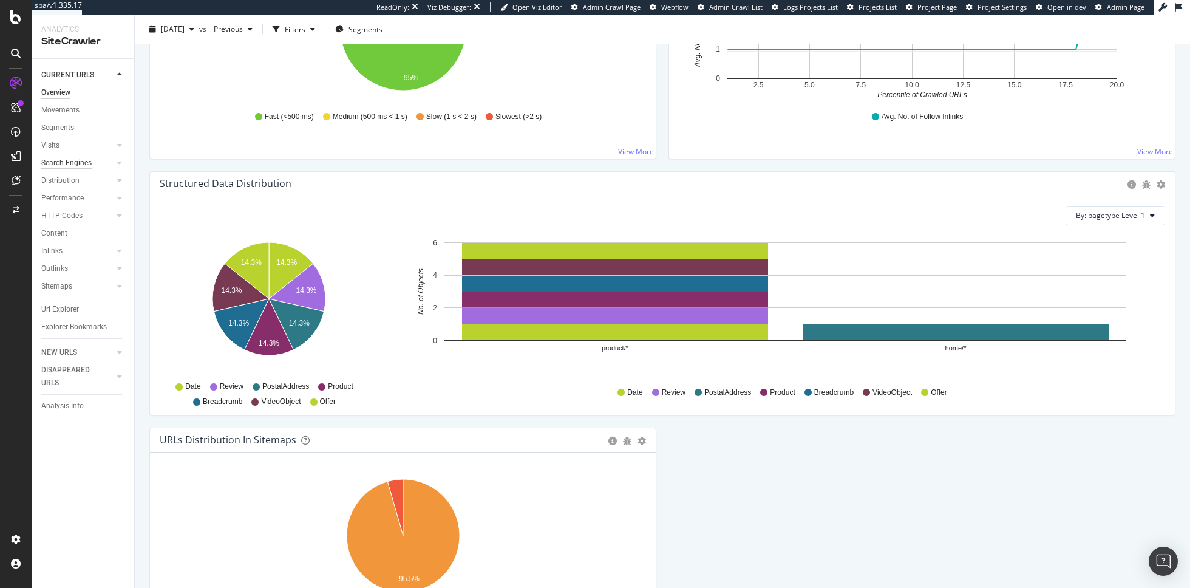
click at [80, 164] on div "Search Engines" at bounding box center [66, 163] width 50 height 13
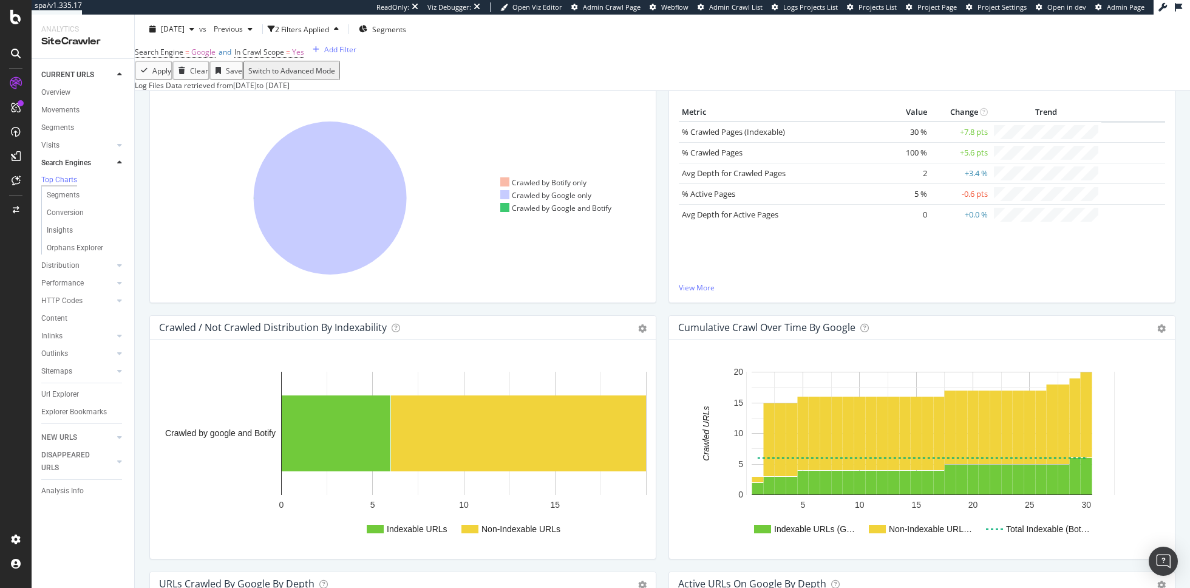
scroll to position [422, 0]
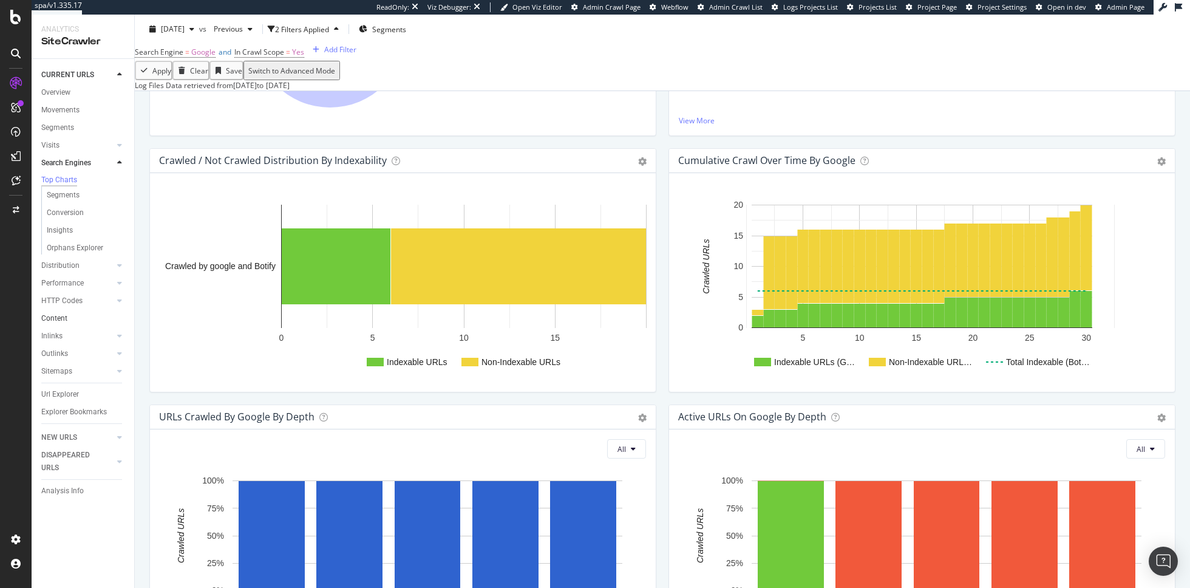
click at [82, 284] on div "Performance" at bounding box center [62, 283] width 42 height 13
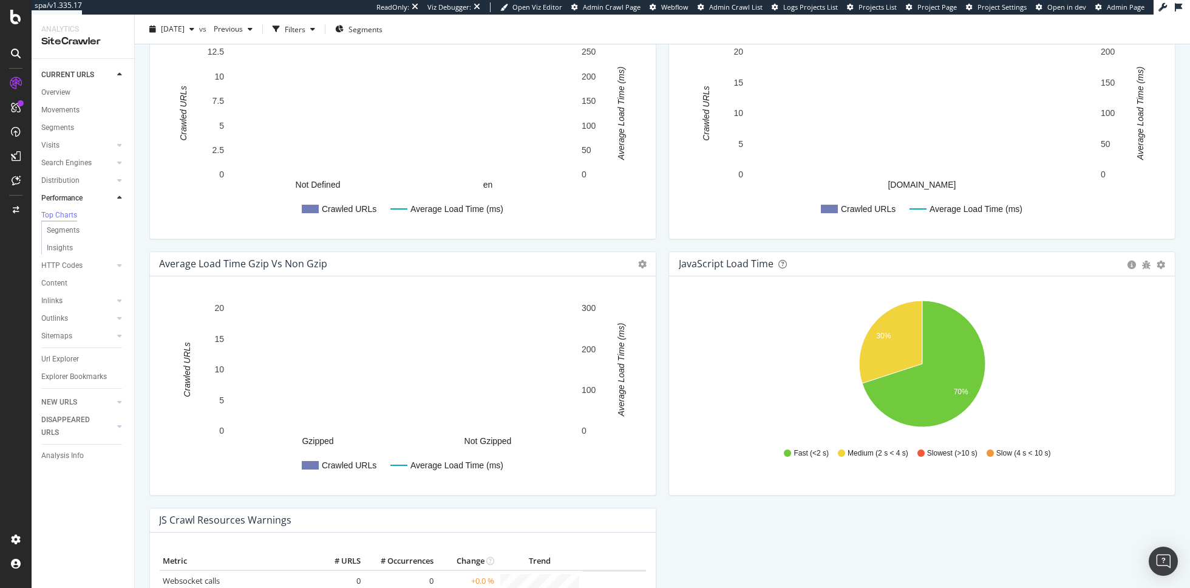
scroll to position [771, 0]
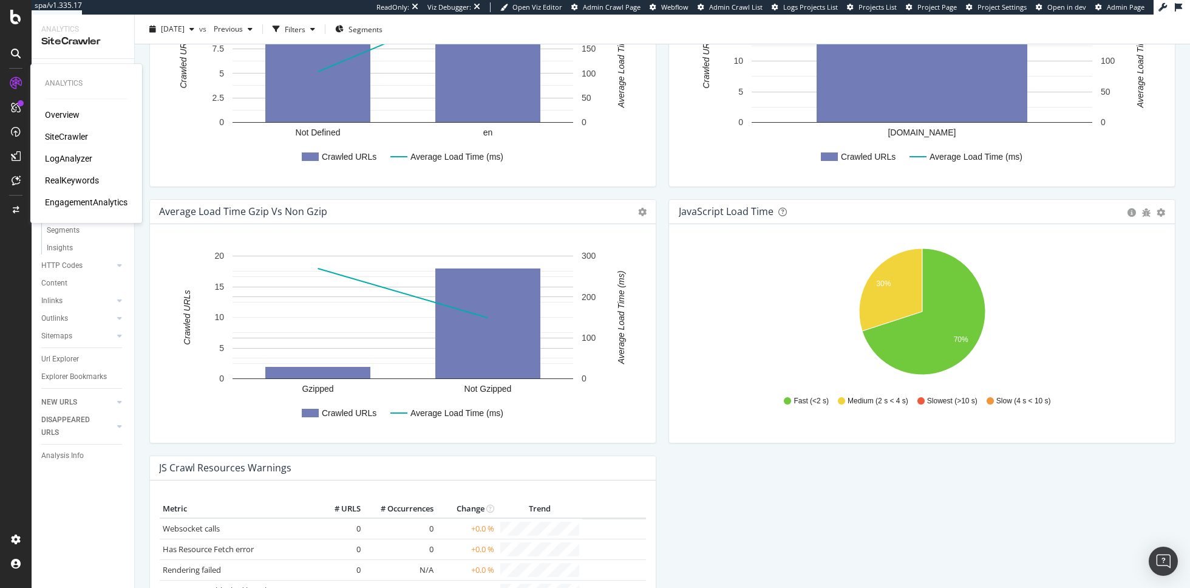
click at [68, 157] on div "LogAnalyzer" at bounding box center [68, 158] width 47 height 12
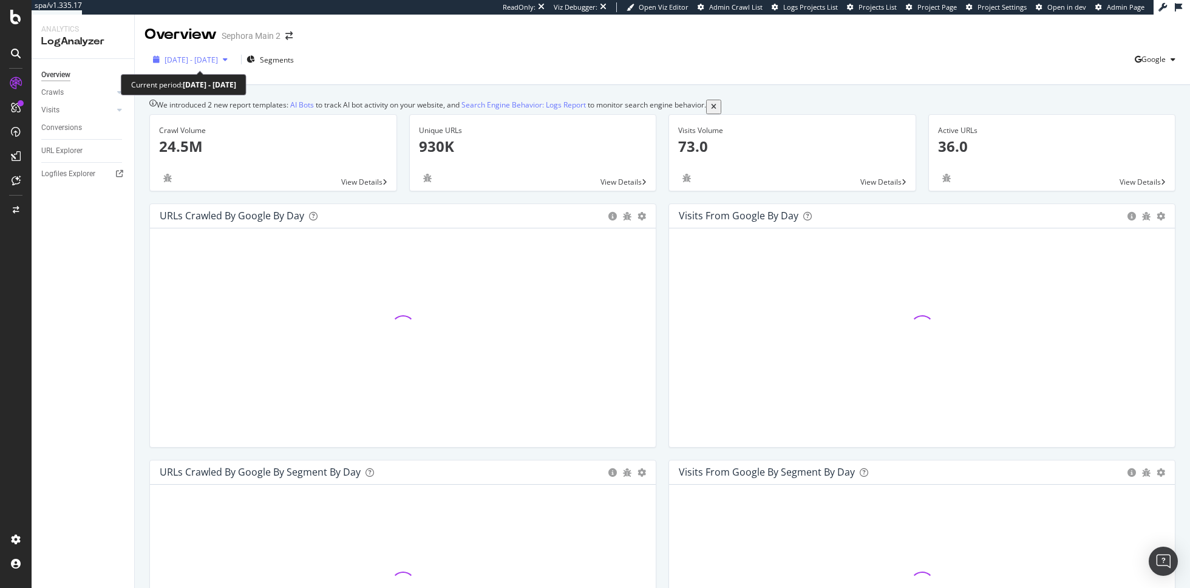
click at [218, 59] on span "2025 Jul. 11th - Aug. 9th" at bounding box center [191, 60] width 53 height 10
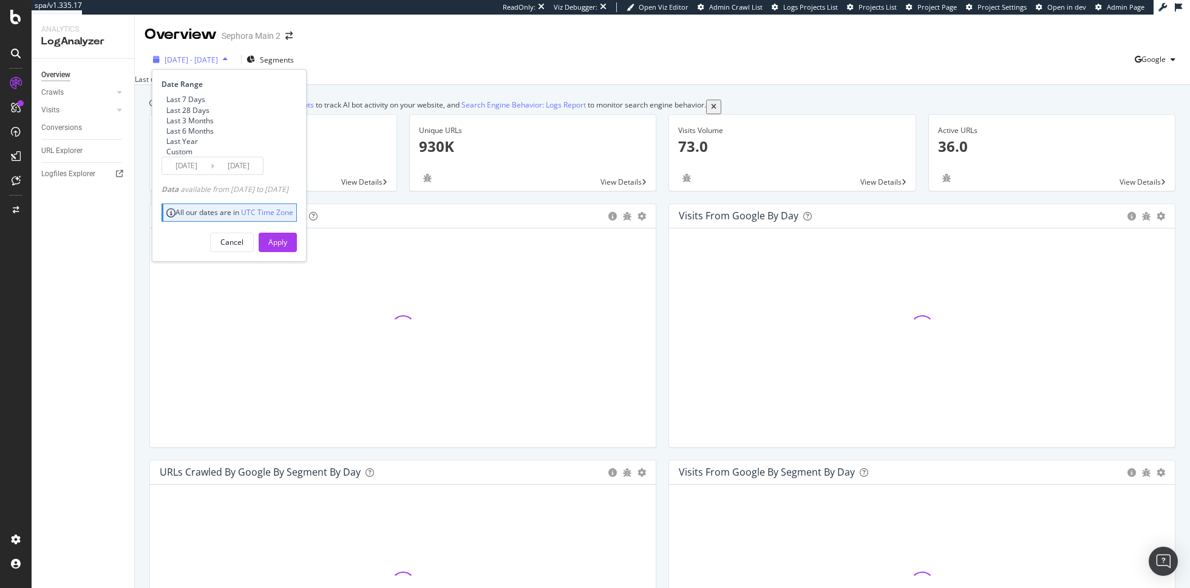
click at [218, 59] on span "2025 Jul. 11th - Aug. 9th" at bounding box center [191, 60] width 53 height 10
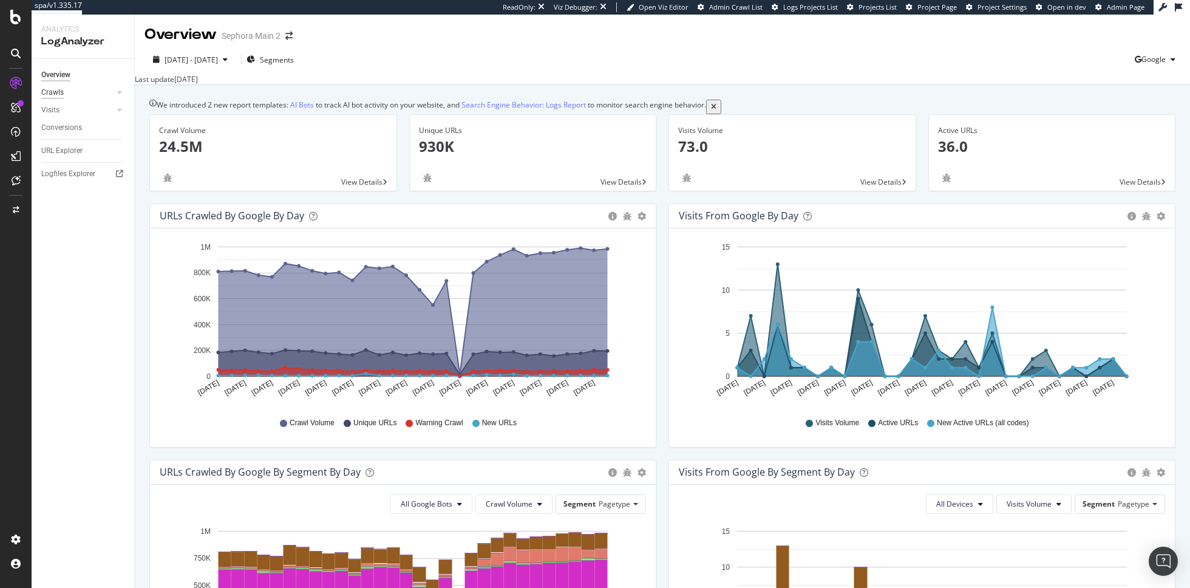
click at [49, 86] on div "Crawls" at bounding box center [52, 92] width 22 height 13
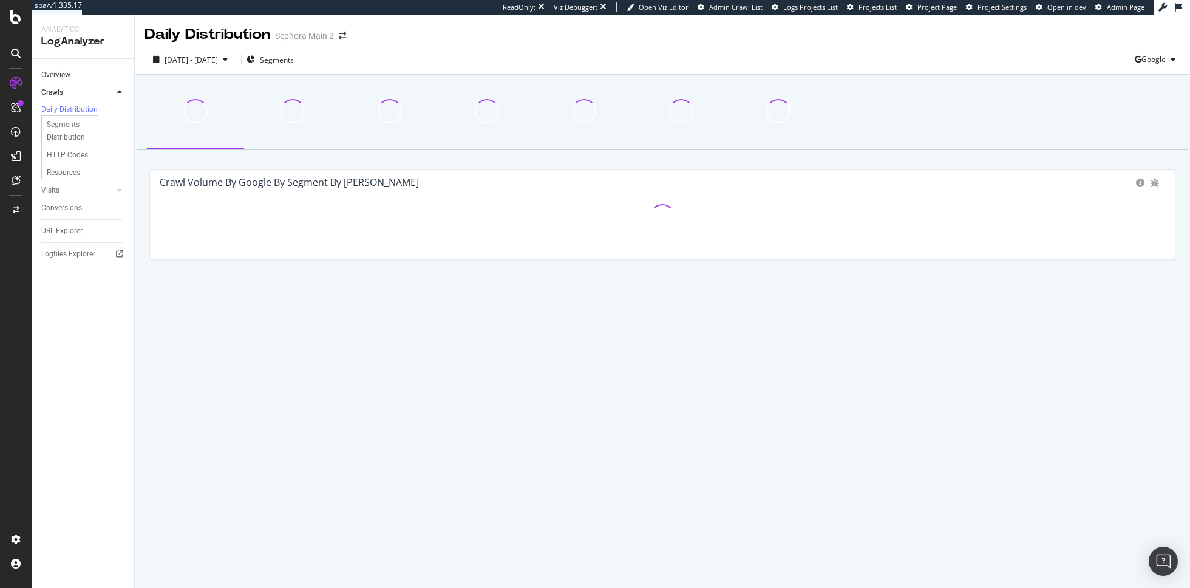
click at [74, 74] on link "Overview" at bounding box center [83, 75] width 84 height 13
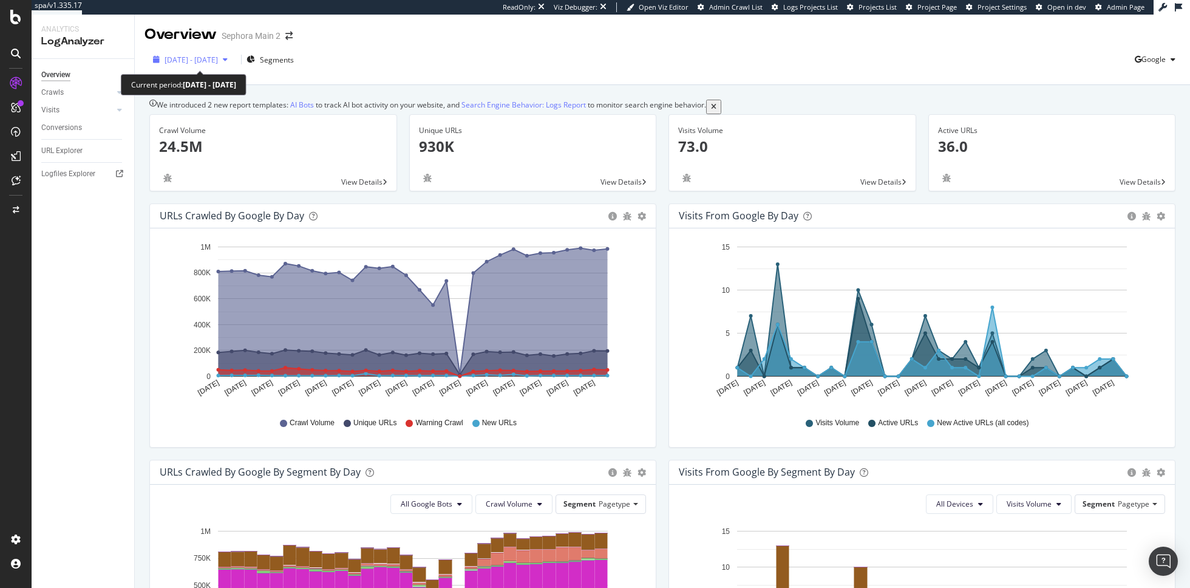
click at [218, 55] on span "2025 Jul. 11th - Aug. 9th" at bounding box center [191, 60] width 53 height 10
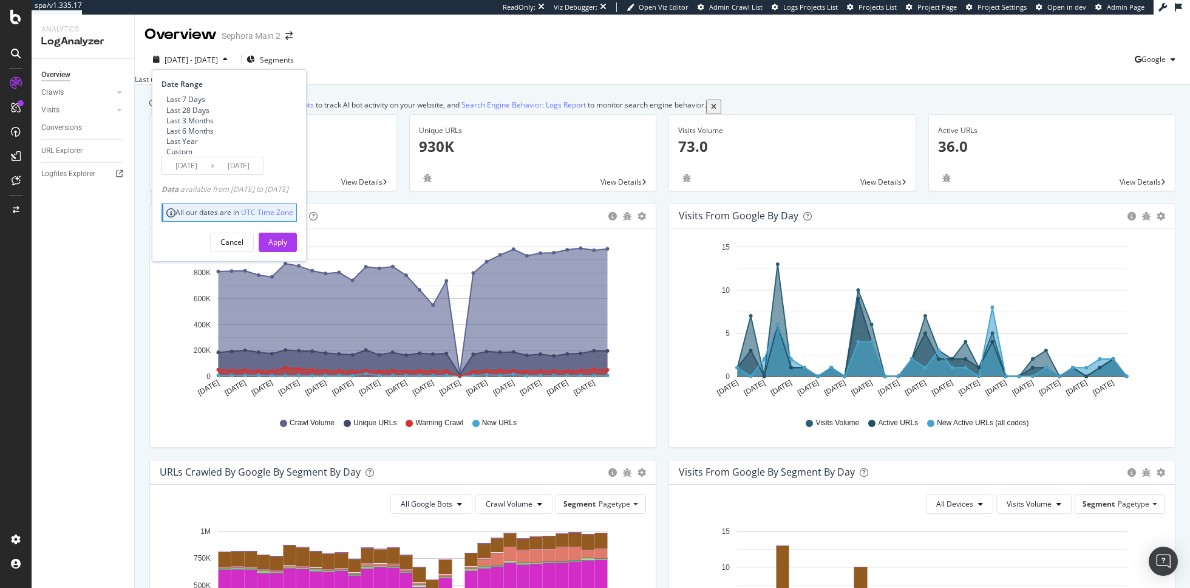
click at [218, 55] on span "2025 Jul. 11th - Aug. 9th" at bounding box center [191, 60] width 53 height 10
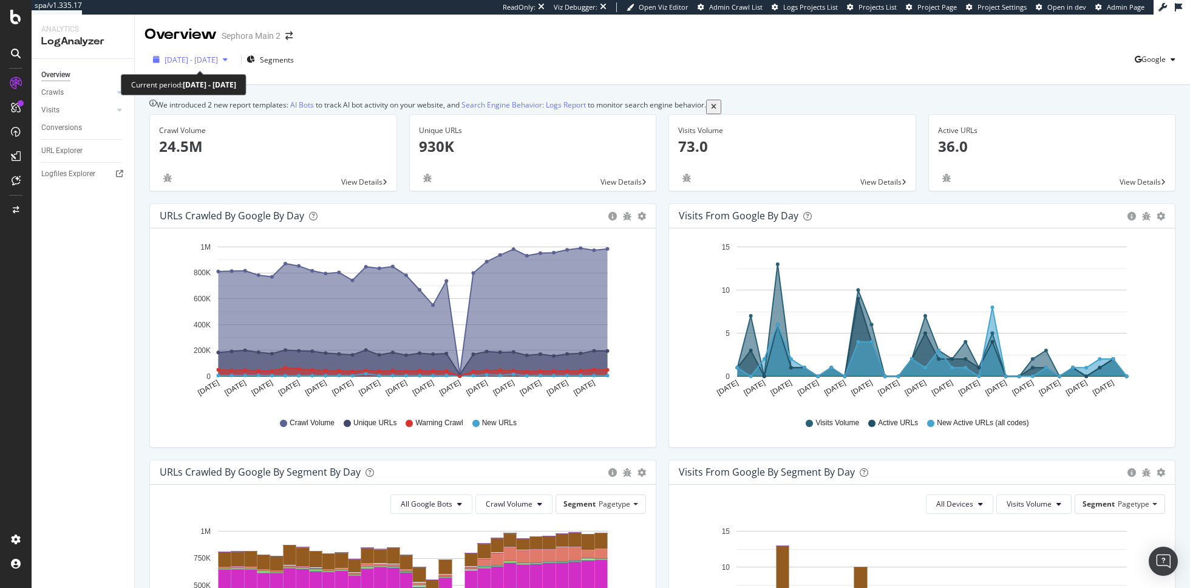
click at [211, 63] on span "2025 Jul. 11th - Aug. 9th" at bounding box center [191, 60] width 53 height 10
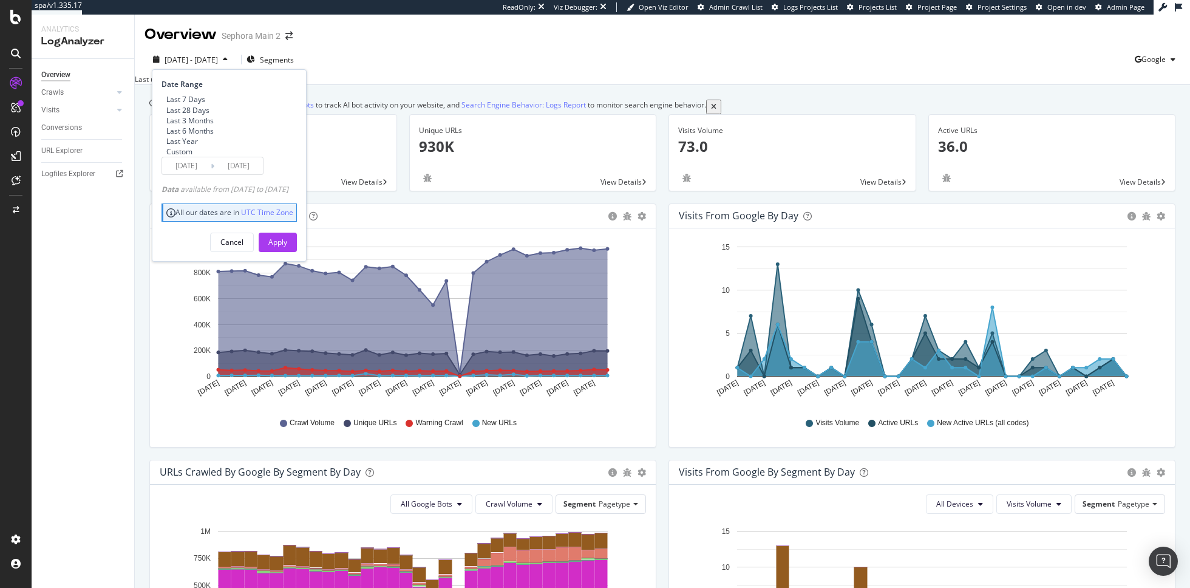
click at [211, 63] on span "2025 Jul. 11th - Aug. 9th" at bounding box center [191, 60] width 53 height 10
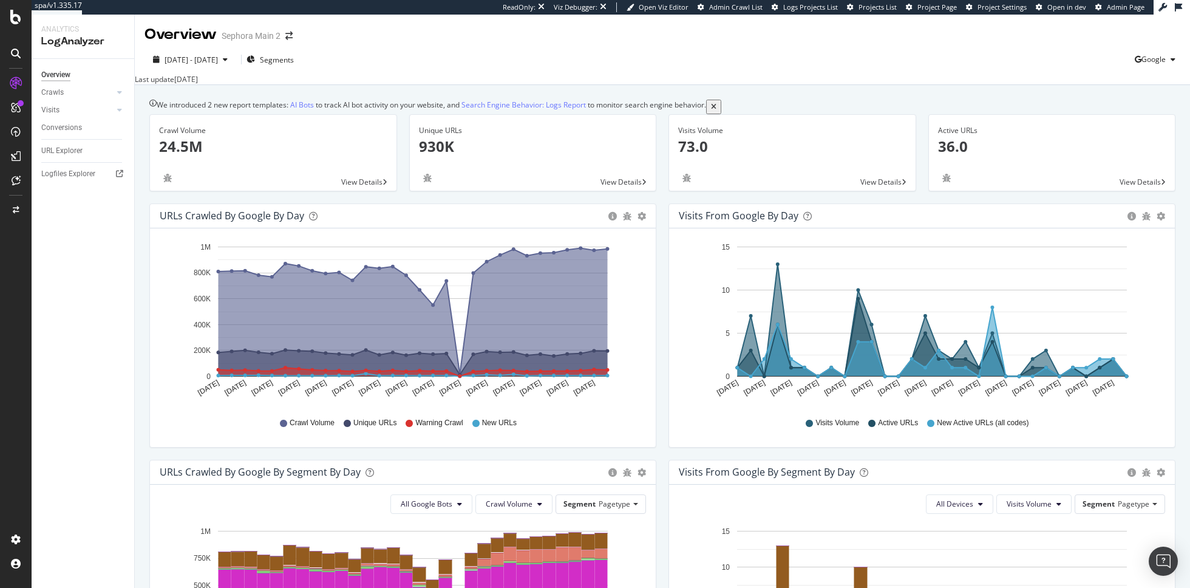
click at [446, 67] on div "2025 Jul. 11th - Aug. 9th Segments Google" at bounding box center [662, 62] width 1055 height 24
click at [197, 61] on span "2025 Jul. 11th - Aug. 9th" at bounding box center [191, 60] width 53 height 10
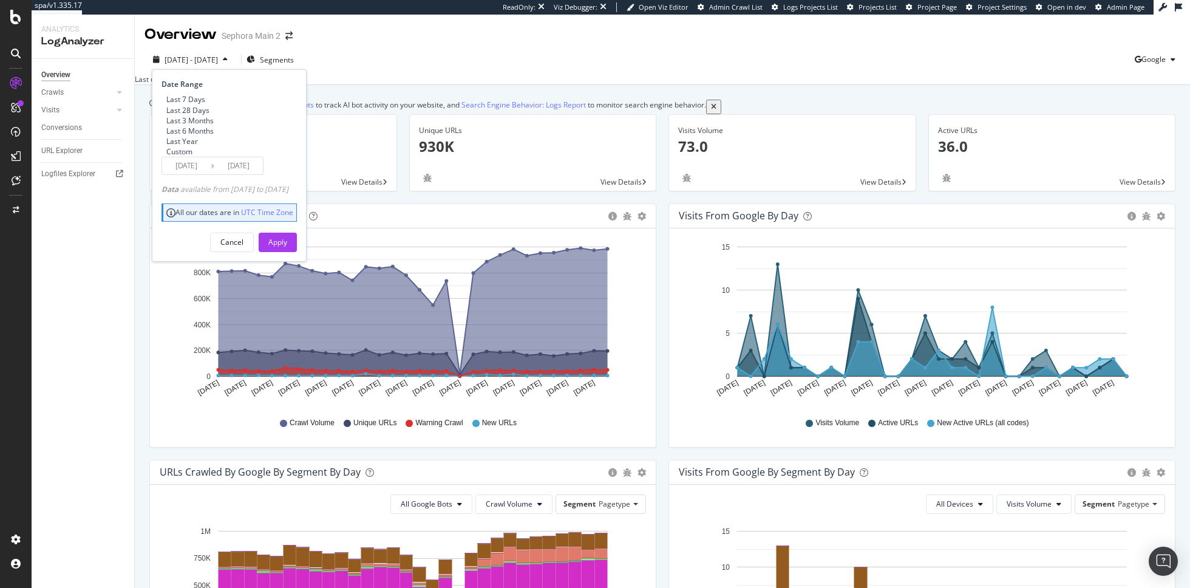
click at [161, 131] on div "Last 6 Months" at bounding box center [161, 131] width 0 height 0
type input "2025/02/10"
click at [227, 174] on input "2025/08/09" at bounding box center [238, 165] width 49 height 17
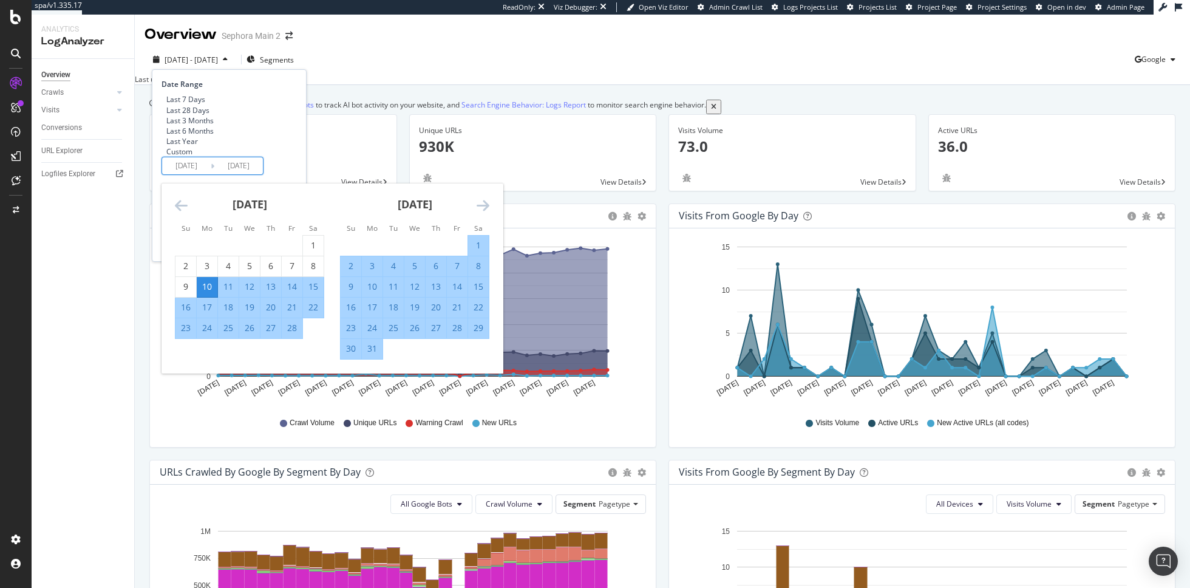
click at [487, 212] on icon "Move forward to switch to the next month." at bounding box center [483, 205] width 13 height 15
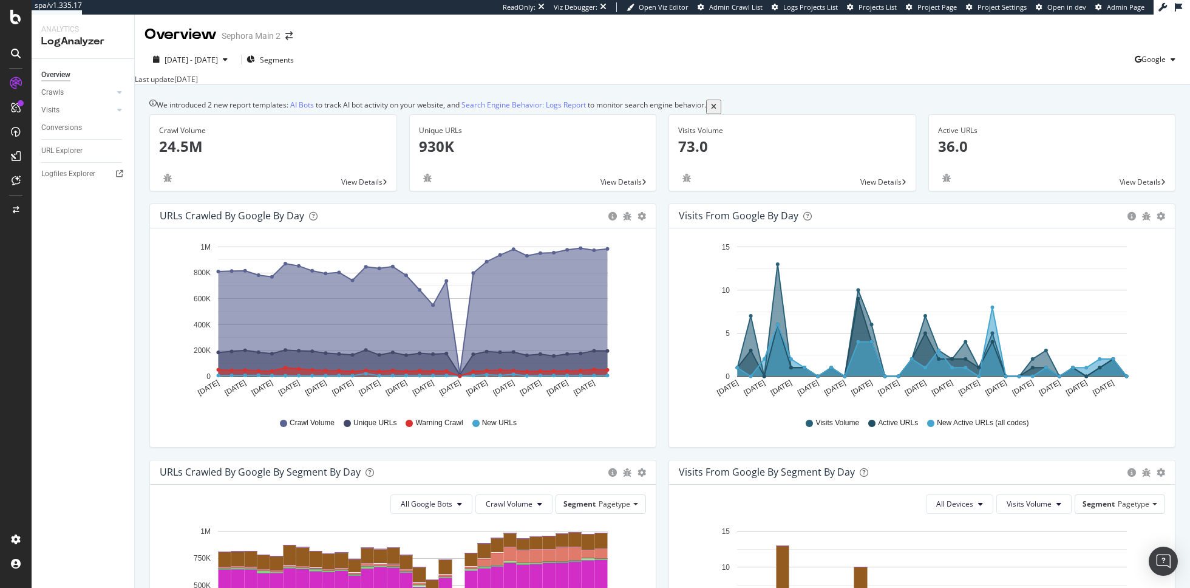
click at [418, 63] on div "2025 Jul. 11th - Aug. 9th Segments Google" at bounding box center [662, 62] width 1055 height 24
click at [58, 141] on div "SiteCrawler" at bounding box center [66, 137] width 43 height 12
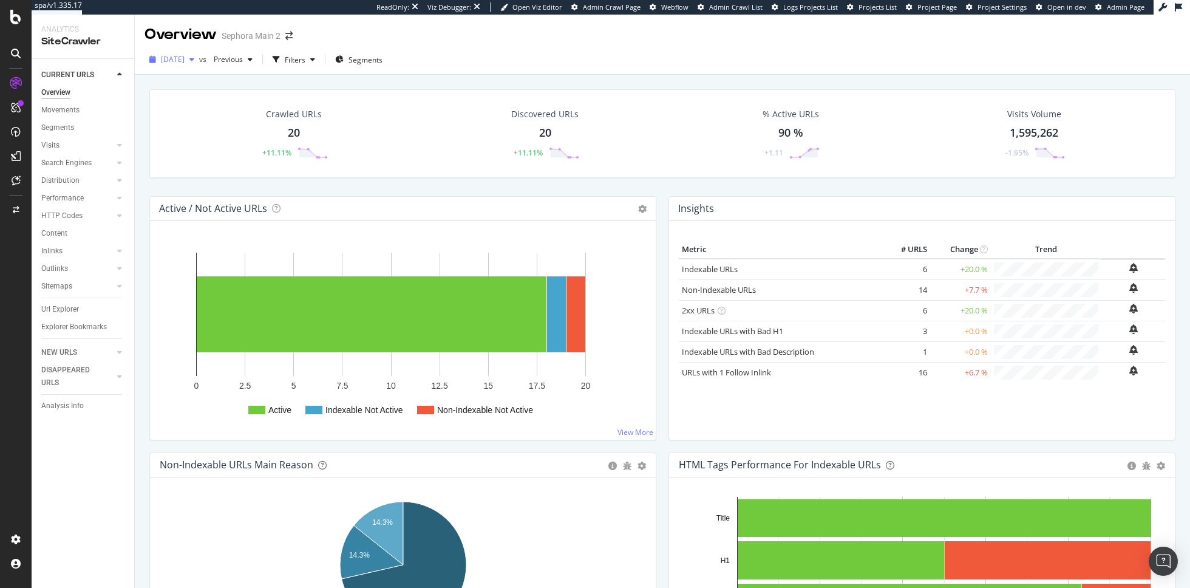
click at [185, 63] on span "2025 Aug. 7th" at bounding box center [173, 59] width 24 height 10
click at [206, 100] on div "2025 Jul. 24th" at bounding box center [193, 105] width 63 height 11
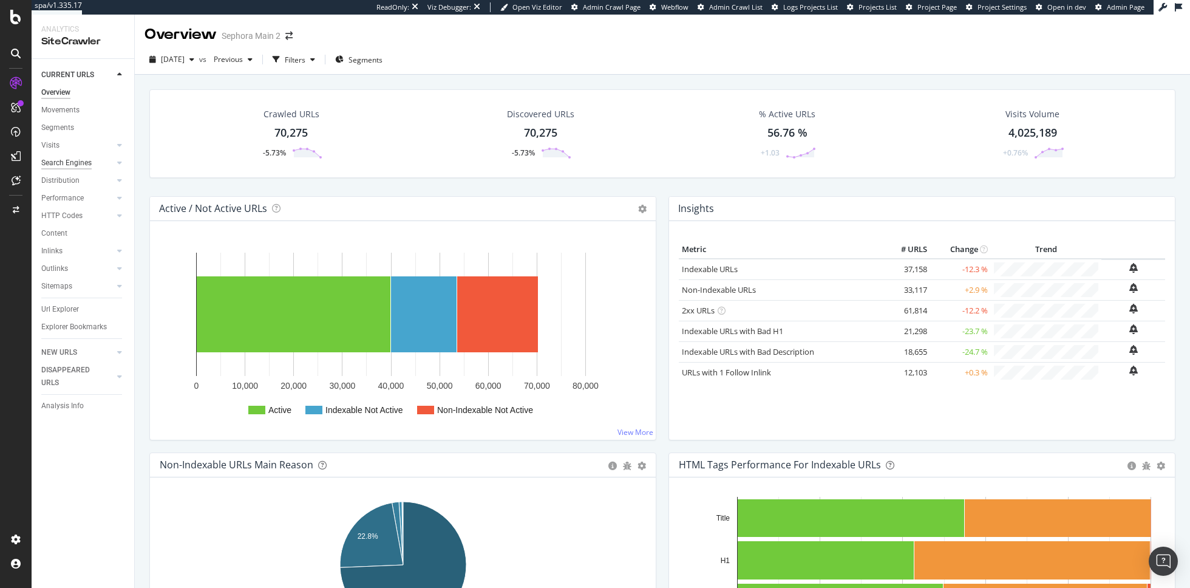
click at [76, 163] on div "Search Engines" at bounding box center [66, 163] width 50 height 13
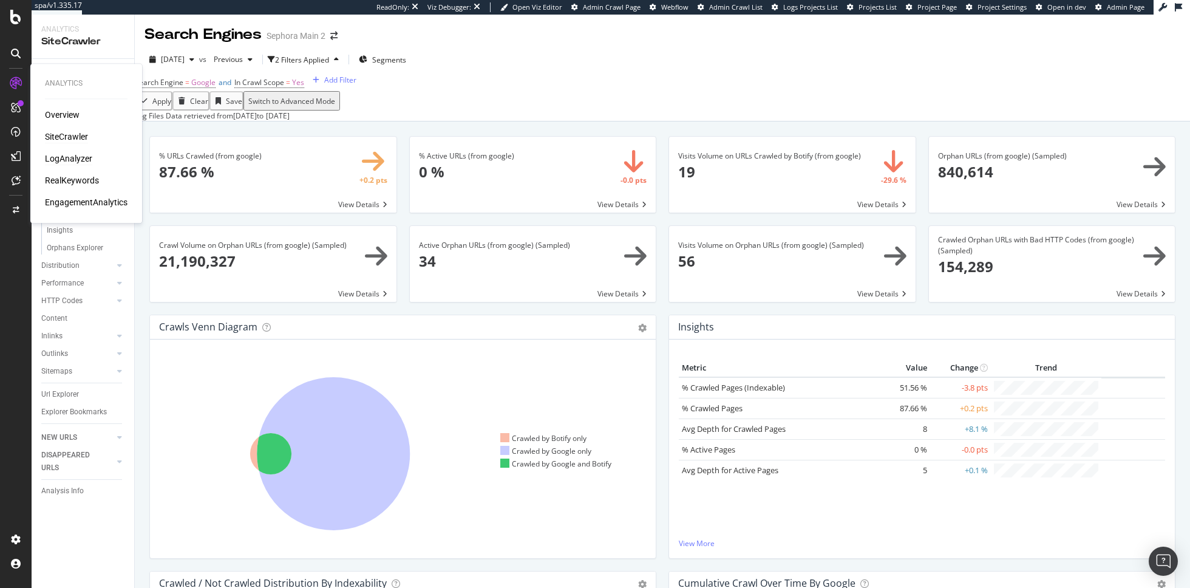
click at [81, 157] on div "LogAnalyzer" at bounding box center [68, 158] width 47 height 12
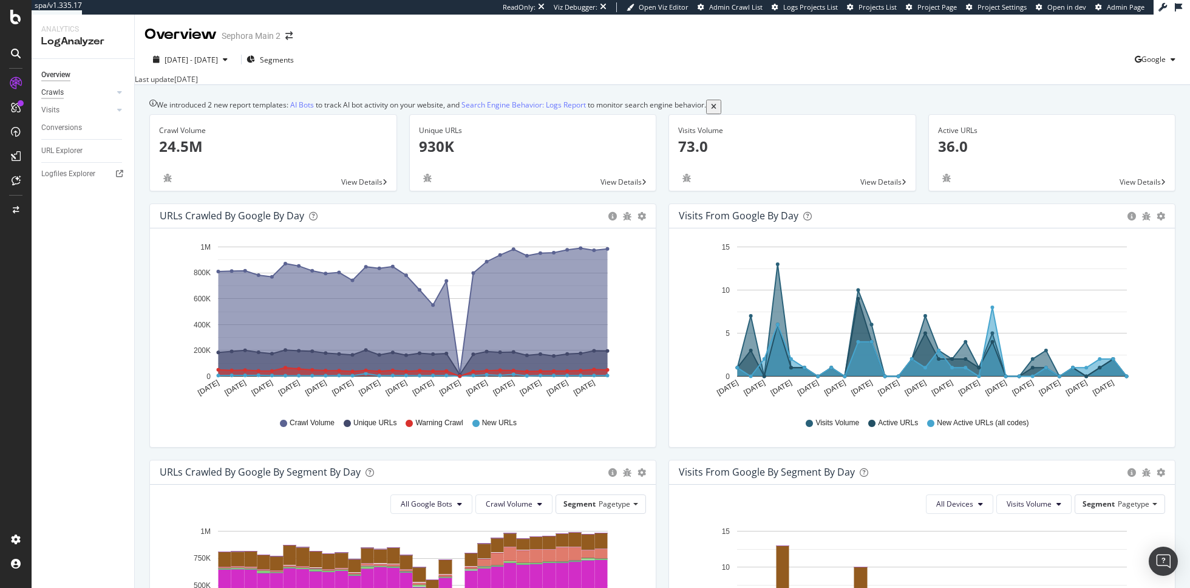
click at [56, 92] on div "Crawls" at bounding box center [52, 92] width 22 height 13
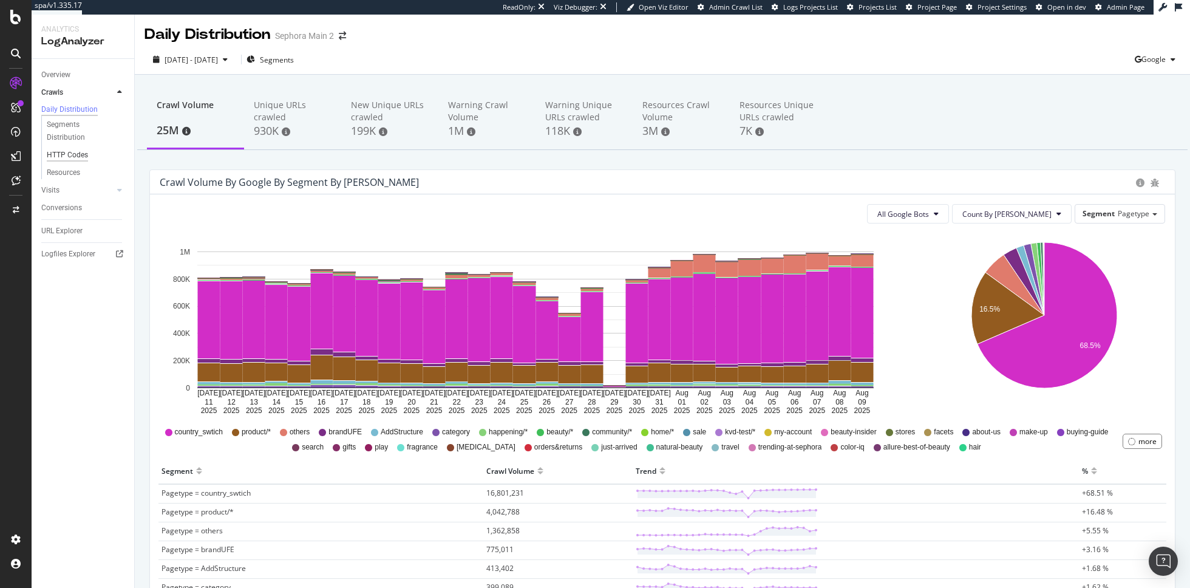
click at [75, 158] on div "HTTP Codes" at bounding box center [67, 155] width 41 height 13
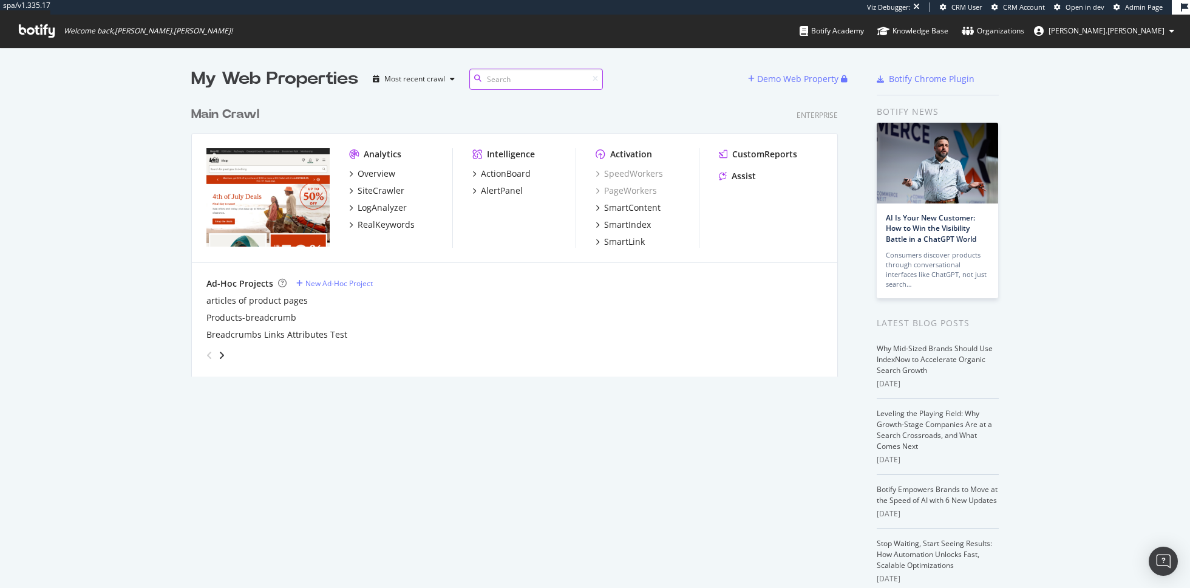
scroll to position [285, 656]
click at [386, 192] on div "SiteCrawler" at bounding box center [381, 191] width 47 height 12
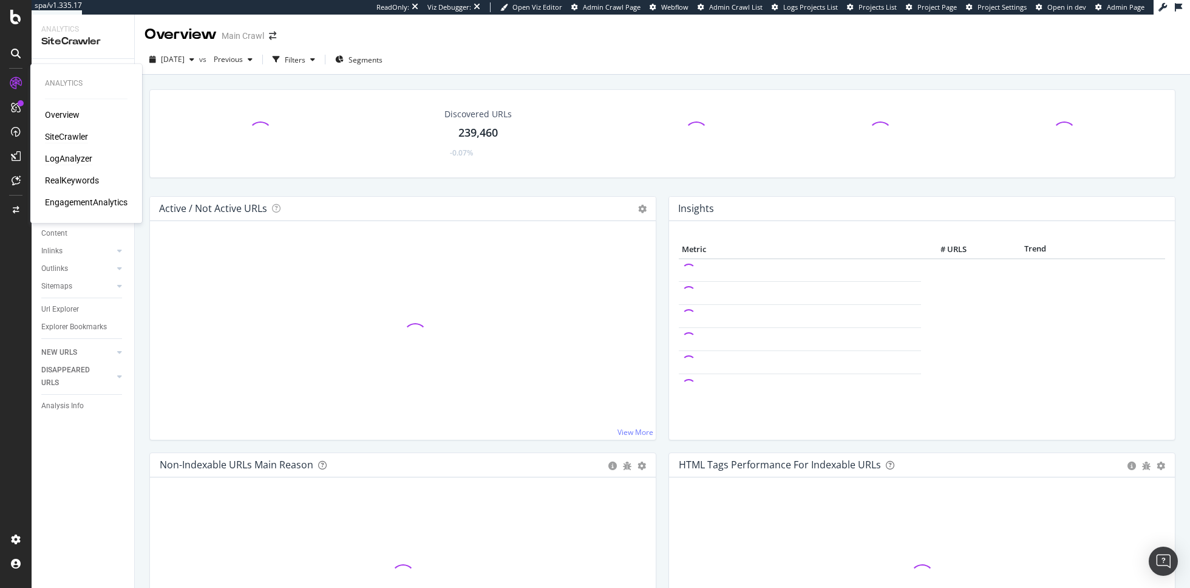
click at [73, 162] on div "LogAnalyzer" at bounding box center [68, 158] width 47 height 12
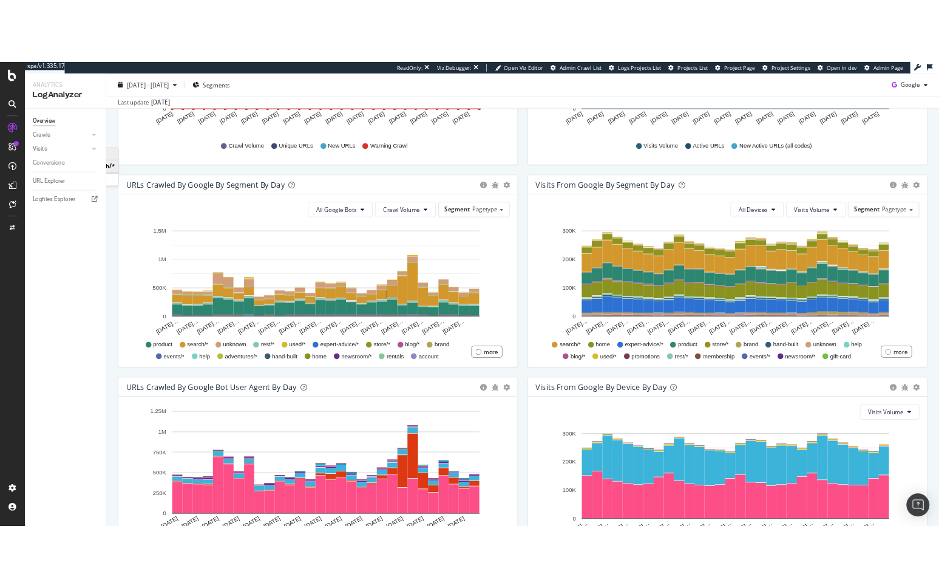
scroll to position [437, 0]
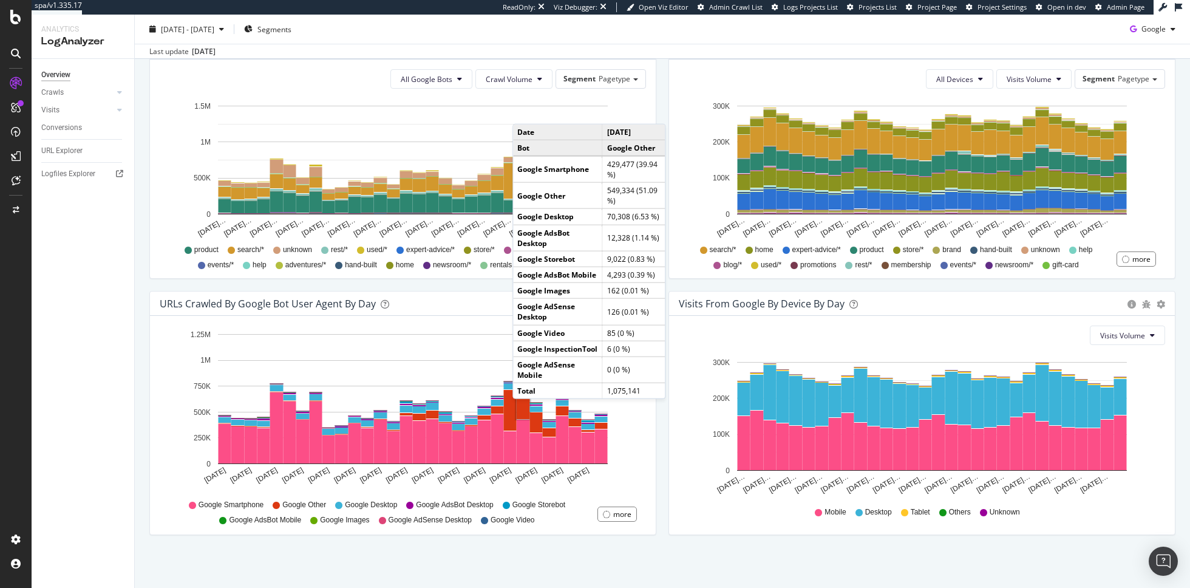
click at [524, 409] on rect "A chart." at bounding box center [523, 390] width 13 height 56
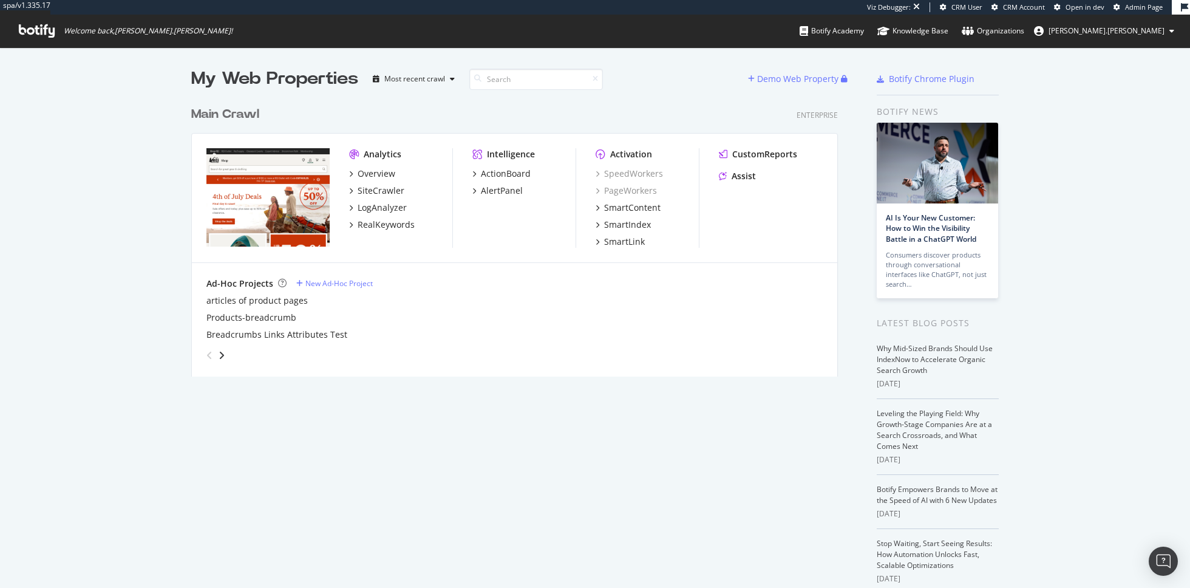
scroll to position [285, 656]
click at [386, 186] on div "SiteCrawler" at bounding box center [381, 191] width 47 height 12
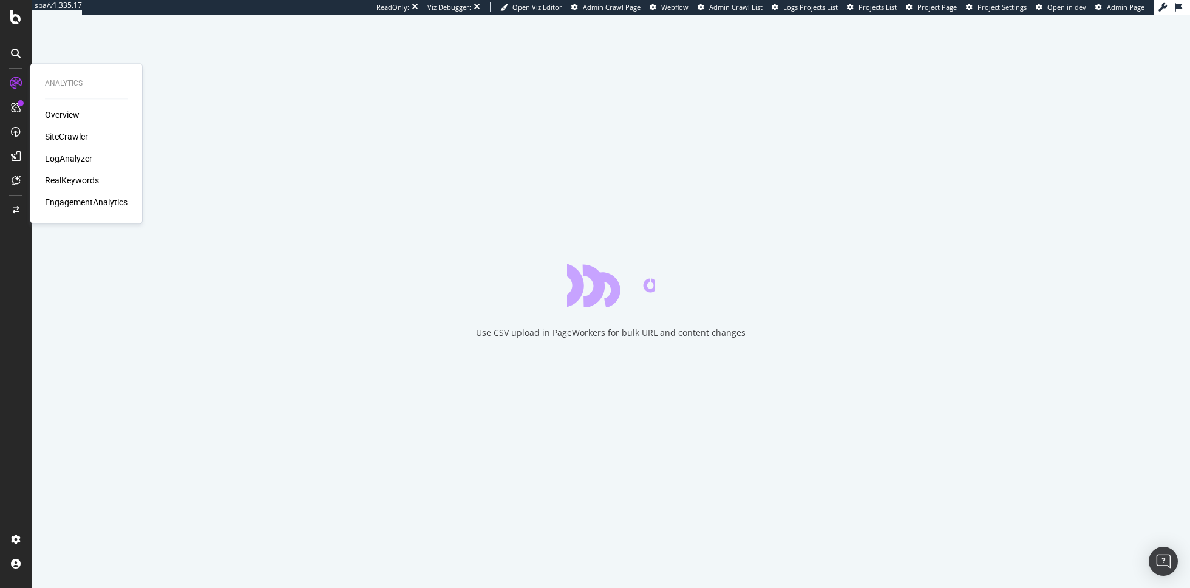
click at [70, 155] on div "LogAnalyzer" at bounding box center [68, 158] width 47 height 12
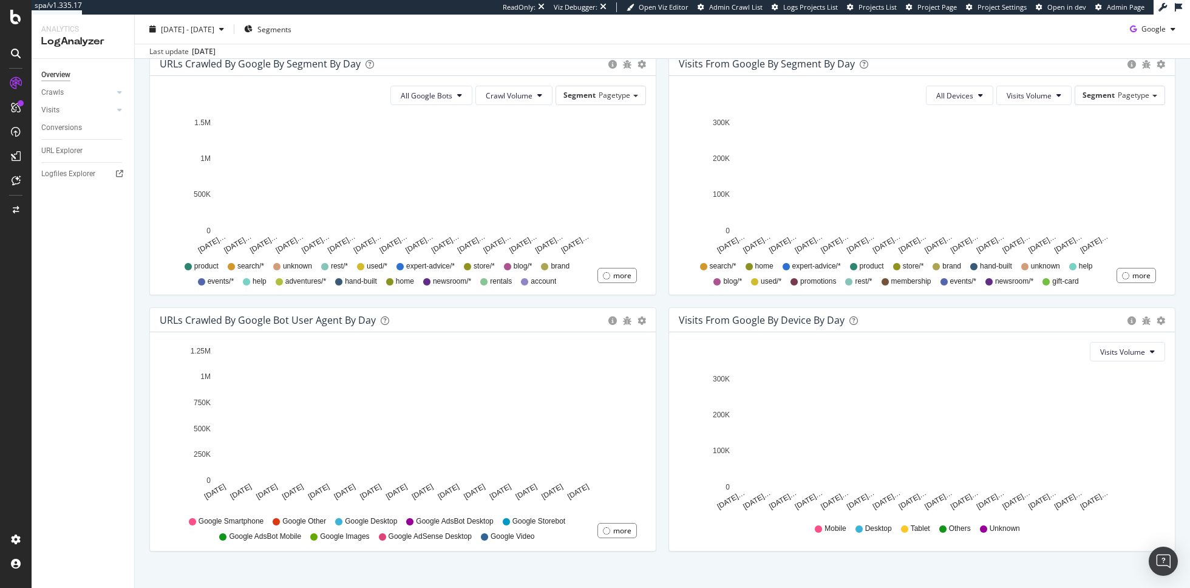
scroll to position [437, 0]
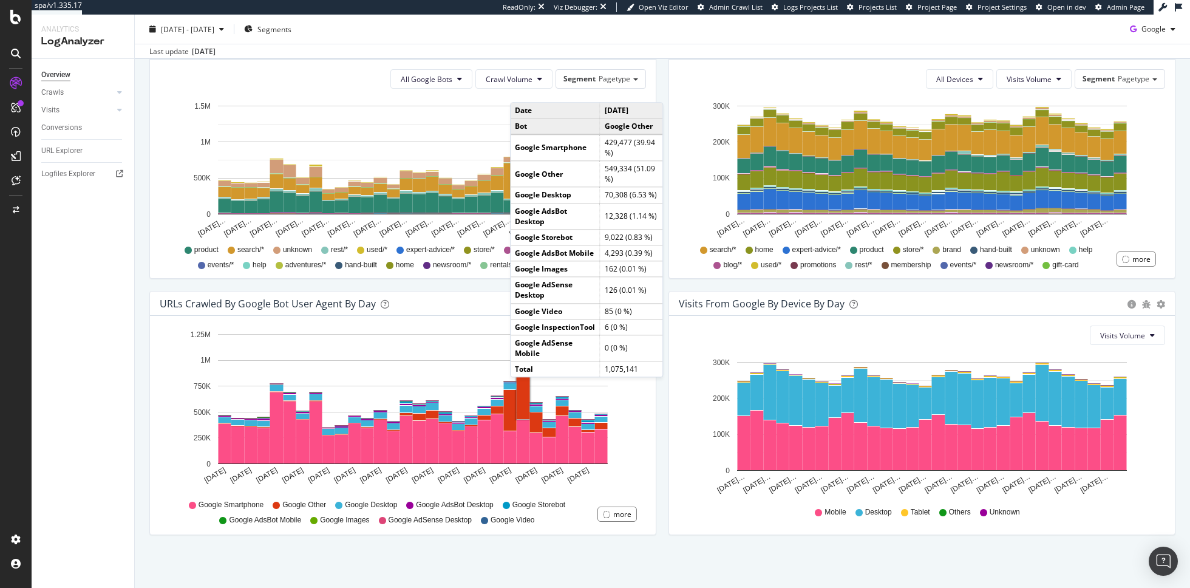
click at [521, 388] on rect "A chart." at bounding box center [523, 390] width 13 height 56
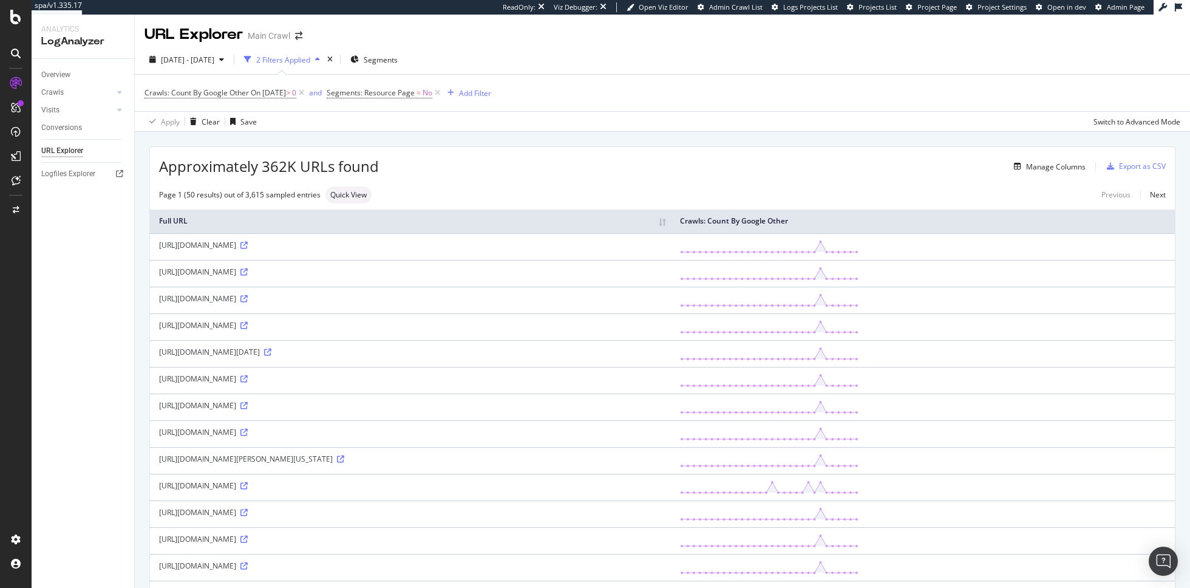
click at [256, 273] on div "[URL][DOMAIN_NAME]" at bounding box center [410, 271] width 503 height 10
click at [595, 269] on div "[URL][DOMAIN_NAME]" at bounding box center [410, 271] width 503 height 10
click at [605, 269] on div "[URL][DOMAIN_NAME]" at bounding box center [410, 271] width 503 height 10
click at [248, 269] on icon at bounding box center [243, 271] width 7 height 7
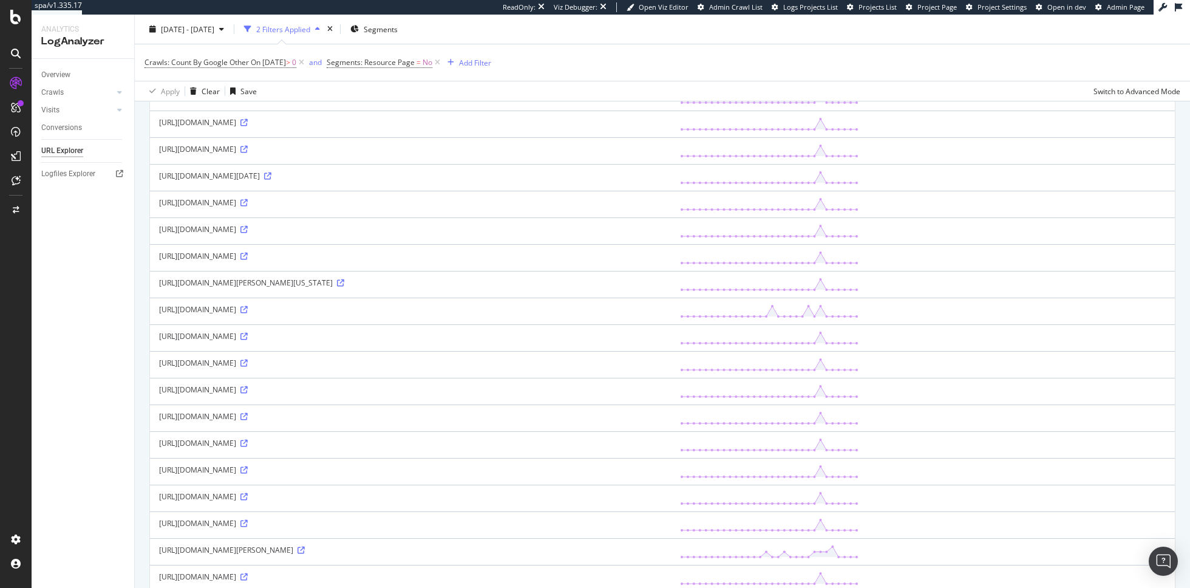
scroll to position [287, 0]
click at [248, 282] on icon at bounding box center [243, 278] width 7 height 7
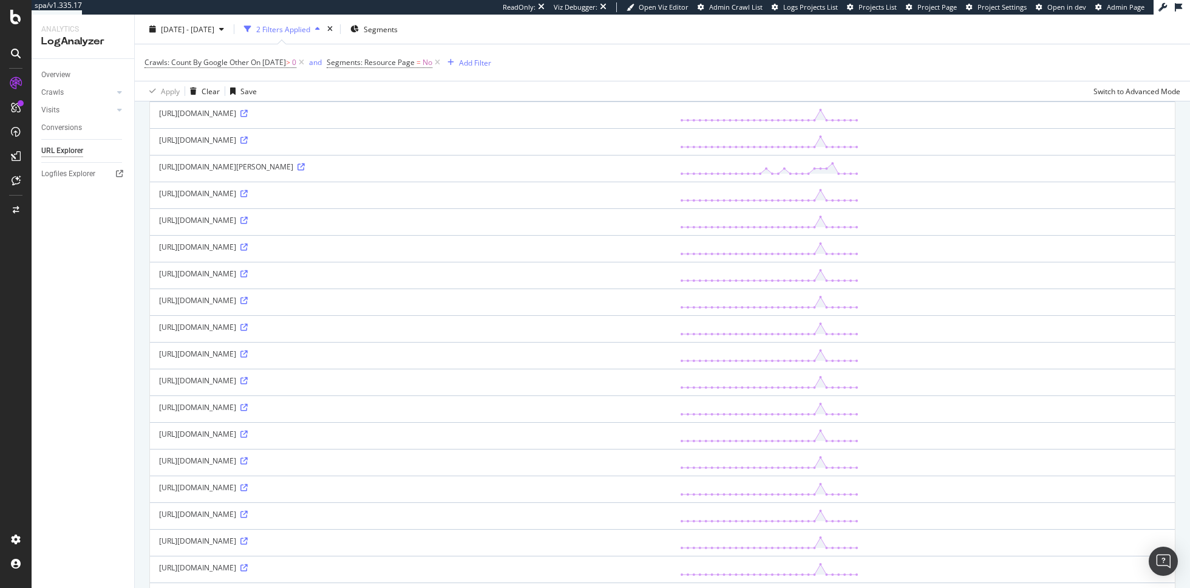
scroll to position [717, 0]
click at [248, 387] on icon at bounding box center [243, 382] width 7 height 7
